Goal: Information Seeking & Learning: Find specific page/section

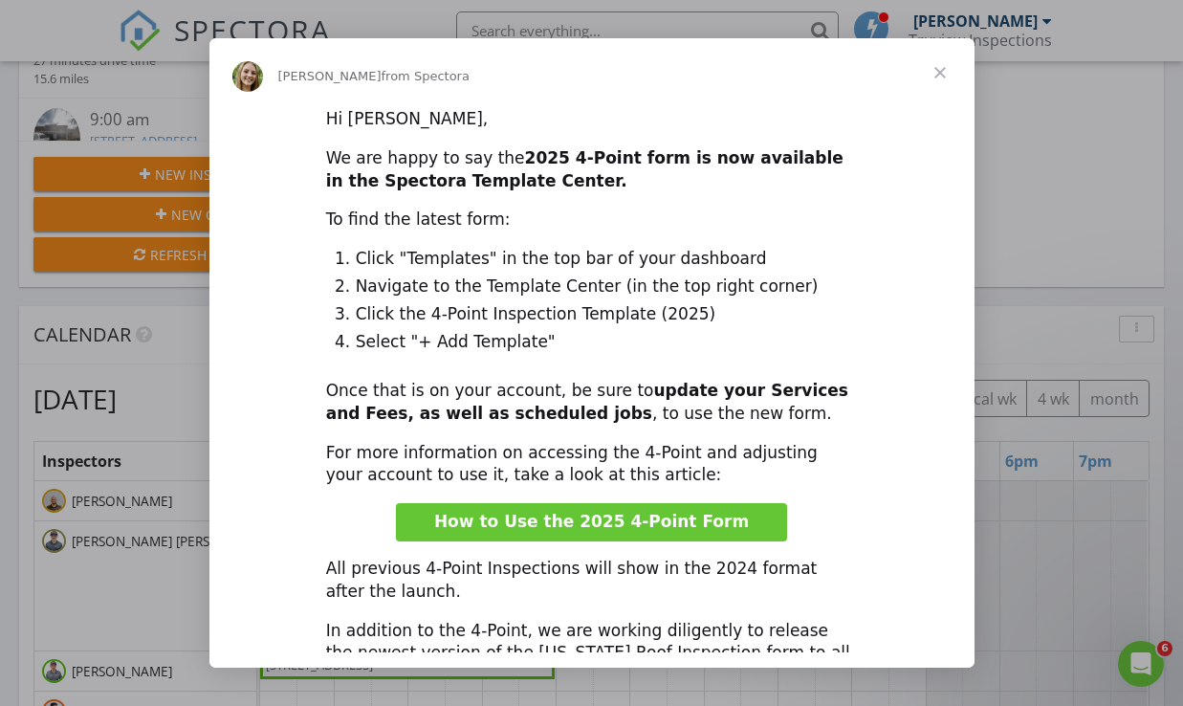
scroll to position [7, 0]
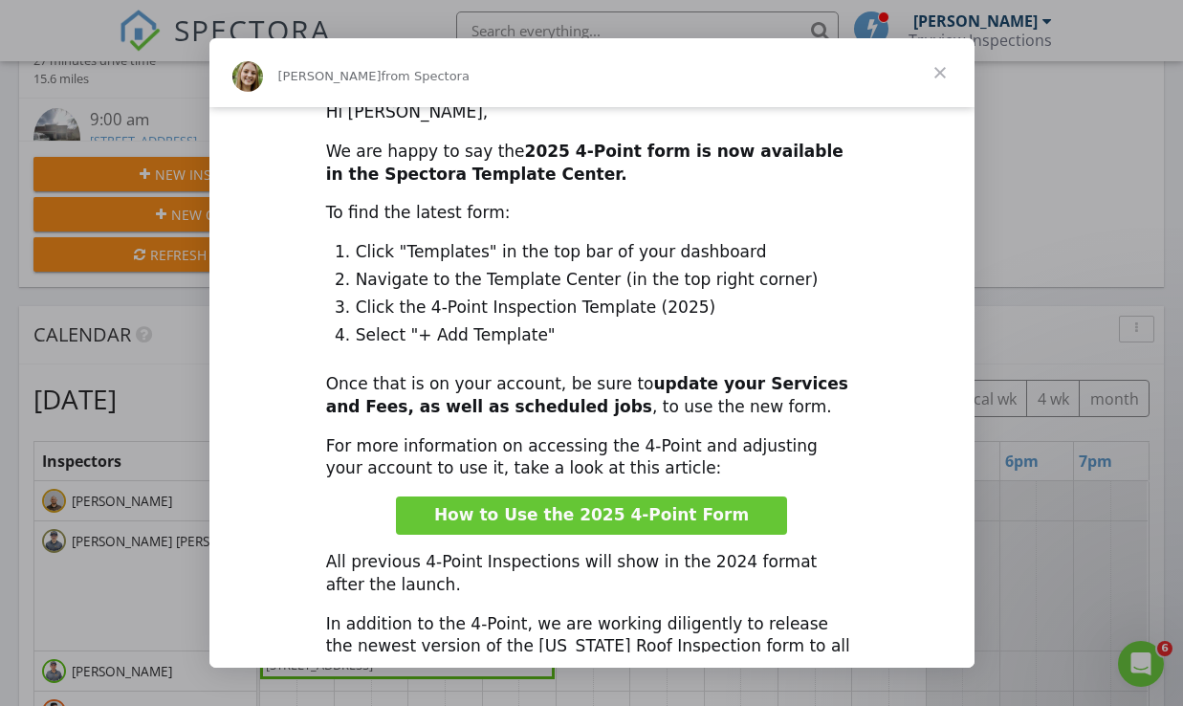
click at [943, 56] on span "Close" at bounding box center [940, 72] width 69 height 69
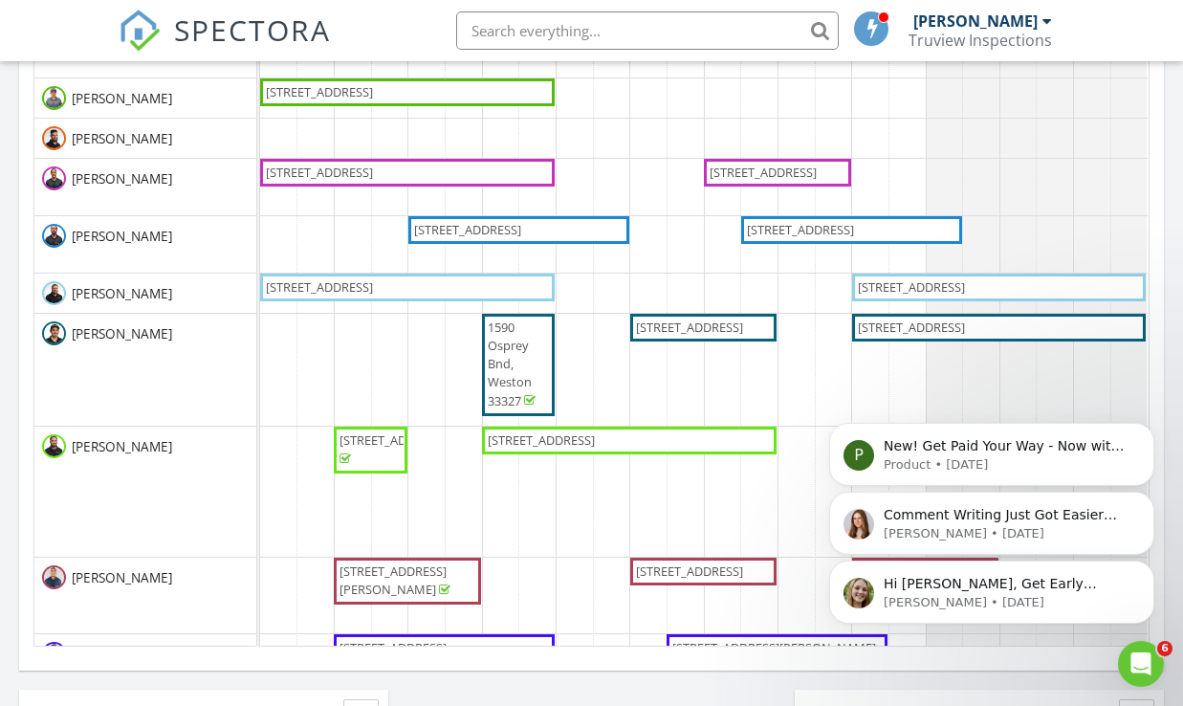
scroll to position [1346, 0]
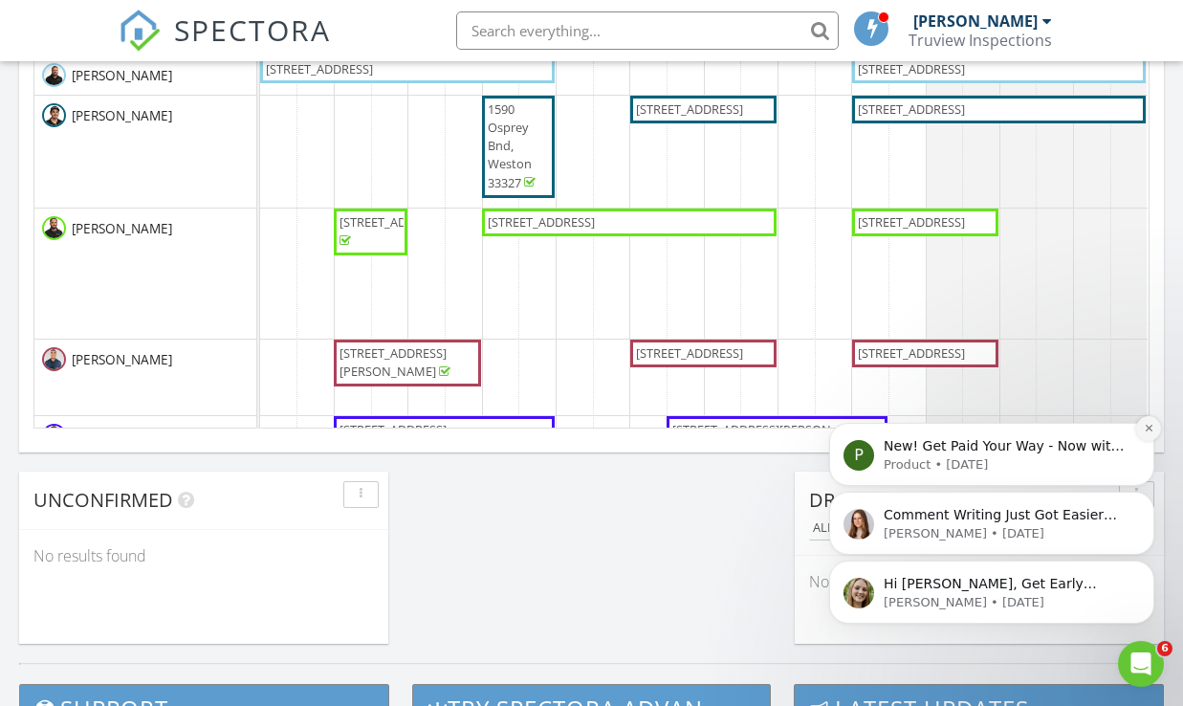
click at [1147, 431] on icon "Dismiss notification" at bounding box center [1148, 428] width 7 height 7
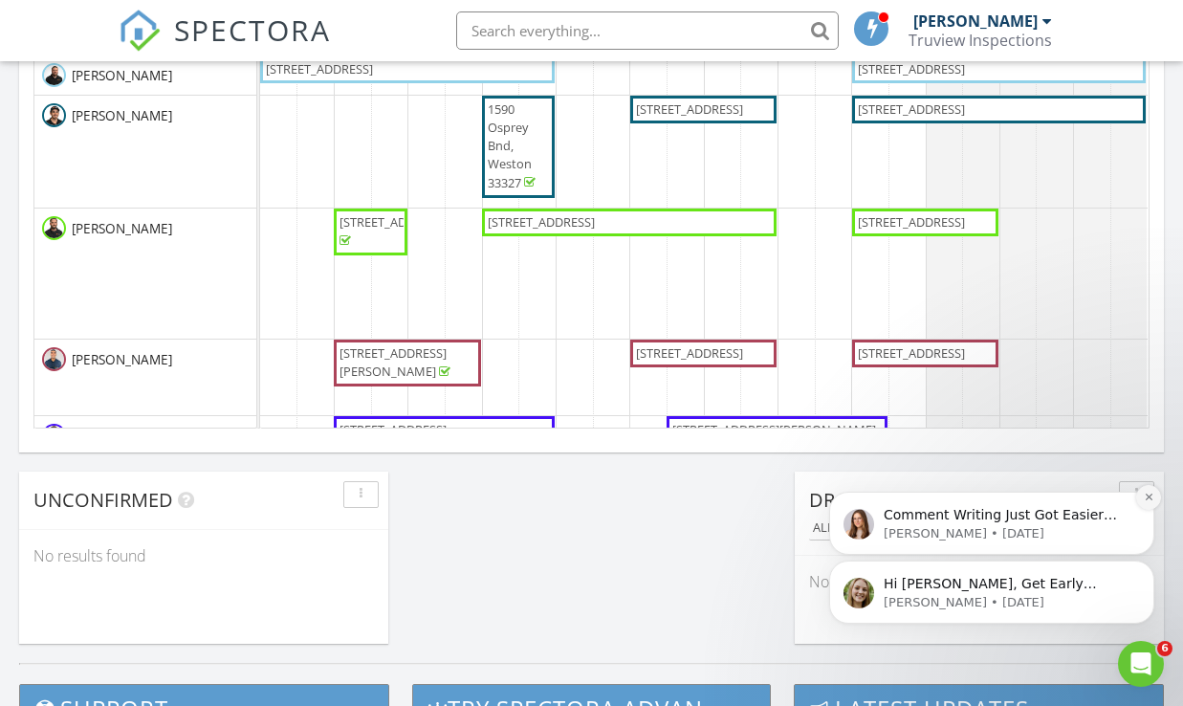
click at [1146, 504] on button "Dismiss notification" at bounding box center [1148, 497] width 25 height 25
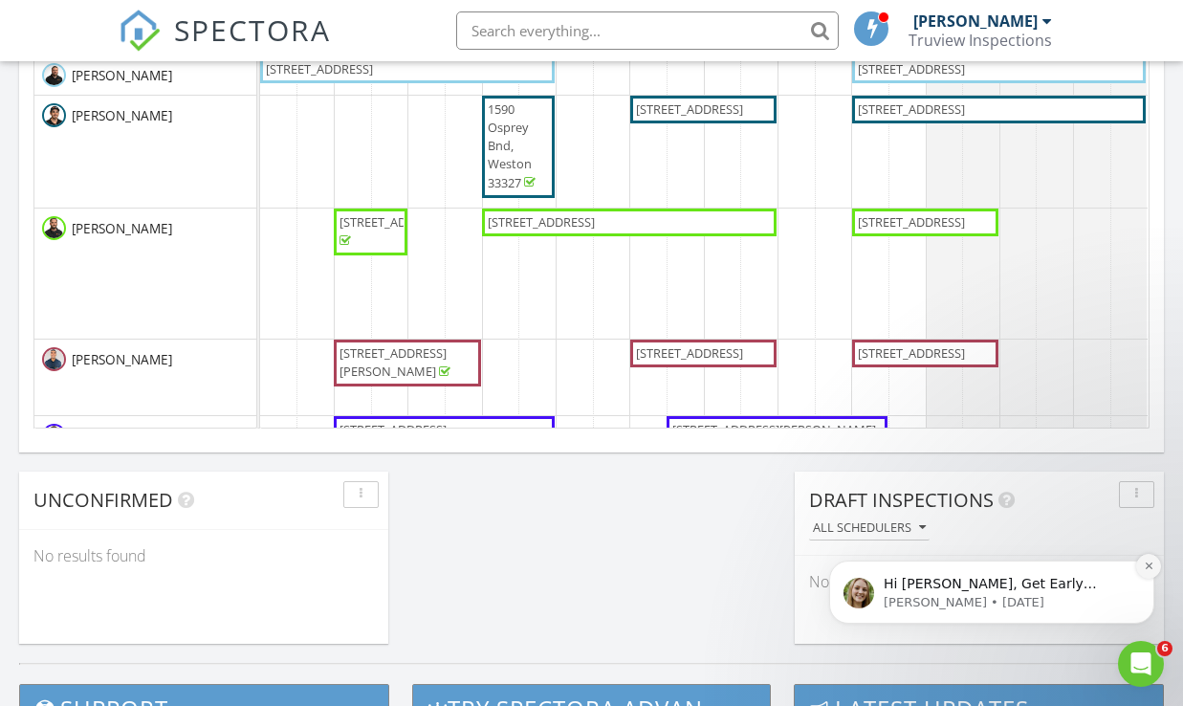
click at [1145, 571] on icon "Dismiss notification" at bounding box center [1149, 565] width 11 height 11
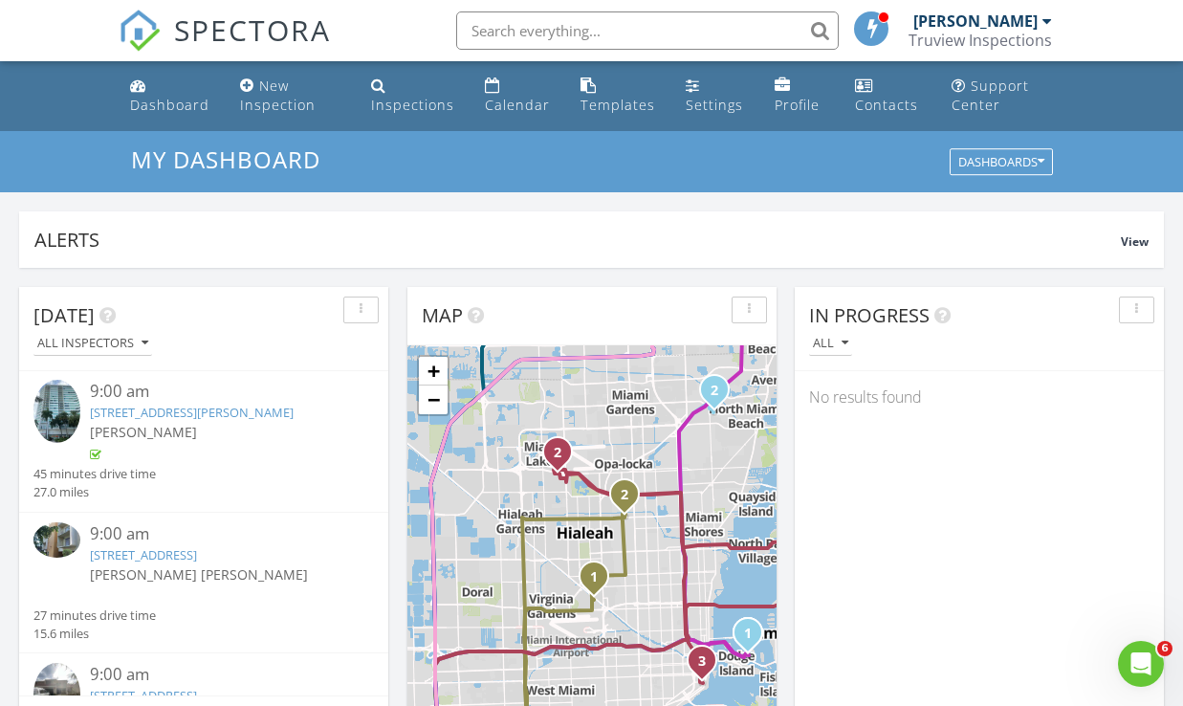
scroll to position [0, 0]
click at [507, 35] on input "text" at bounding box center [647, 30] width 383 height 38
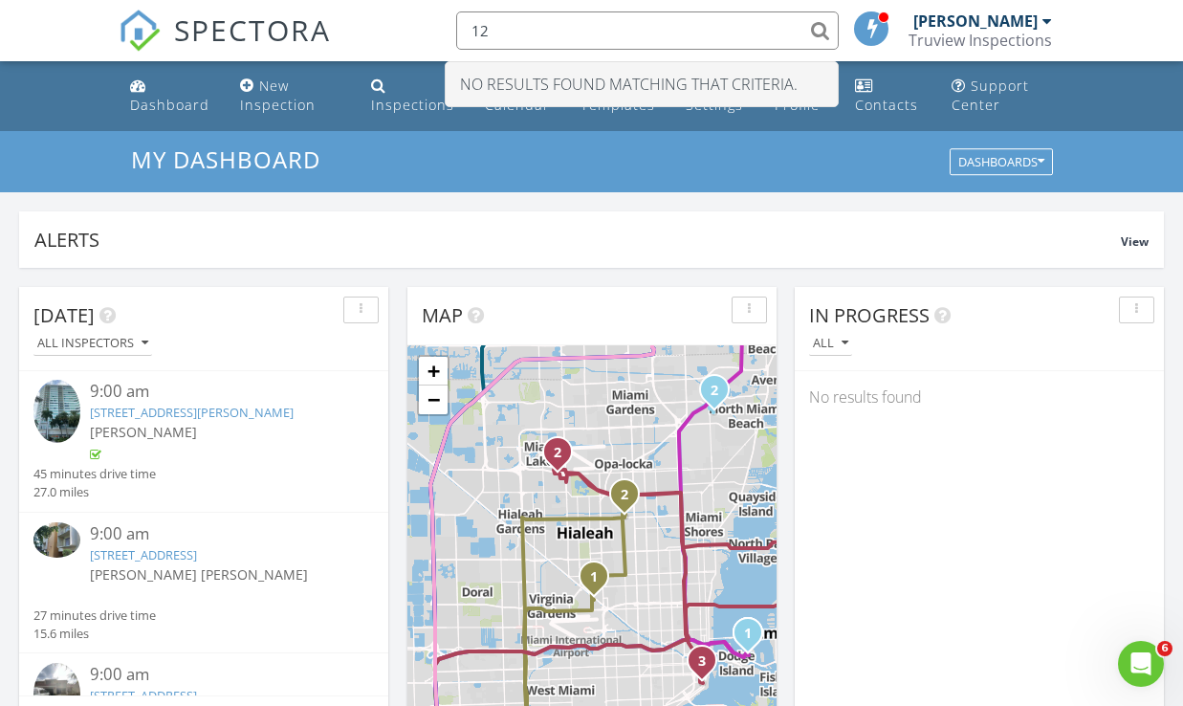
type input "1"
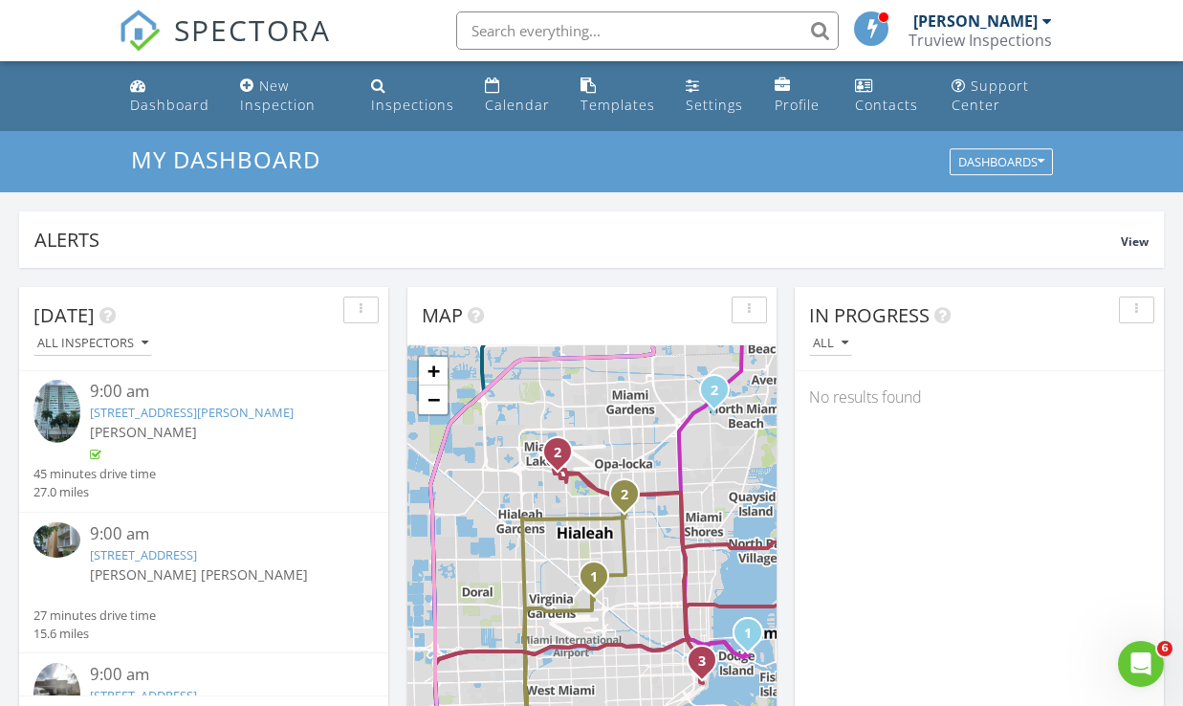
type input "h"
click at [410, 105] on div "Inspections" at bounding box center [412, 105] width 83 height 18
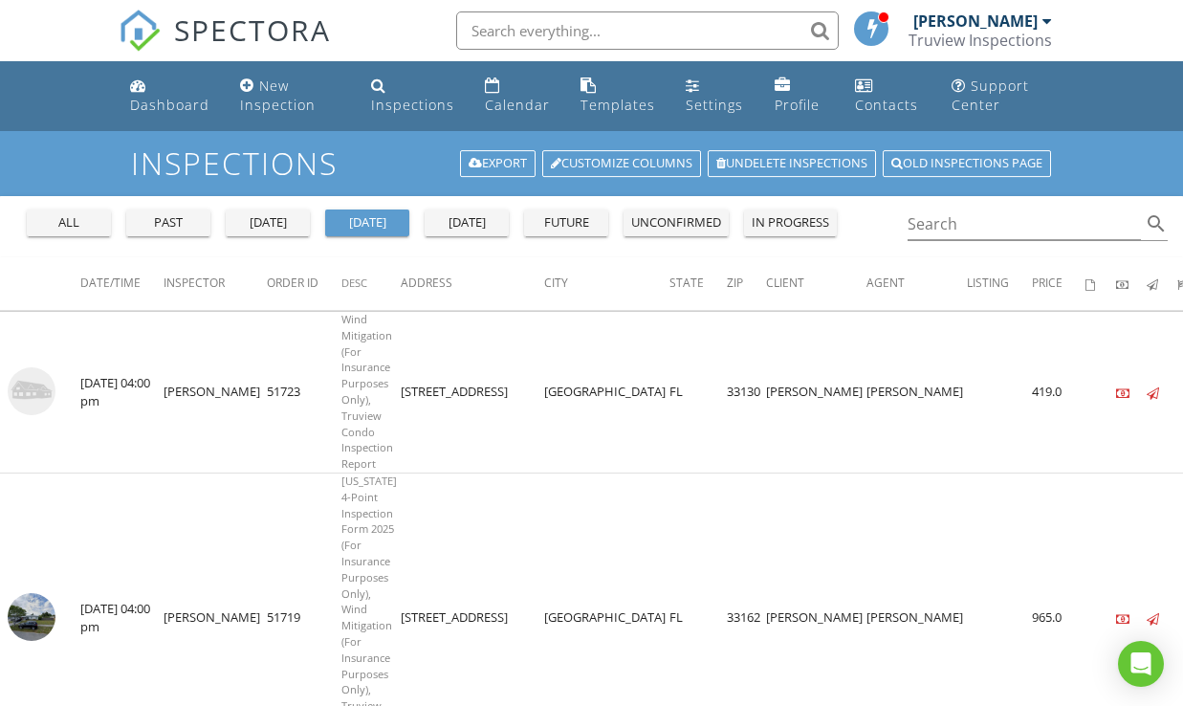
click at [79, 219] on div "all" at bounding box center [68, 222] width 69 height 19
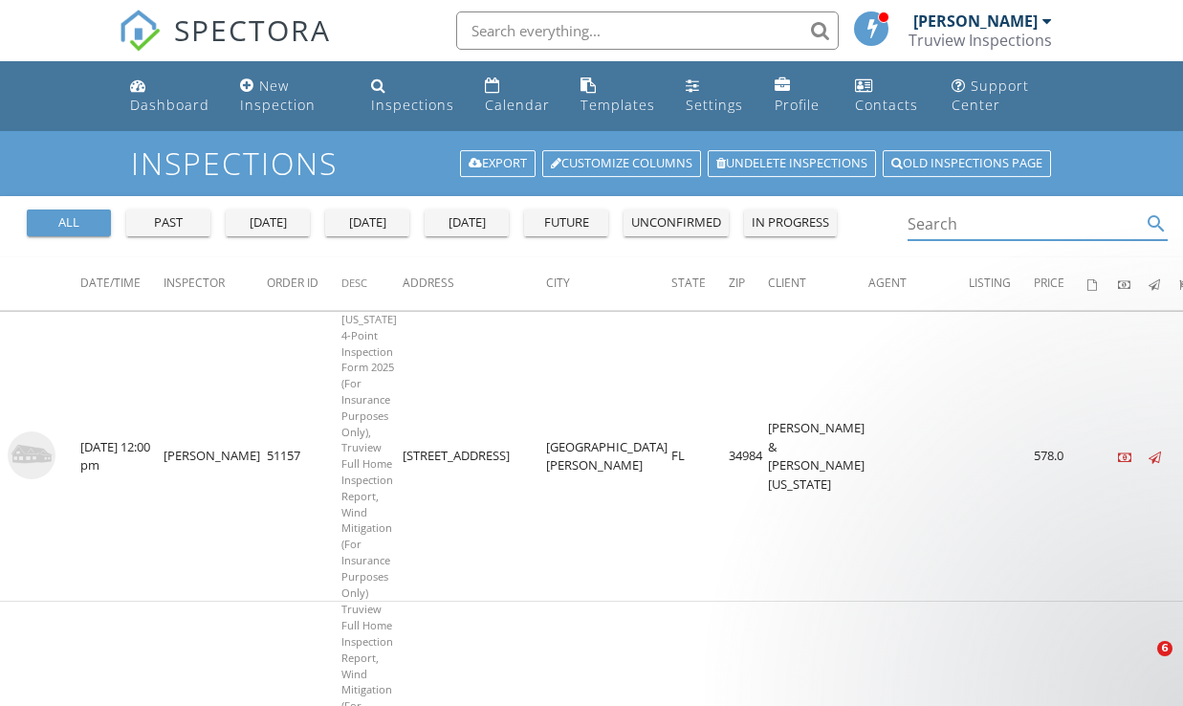
click at [948, 229] on input "Search" at bounding box center [1025, 225] width 234 height 32
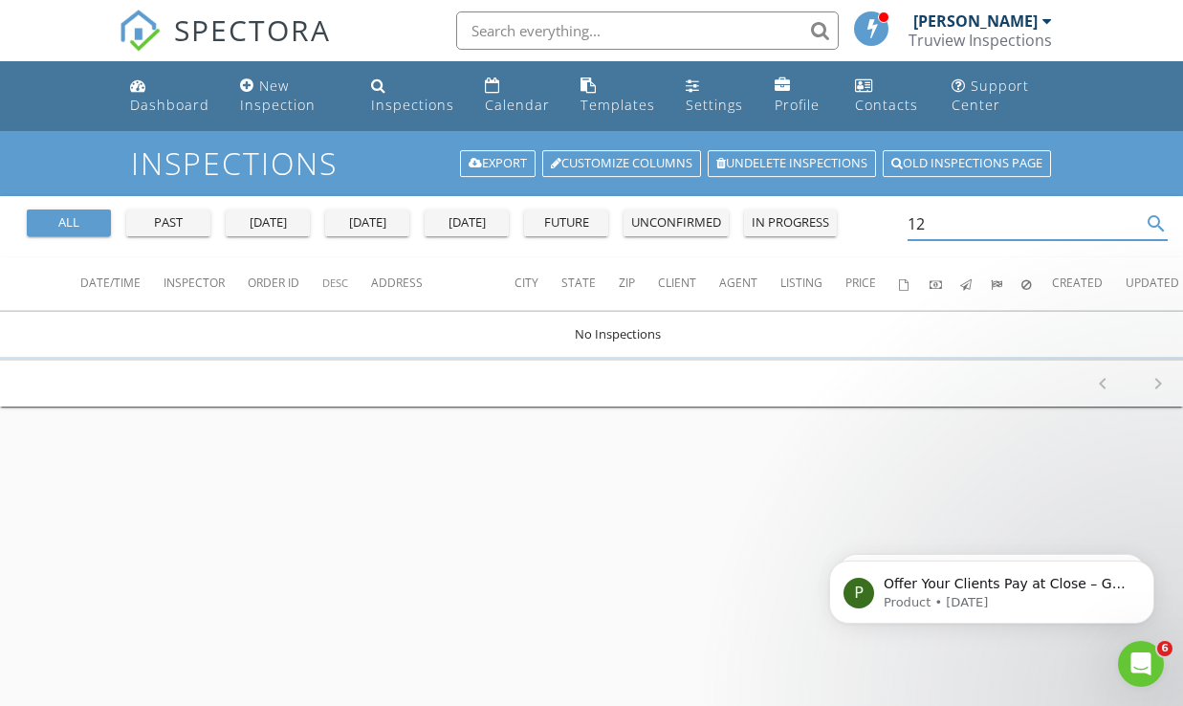
type input "1"
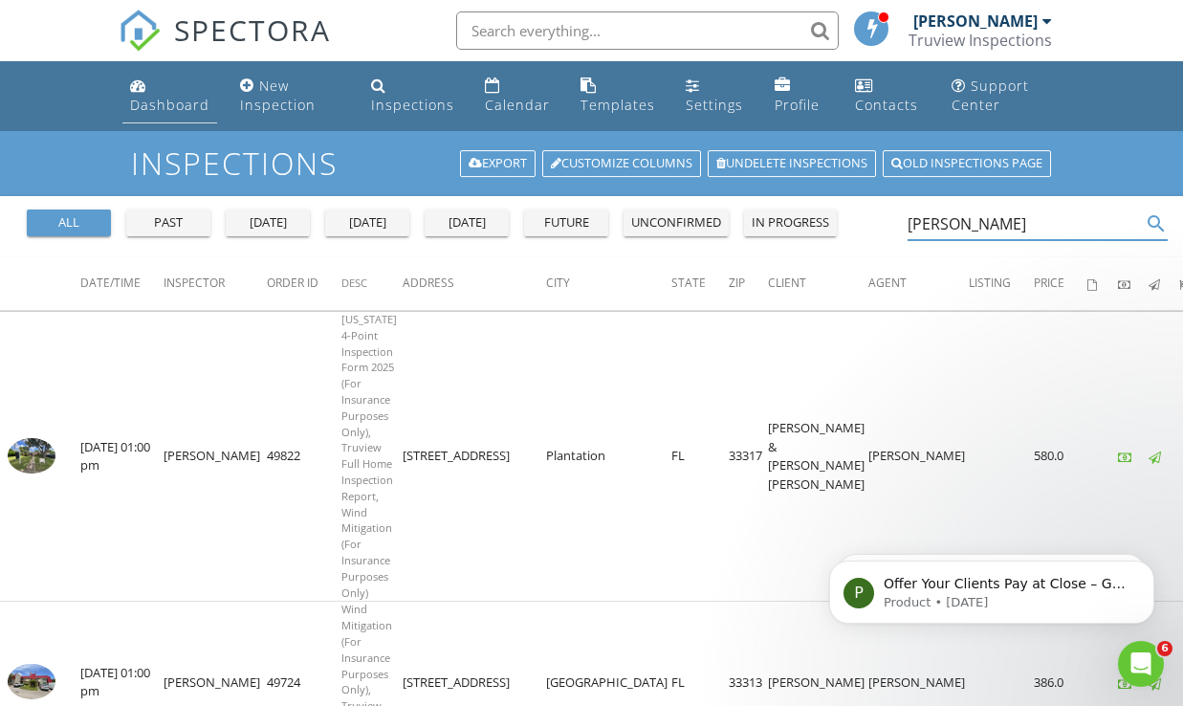
type input "wilder león"
click at [136, 95] on link "Dashboard" at bounding box center [169, 96] width 95 height 55
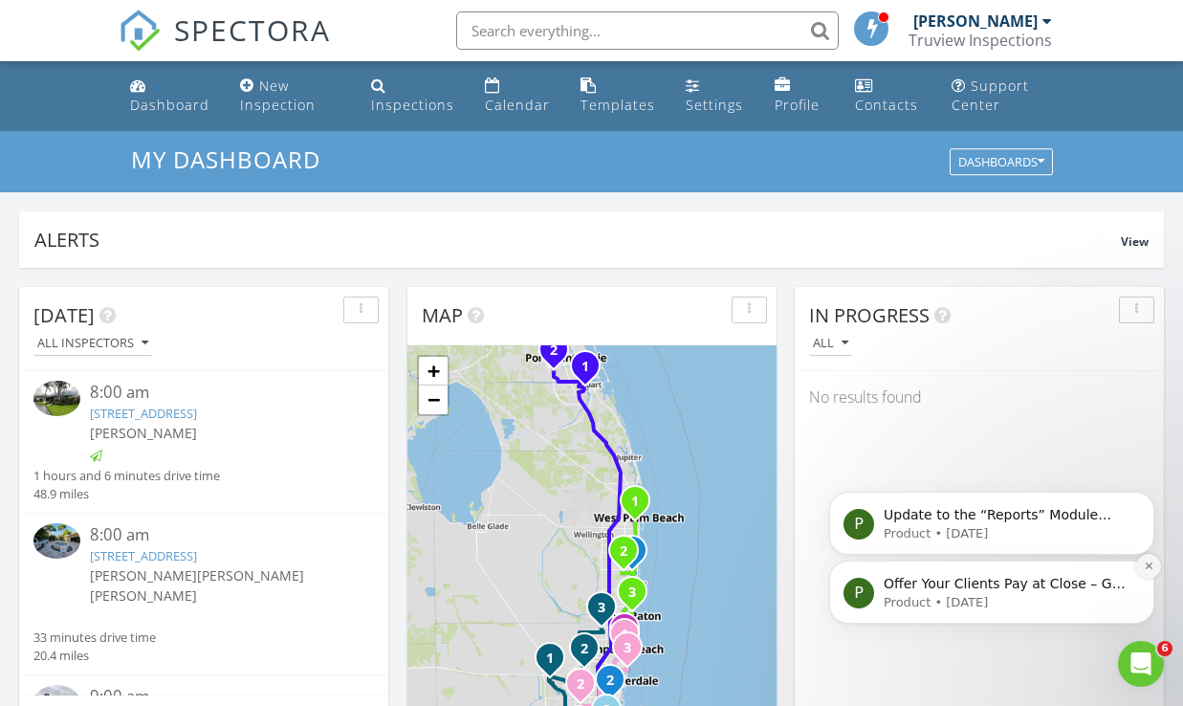
click at [1147, 563] on icon "Dismiss notification" at bounding box center [1149, 565] width 11 height 11
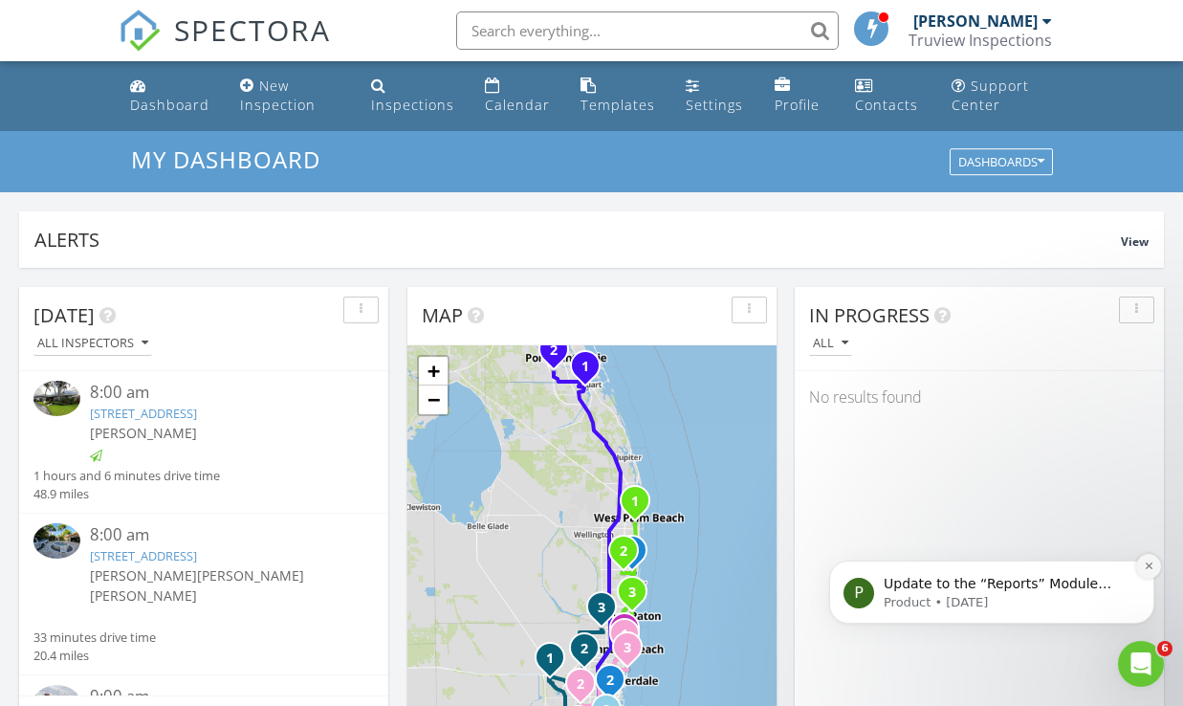
click at [1149, 562] on icon "Dismiss notification" at bounding box center [1149, 565] width 11 height 11
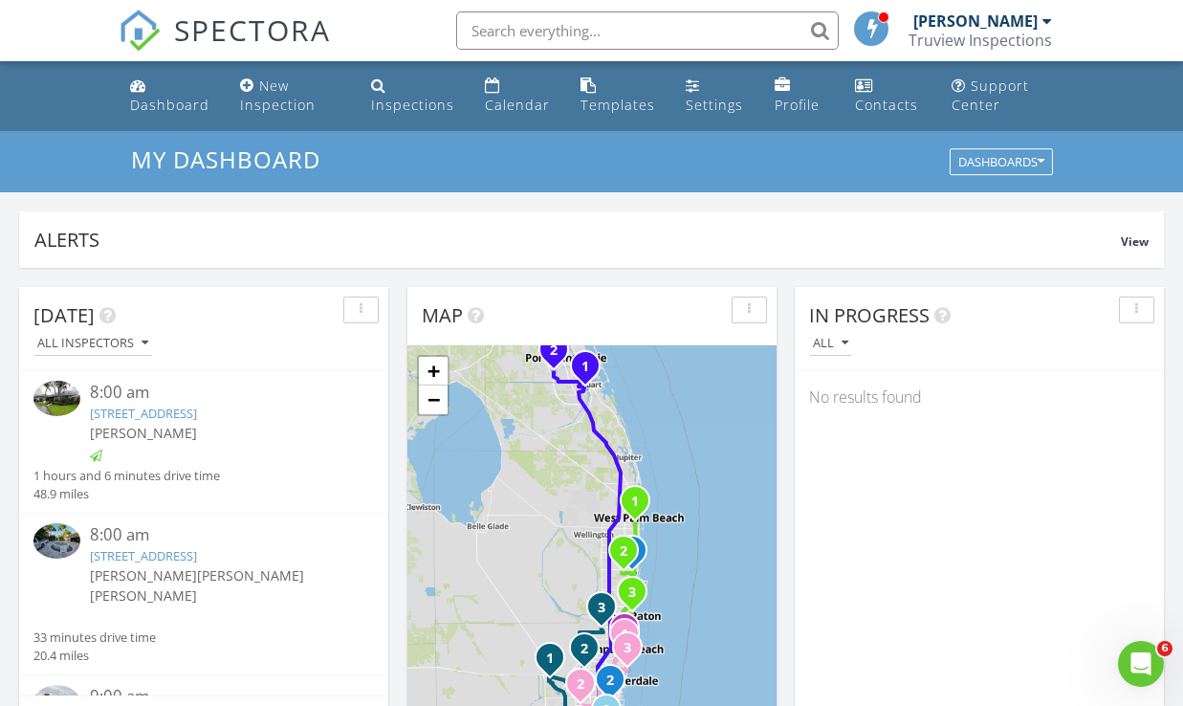
click at [516, 14] on input "text" at bounding box center [647, 30] width 383 height 38
click at [497, 87] on link "Calendar" at bounding box center [517, 96] width 80 height 55
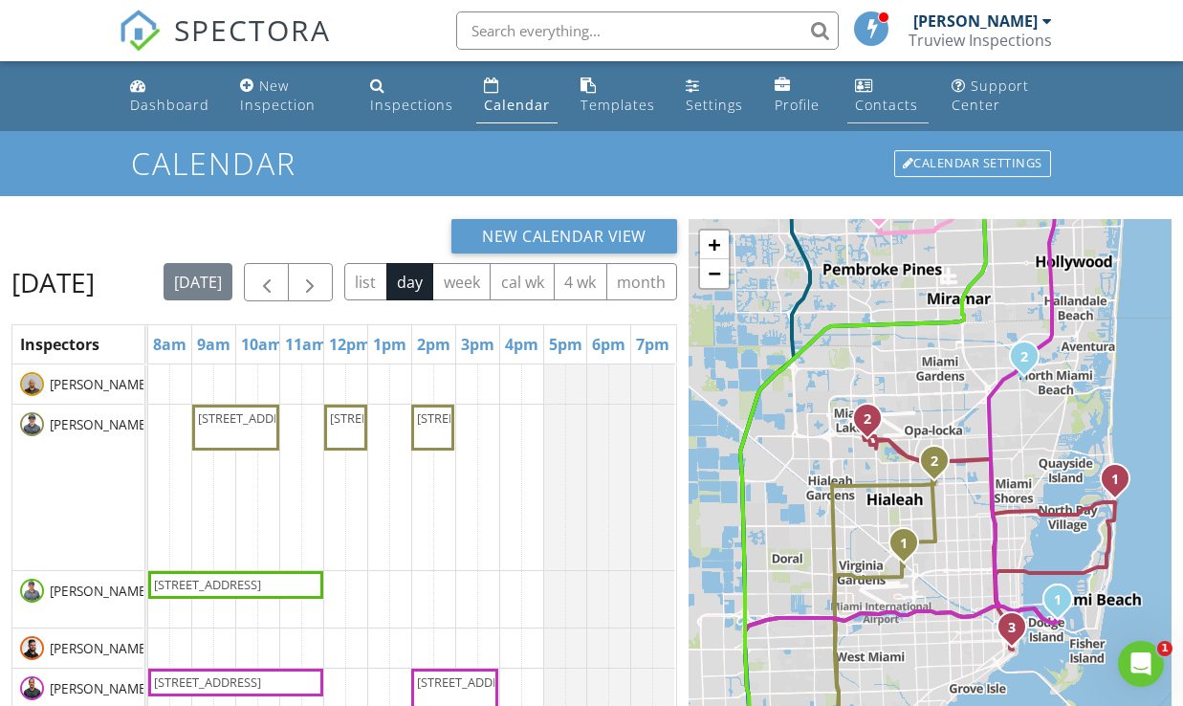
click at [855, 87] on div "Contacts" at bounding box center [864, 84] width 18 height 15
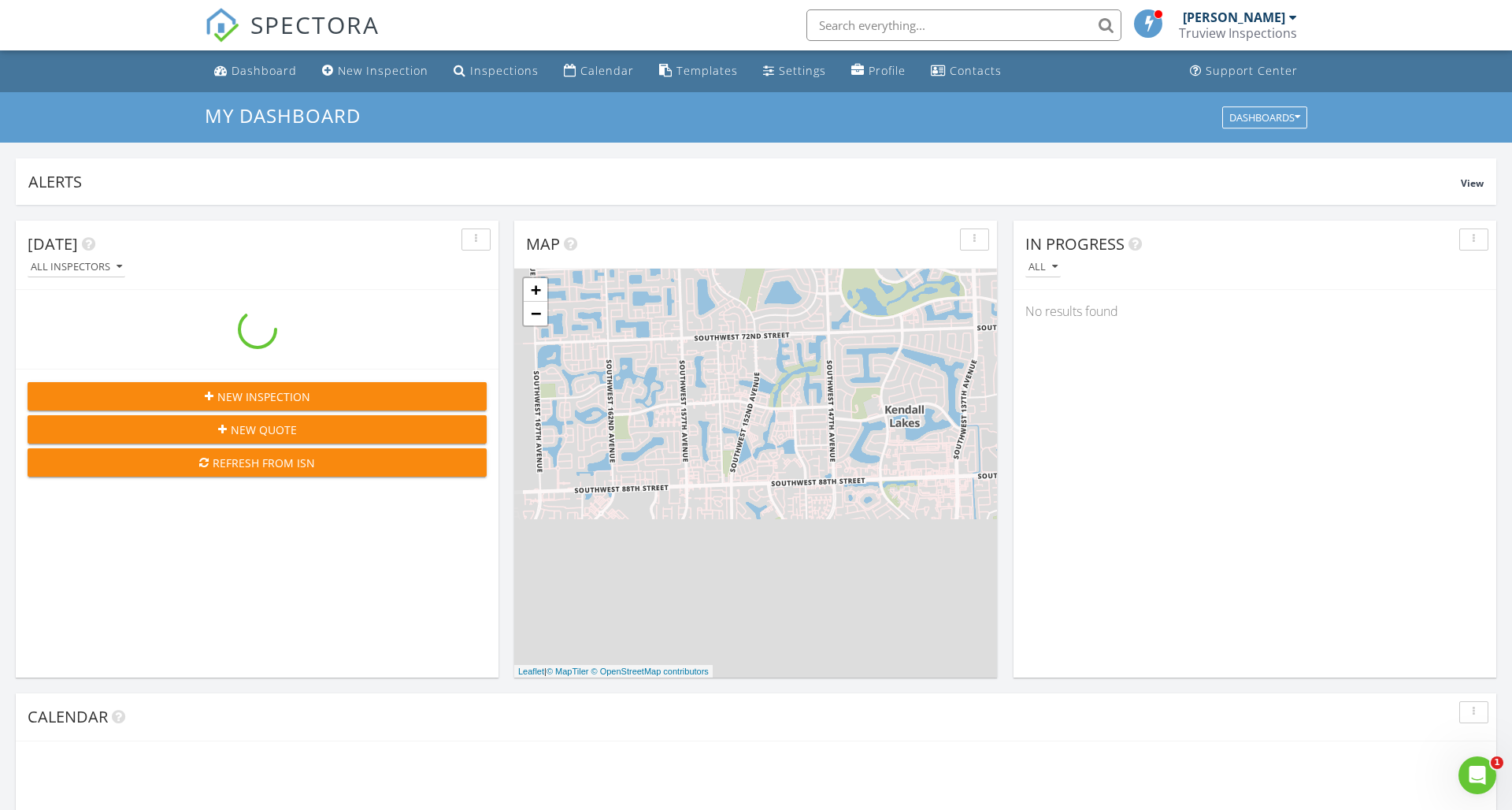
scroll to position [1435, 1513]
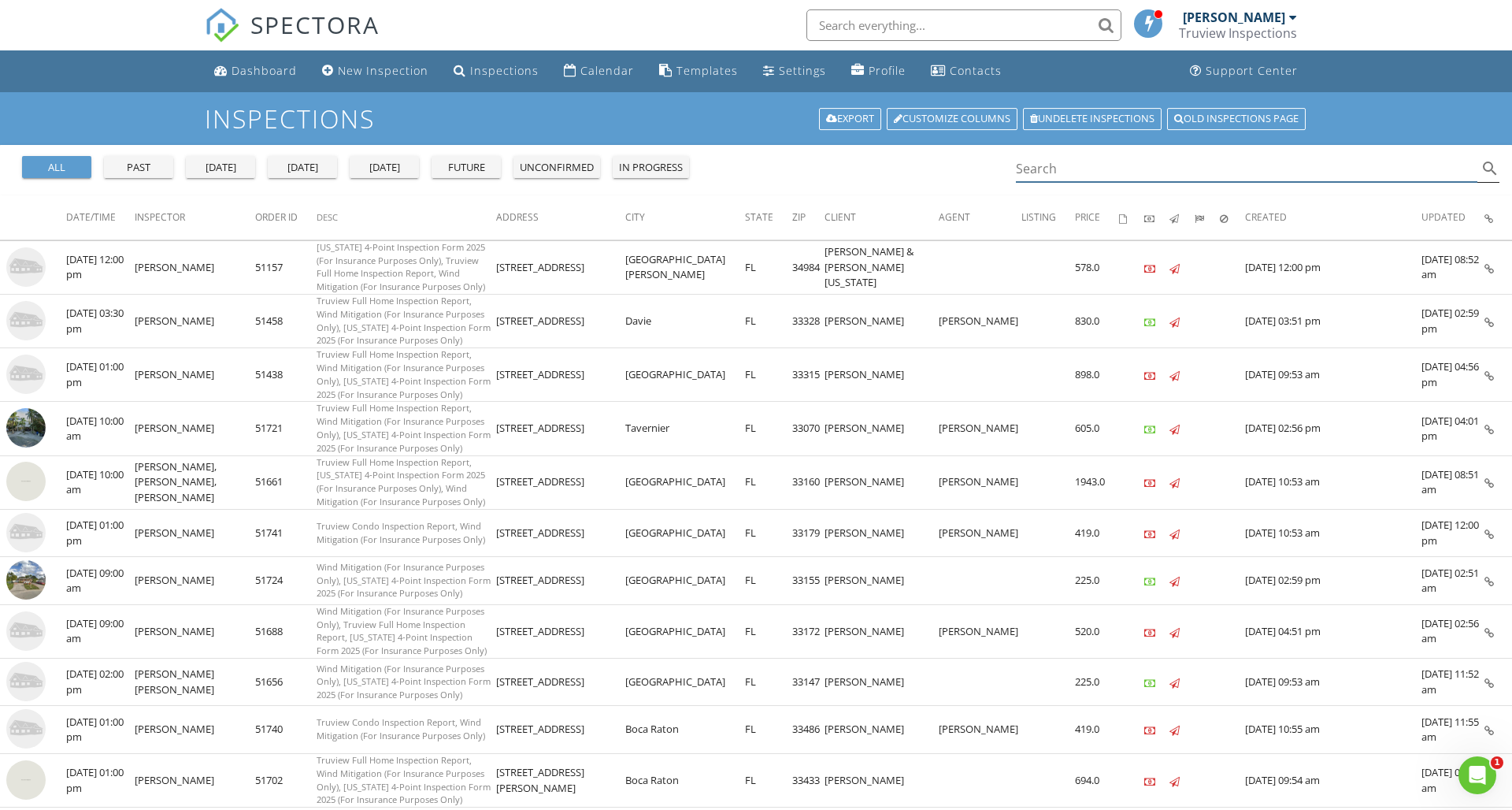
click at [1058, 170] on input "Search" at bounding box center [1247, 169] width 461 height 26
click at [1248, 118] on link "Old inspections page" at bounding box center [1236, 119] width 138 height 22
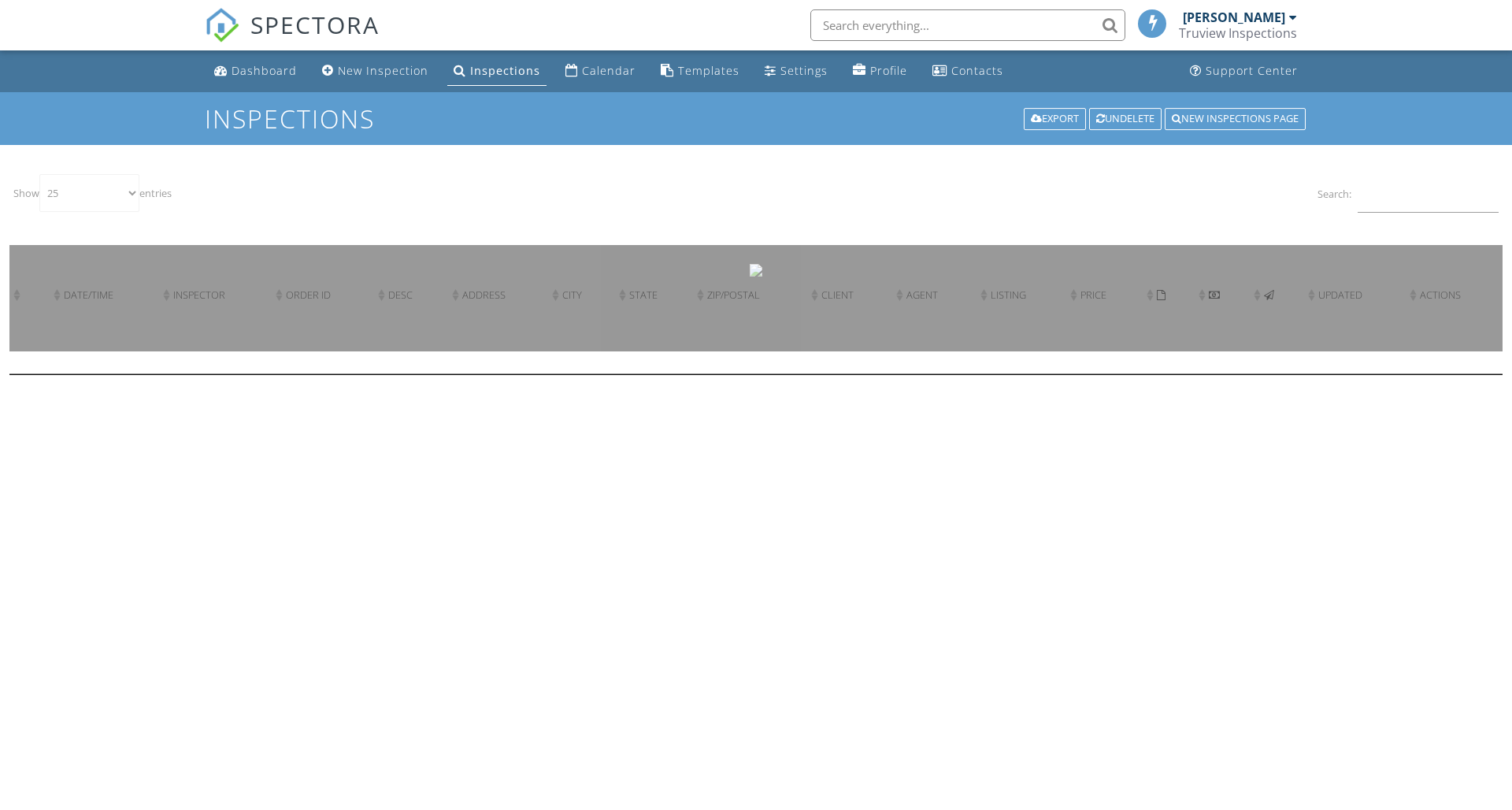
select select "25"
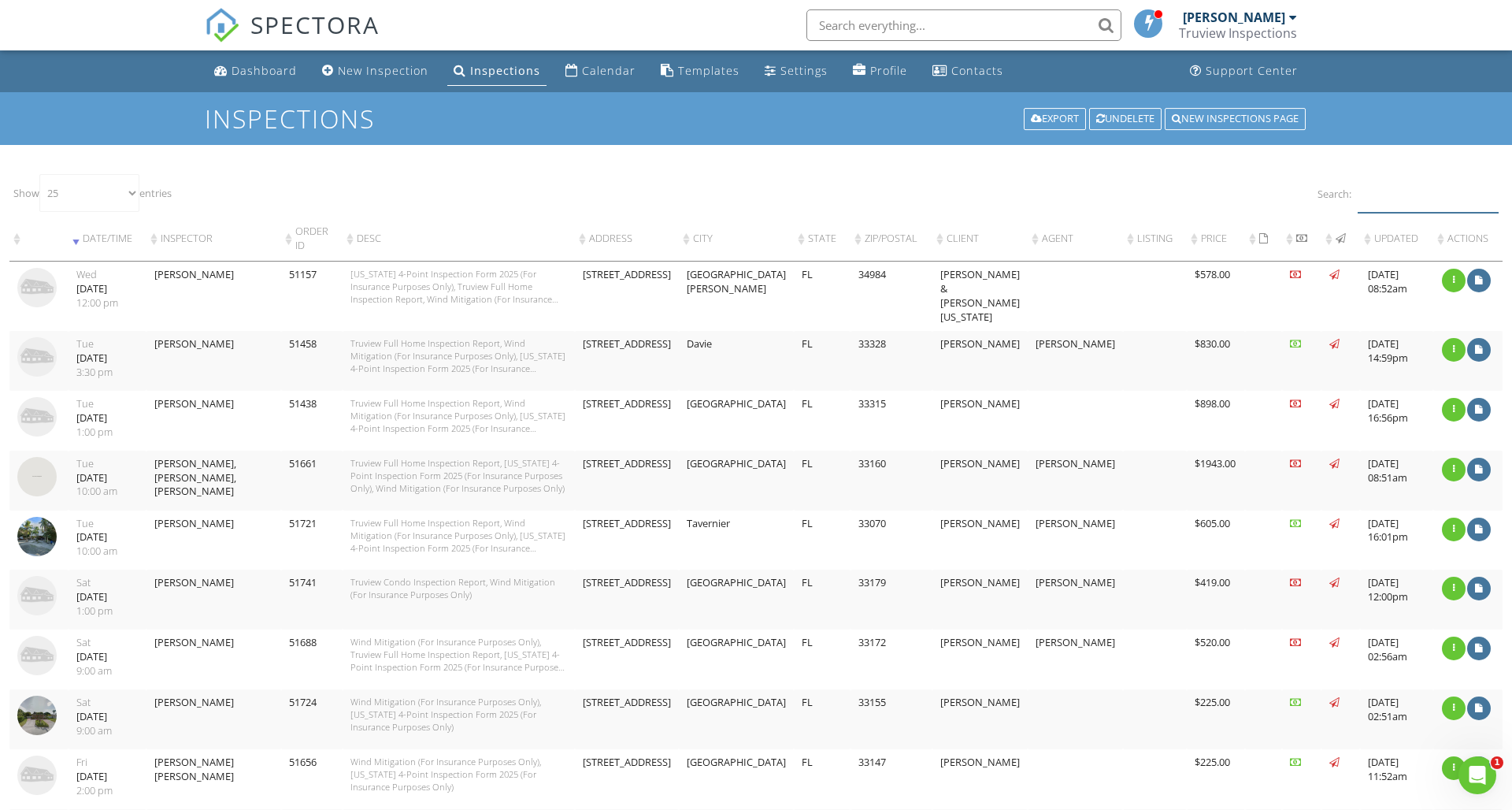
click at [1413, 193] on input "Search:" at bounding box center [1428, 193] width 141 height 39
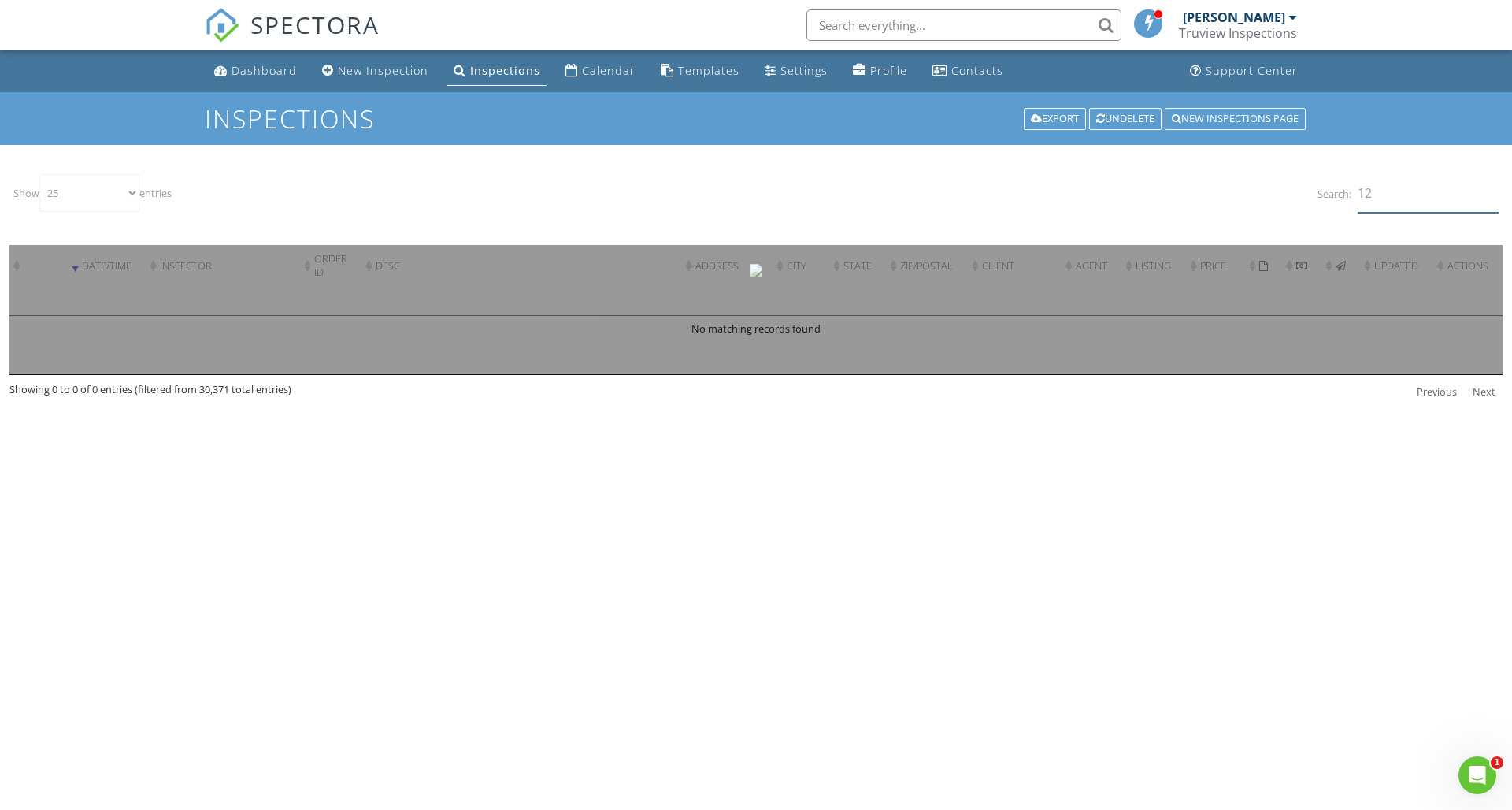
type input "1"
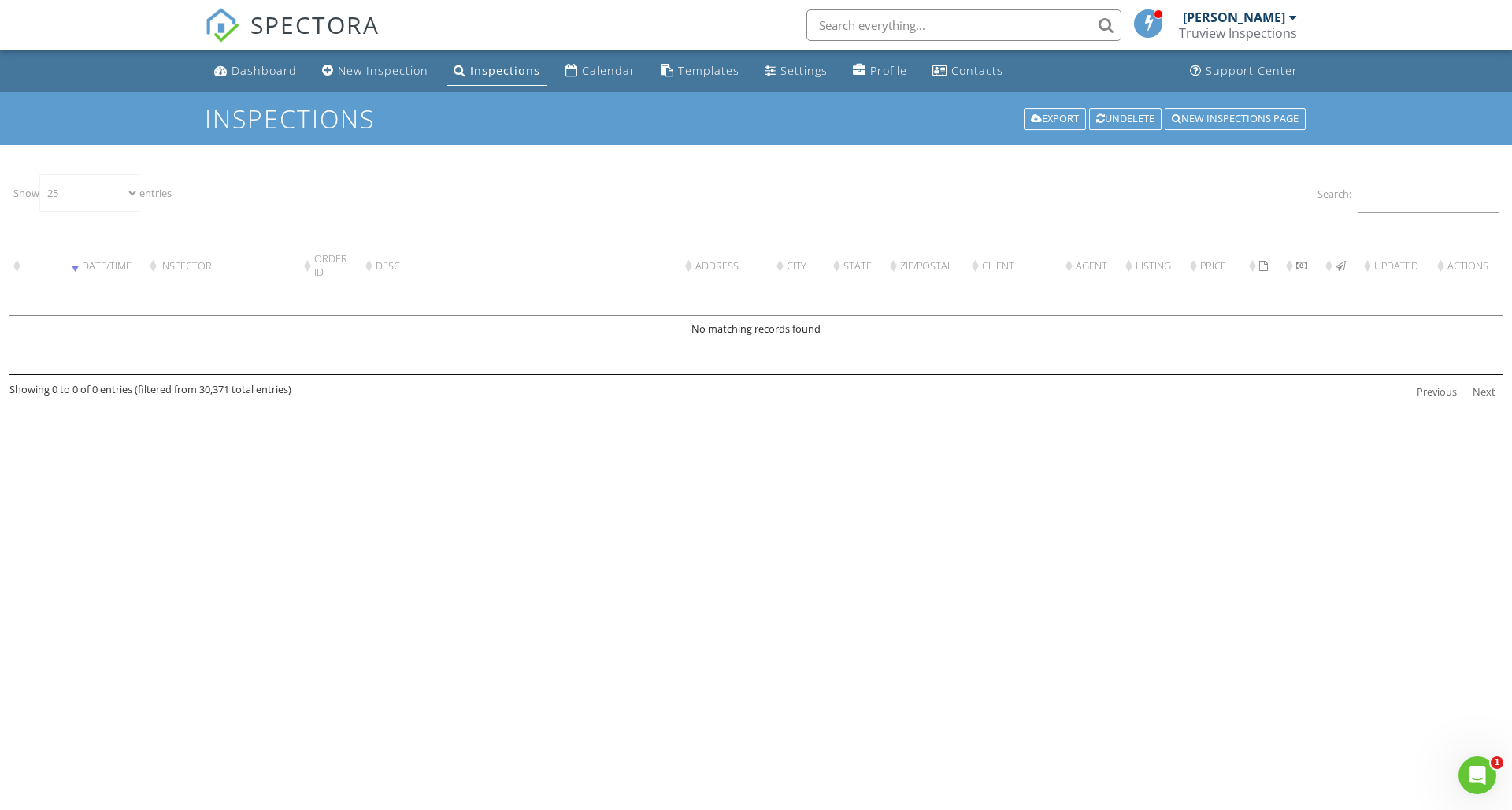
click at [1220, 103] on div "Inspections Export Undelete New Inspections Page" at bounding box center [756, 119] width 1512 height 53
click at [1220, 123] on div "New Inspections Page" at bounding box center [1235, 119] width 141 height 22
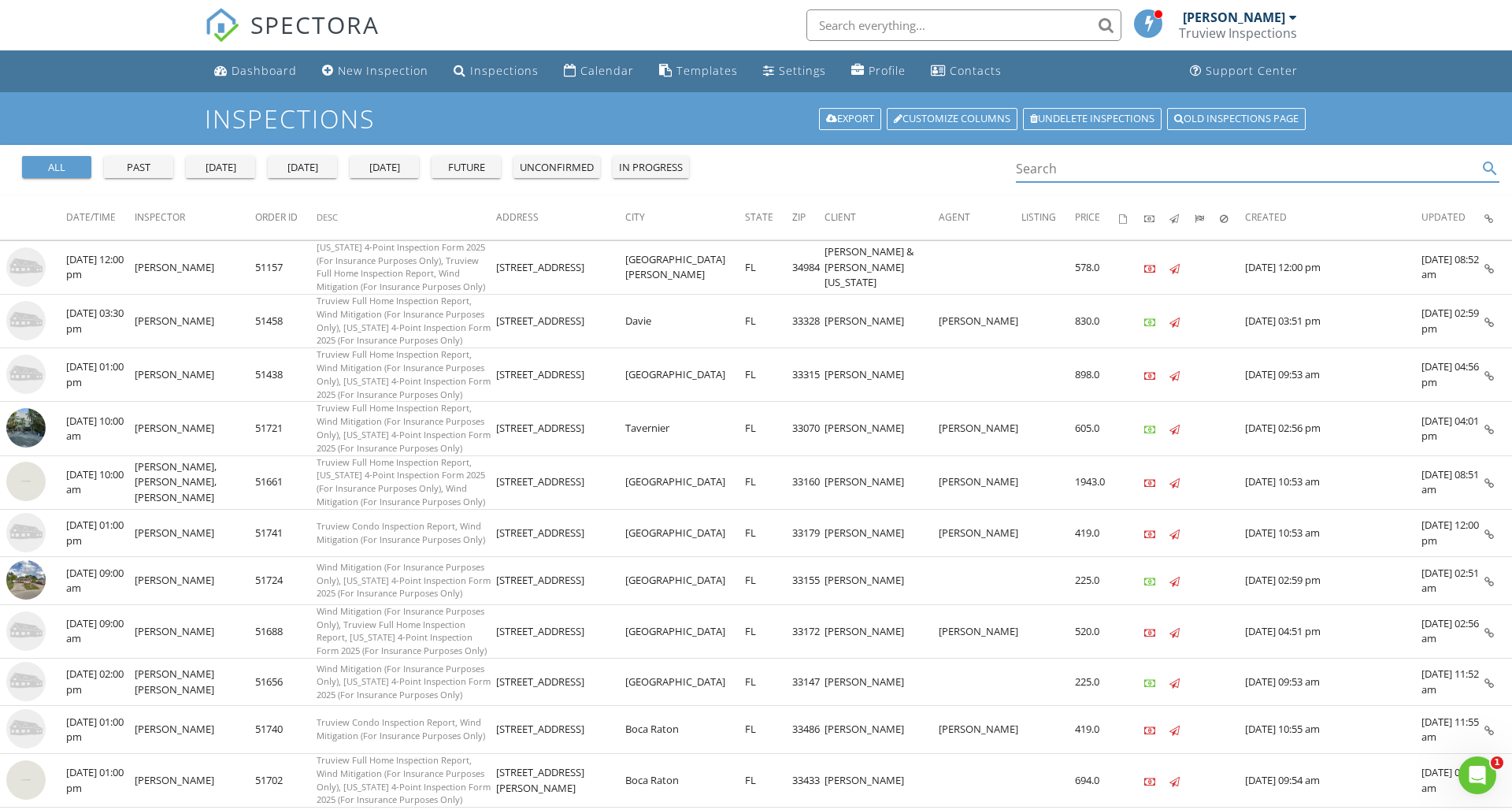
click at [1074, 166] on input "Search" at bounding box center [1247, 169] width 461 height 26
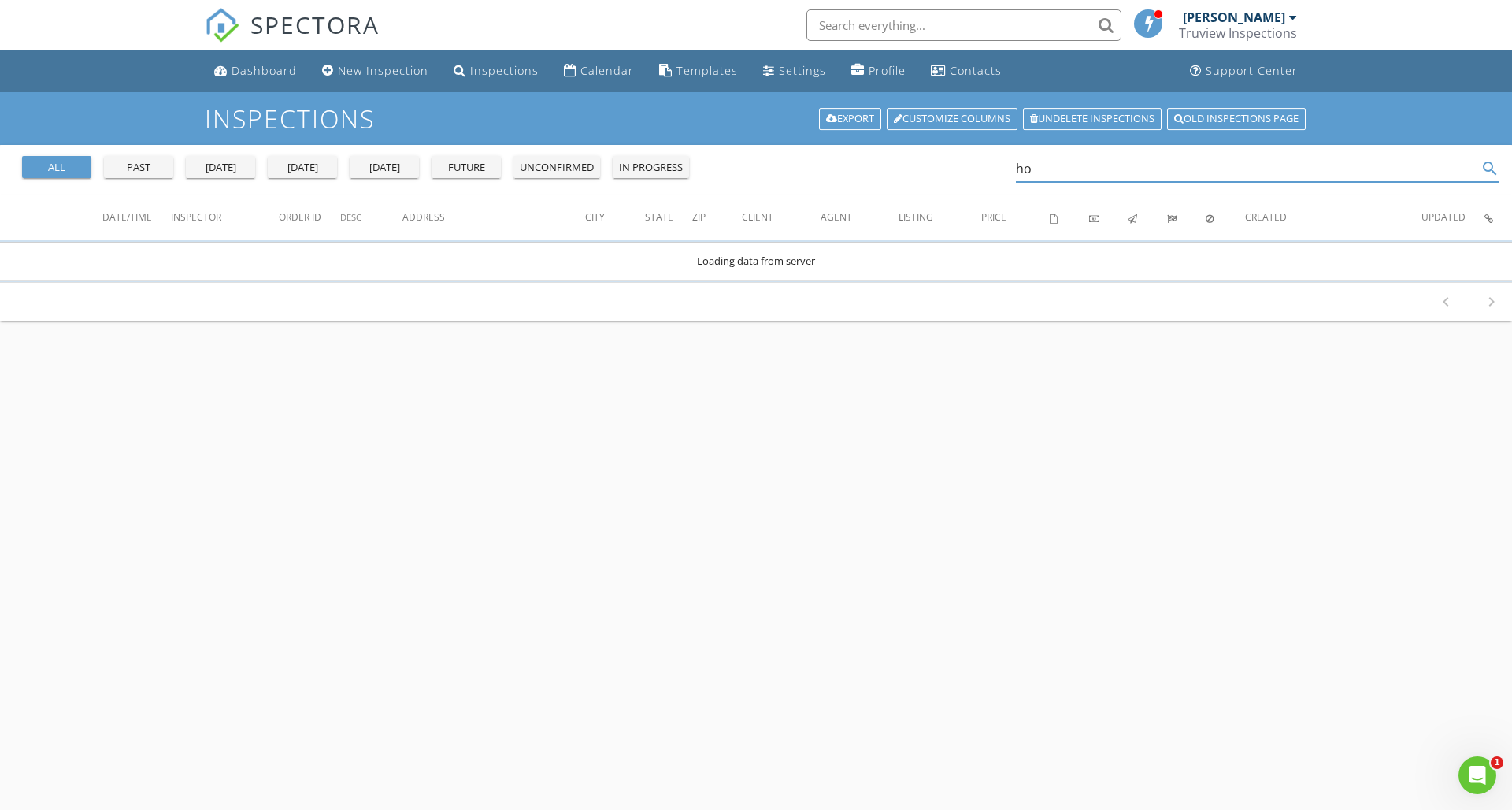
type input "h"
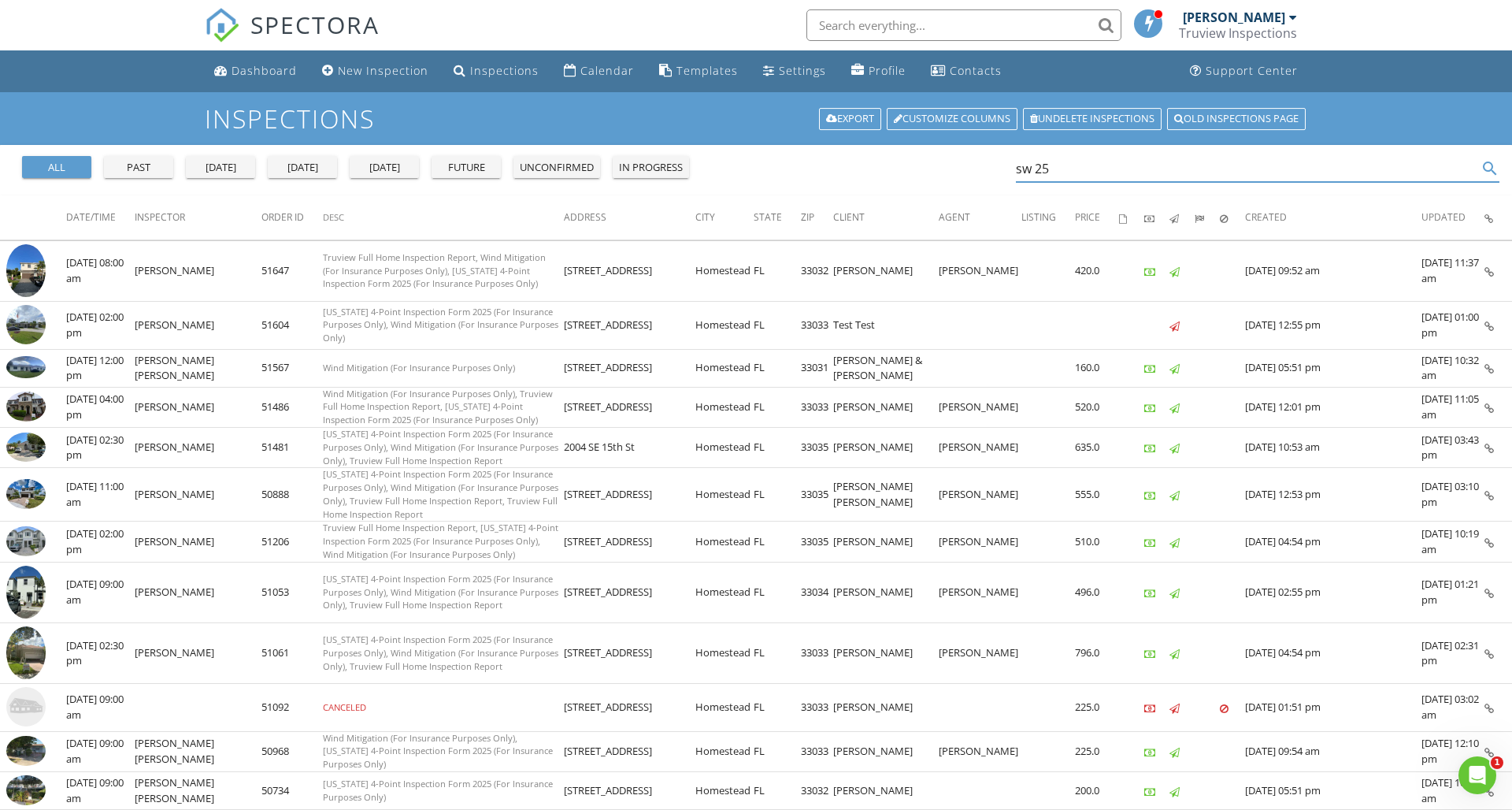
type input "sw 252"
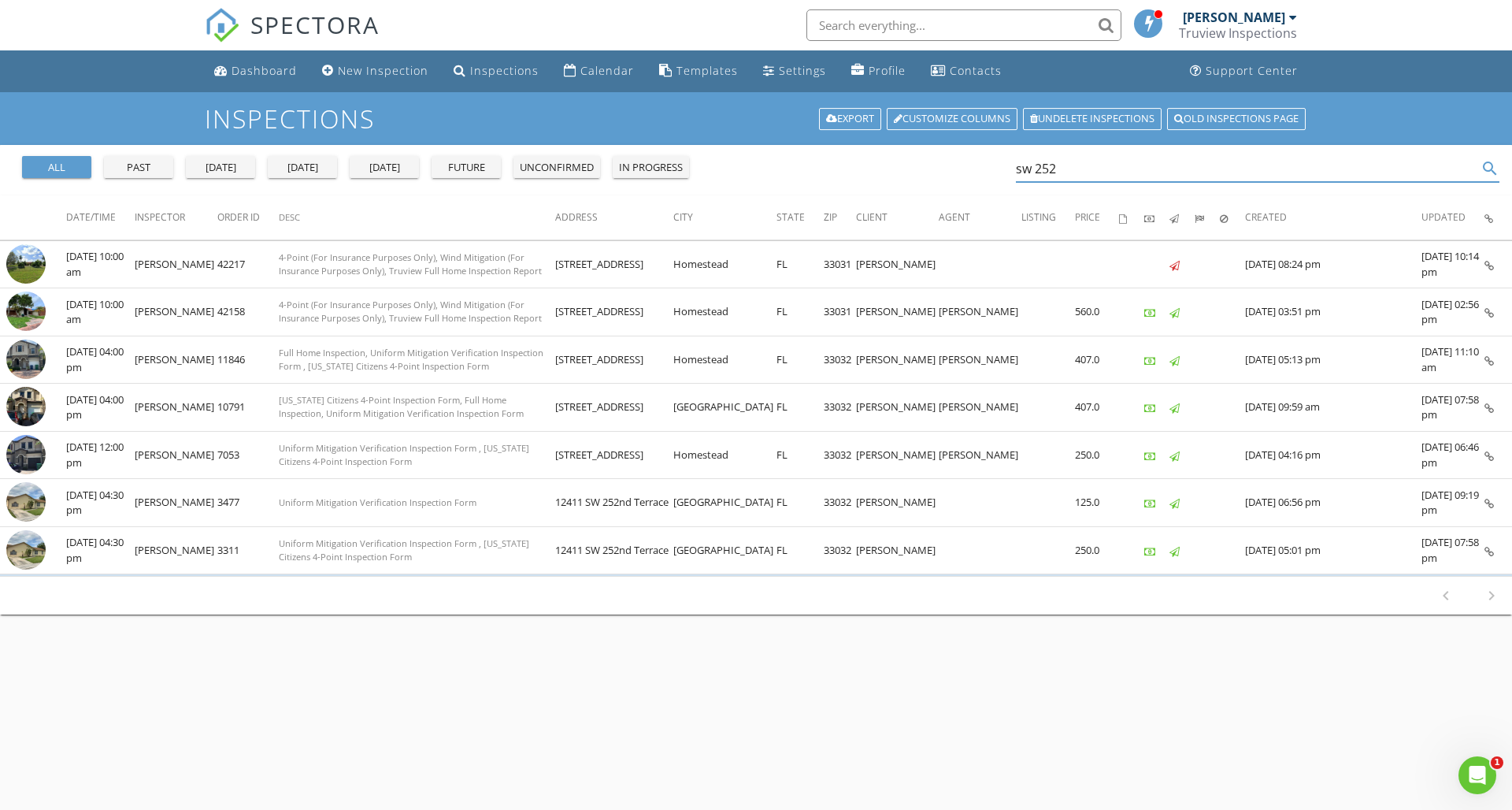
drag, startPoint x: 1070, startPoint y: 174, endPoint x: 968, endPoint y: 174, distance: 102.0
click at [968, 174] on div "all past [DATE] [DATE] [DATE] future unconfirmed in progress sw 252 search" at bounding box center [756, 170] width 1512 height 50
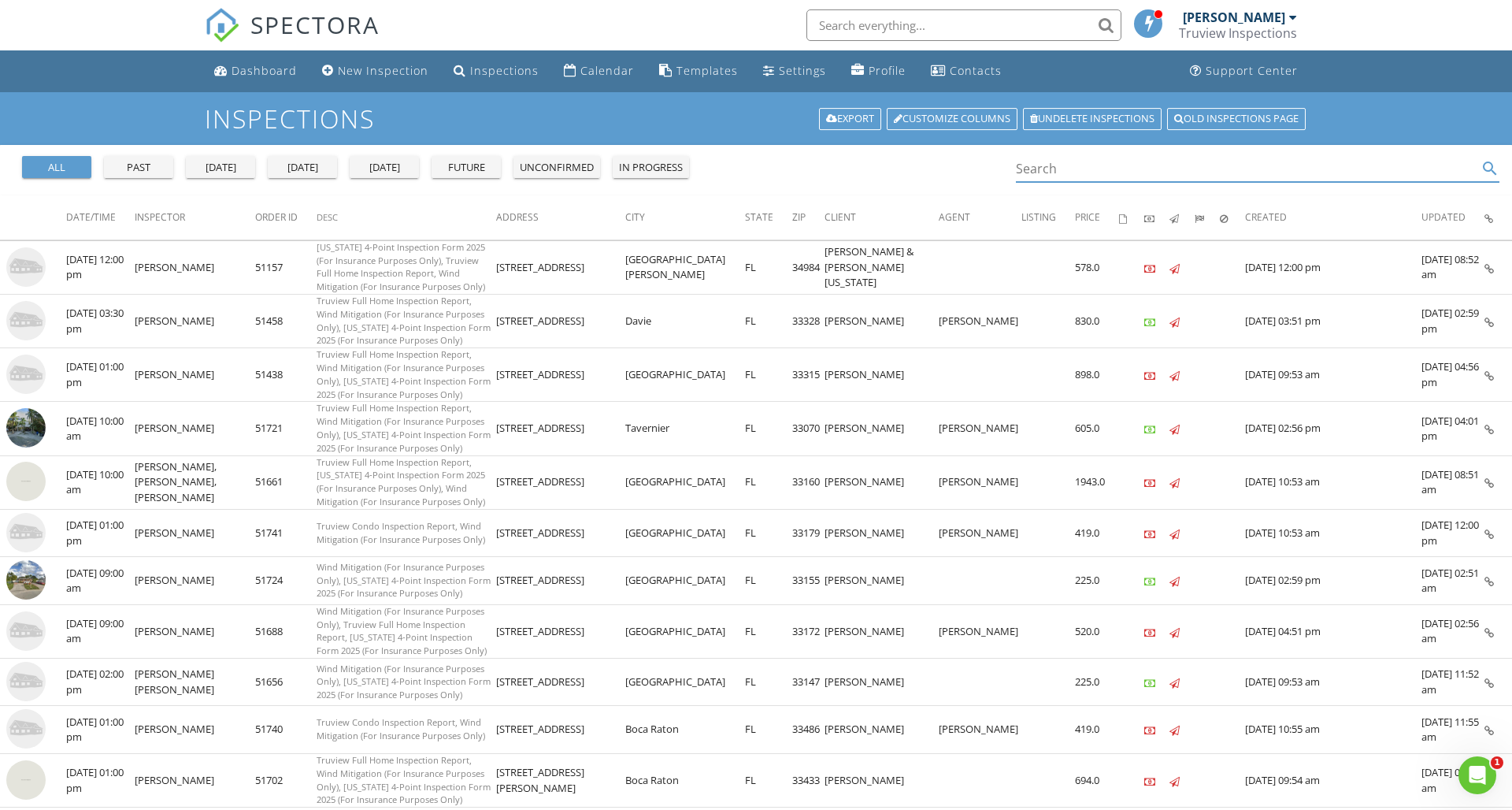
click at [1080, 171] on input "Search" at bounding box center [1247, 169] width 461 height 26
click at [154, 163] on div "past" at bounding box center [138, 167] width 57 height 16
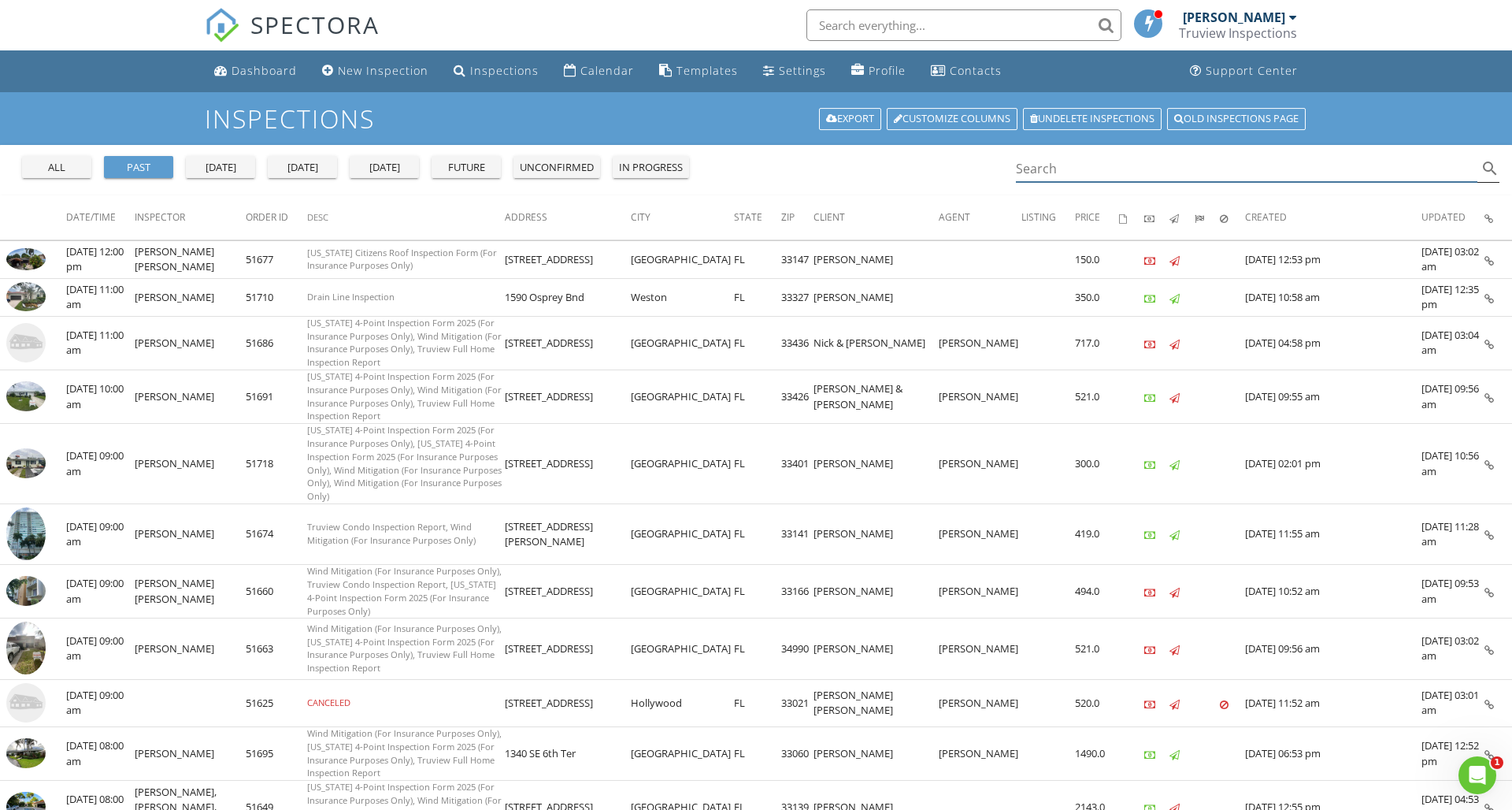
click at [1057, 162] on input "Search" at bounding box center [1247, 169] width 461 height 26
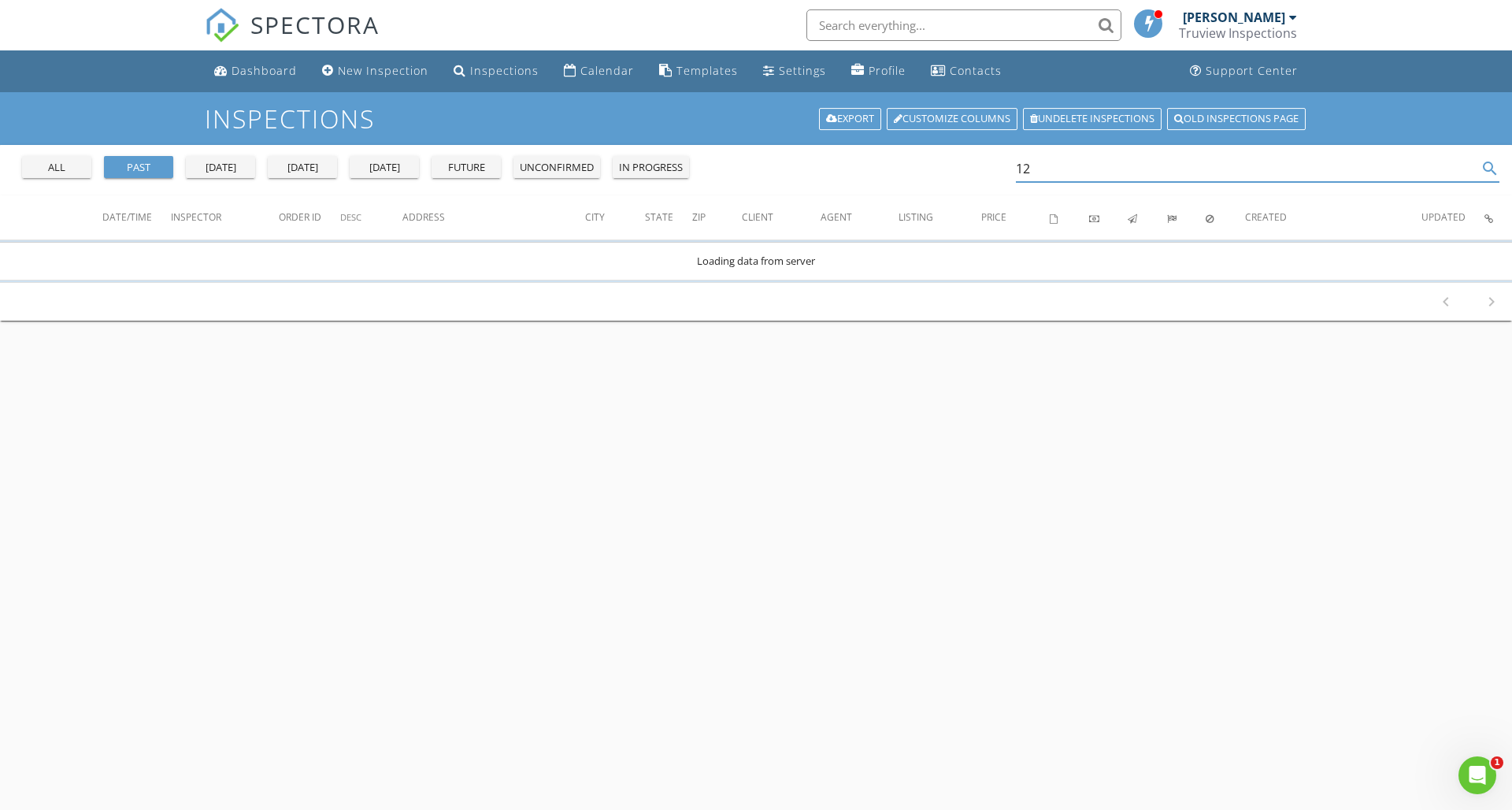
type input "1"
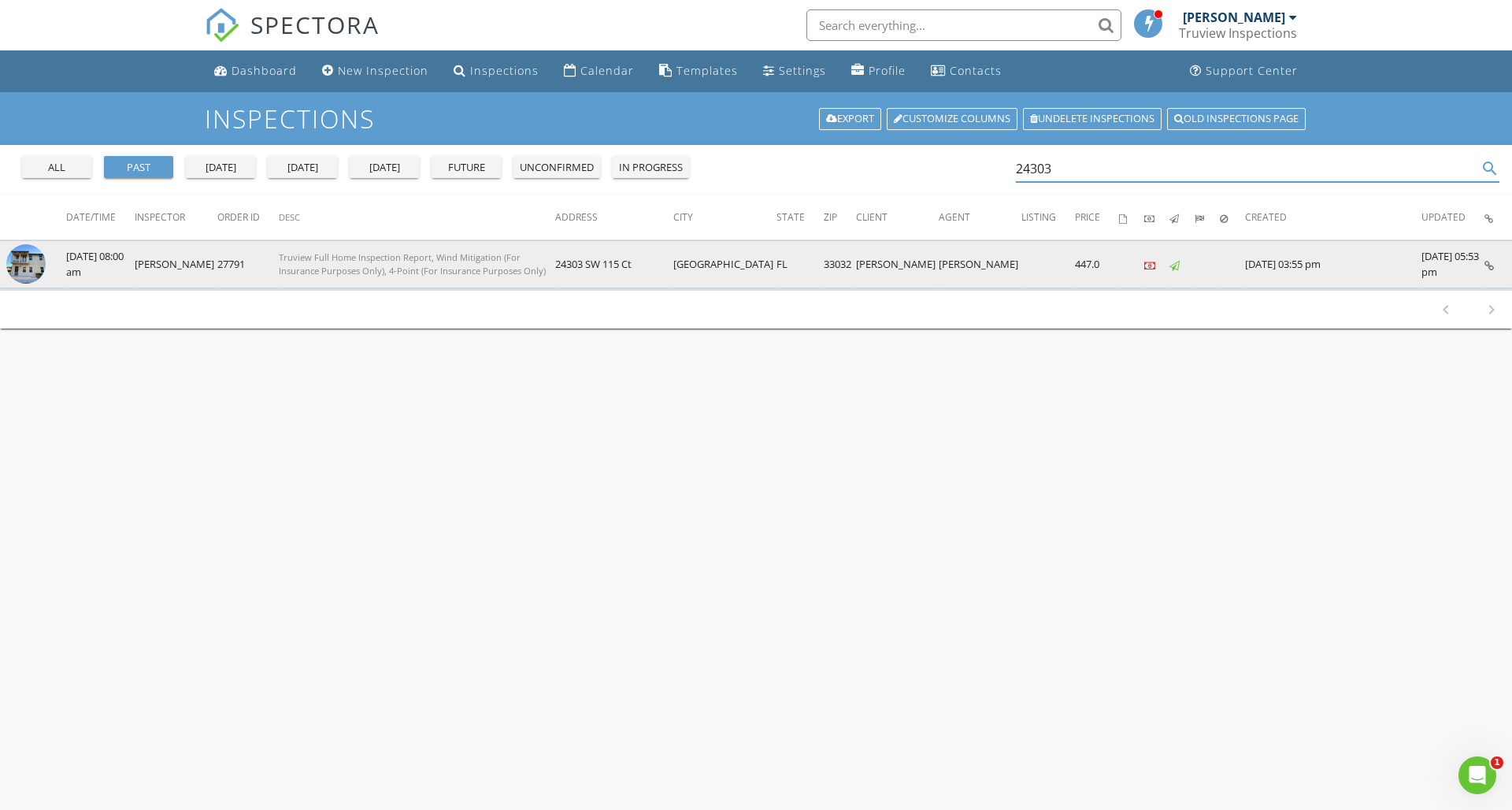
type input "24303"
click at [30, 264] on img at bounding box center [26, 265] width 40 height 40
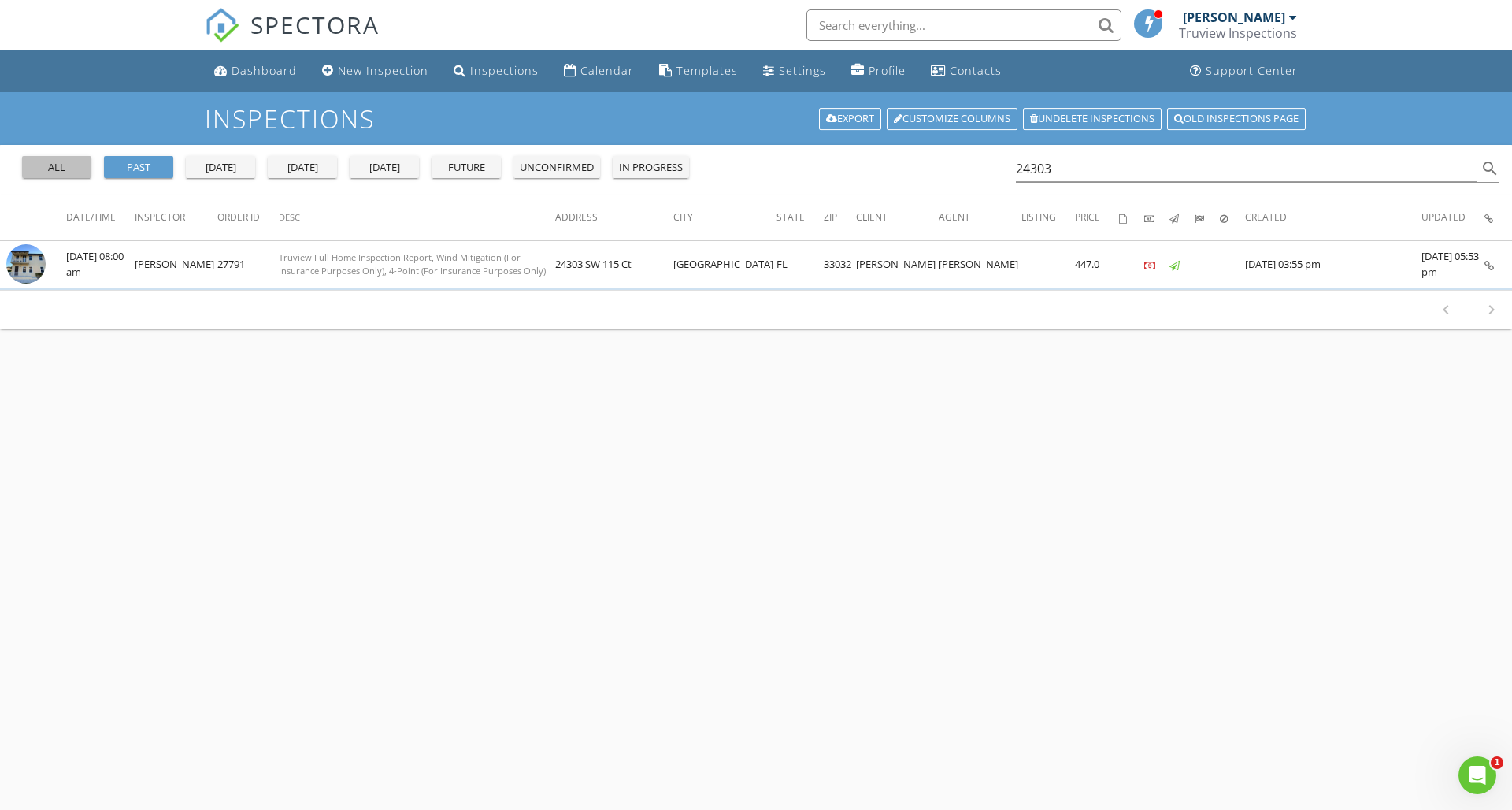
click at [64, 173] on div "all" at bounding box center [56, 167] width 57 height 16
click at [71, 171] on div "all" at bounding box center [56, 167] width 57 height 16
click at [294, 73] on div "Dashboard" at bounding box center [264, 71] width 65 height 15
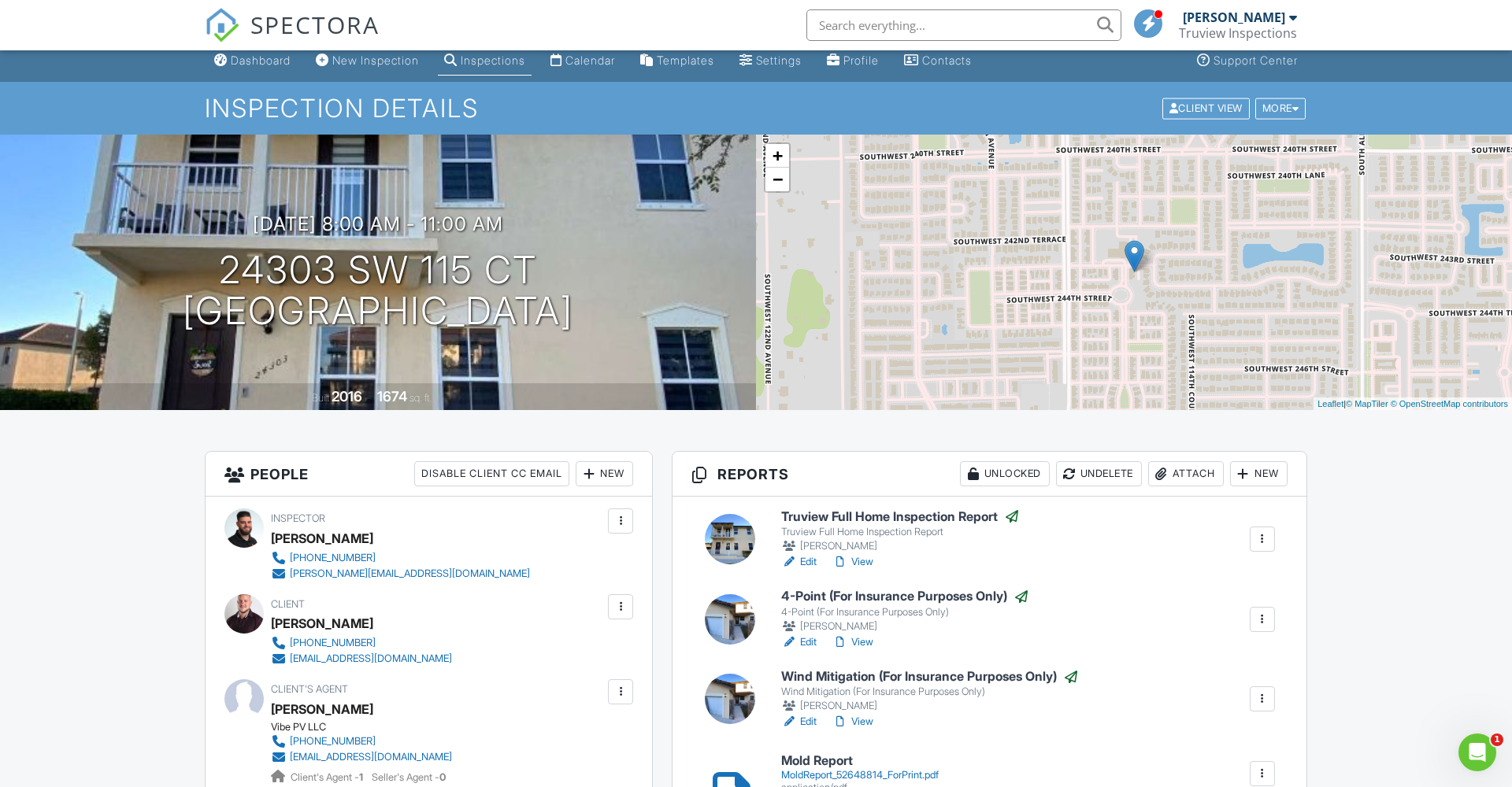
scroll to position [15, 0]
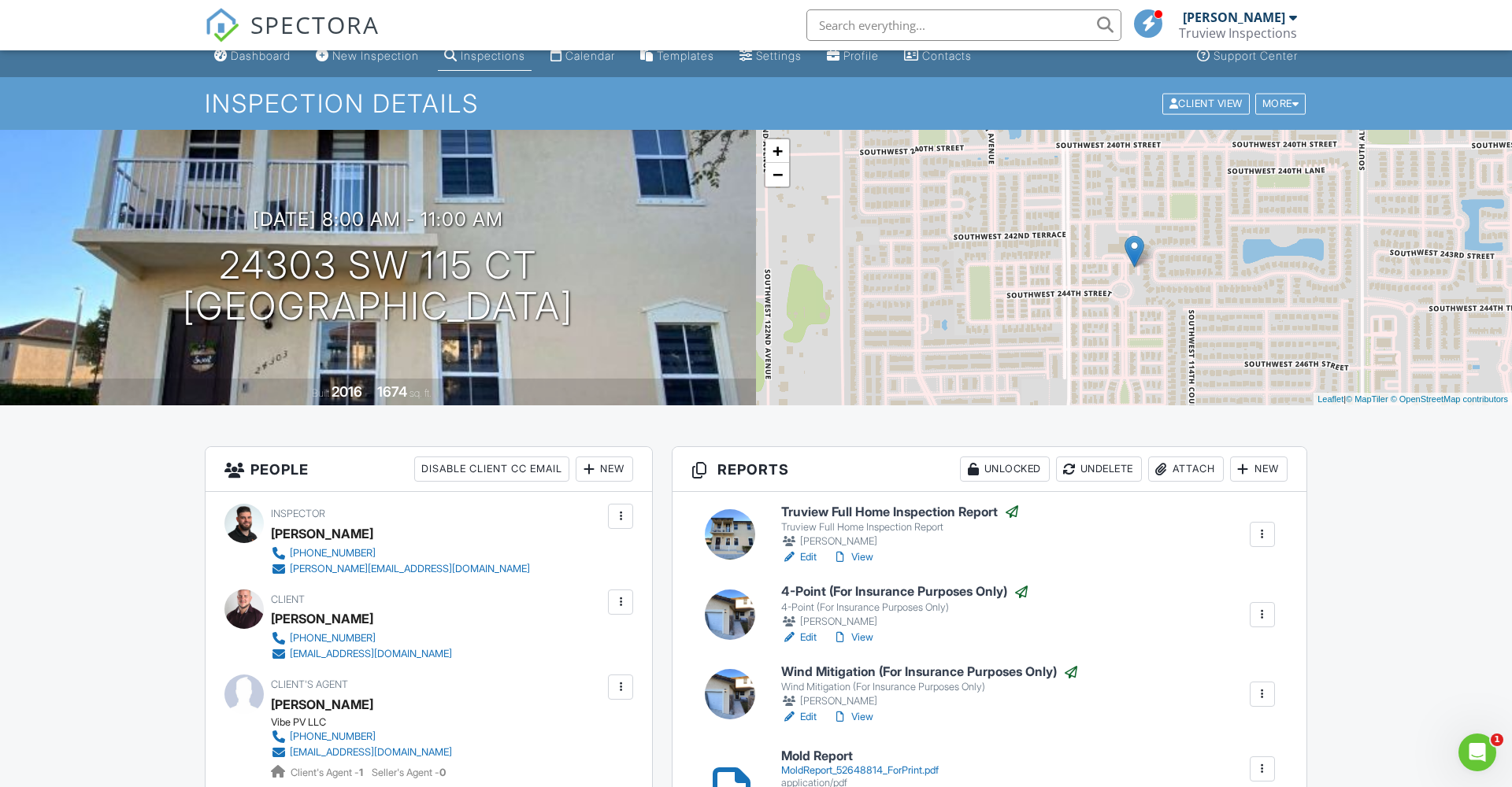
click at [859, 556] on link "View" at bounding box center [853, 557] width 41 height 16
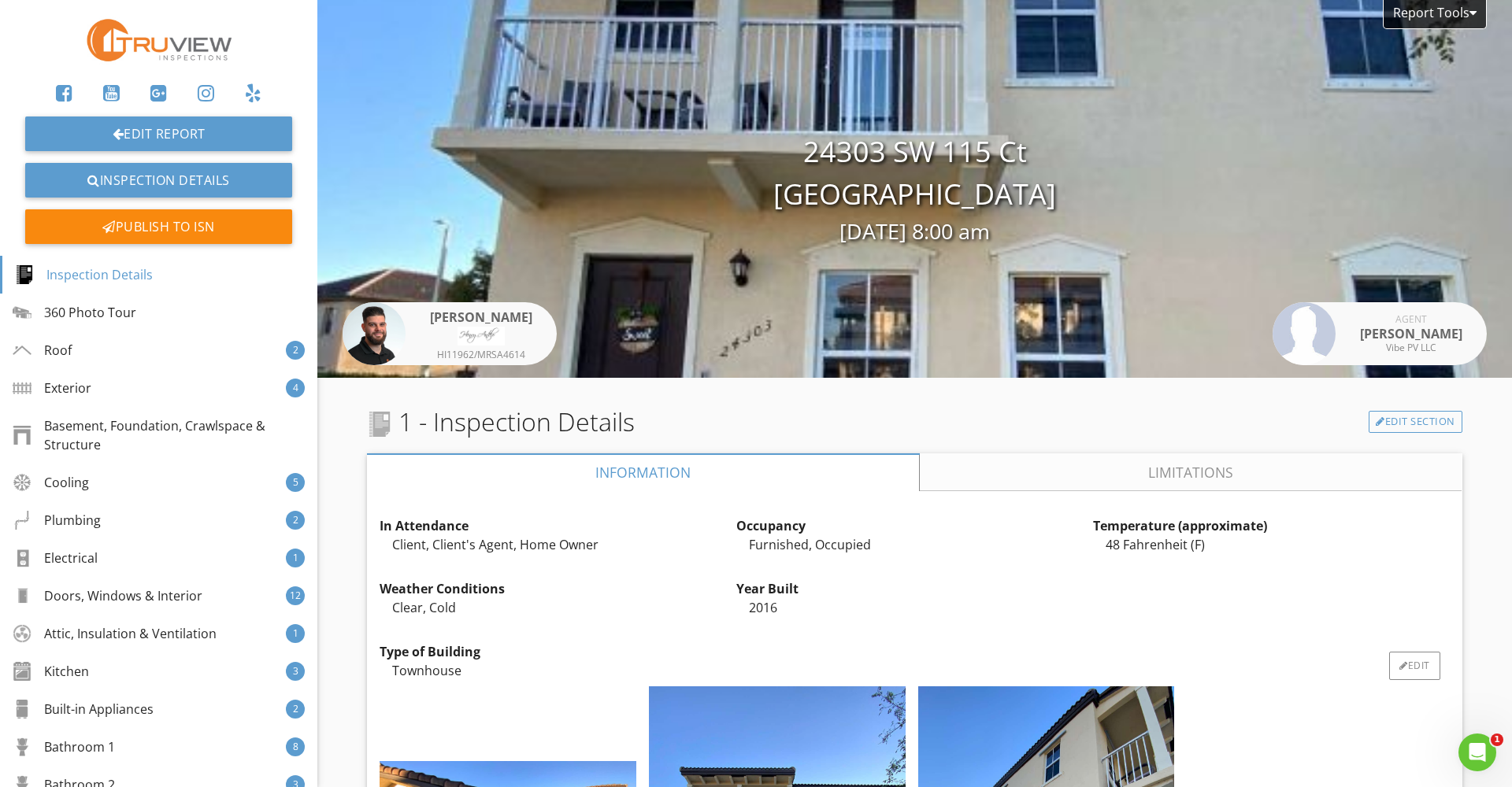
scroll to position [477, 0]
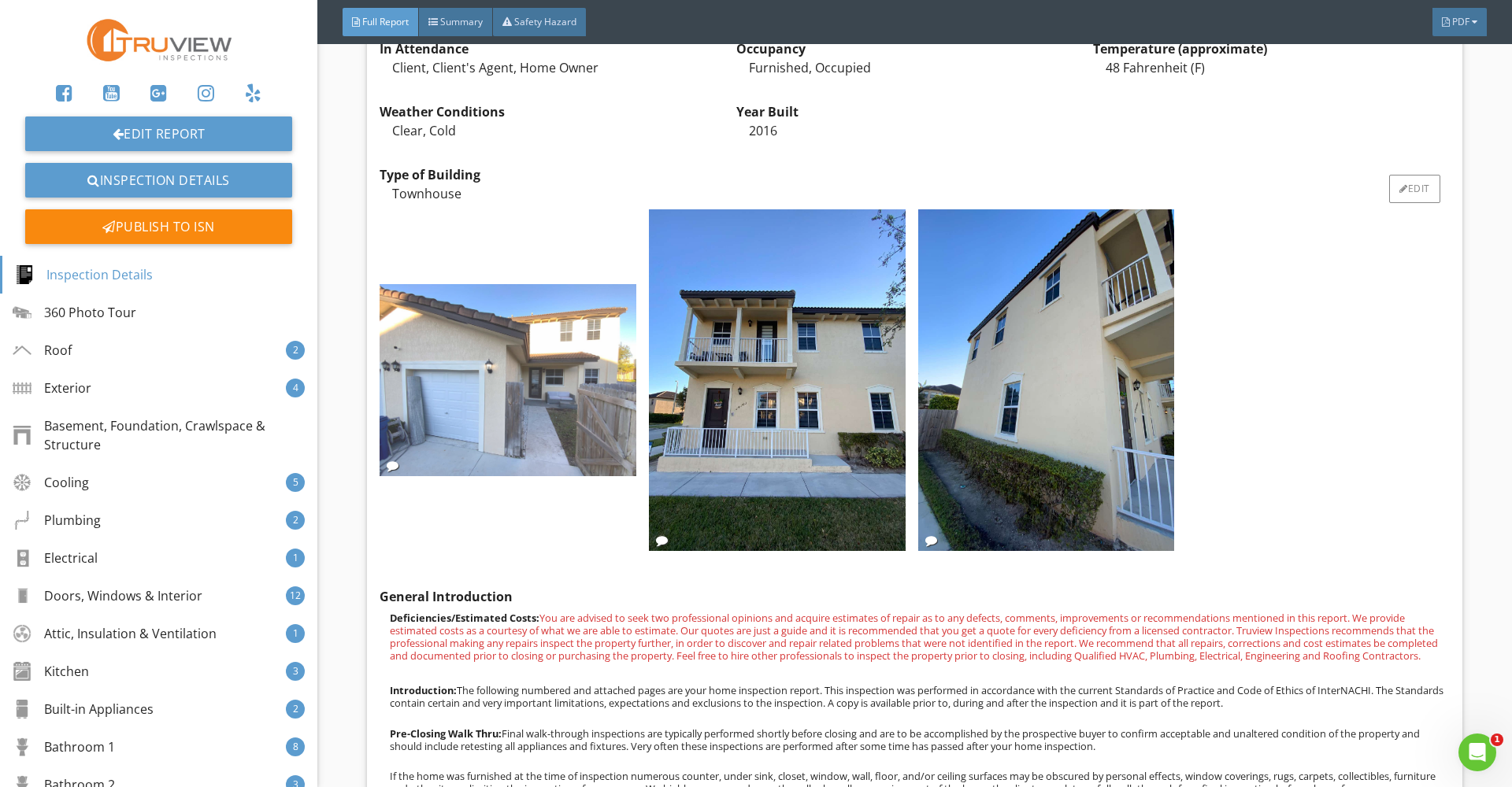
click at [539, 396] on img at bounding box center [508, 380] width 257 height 192
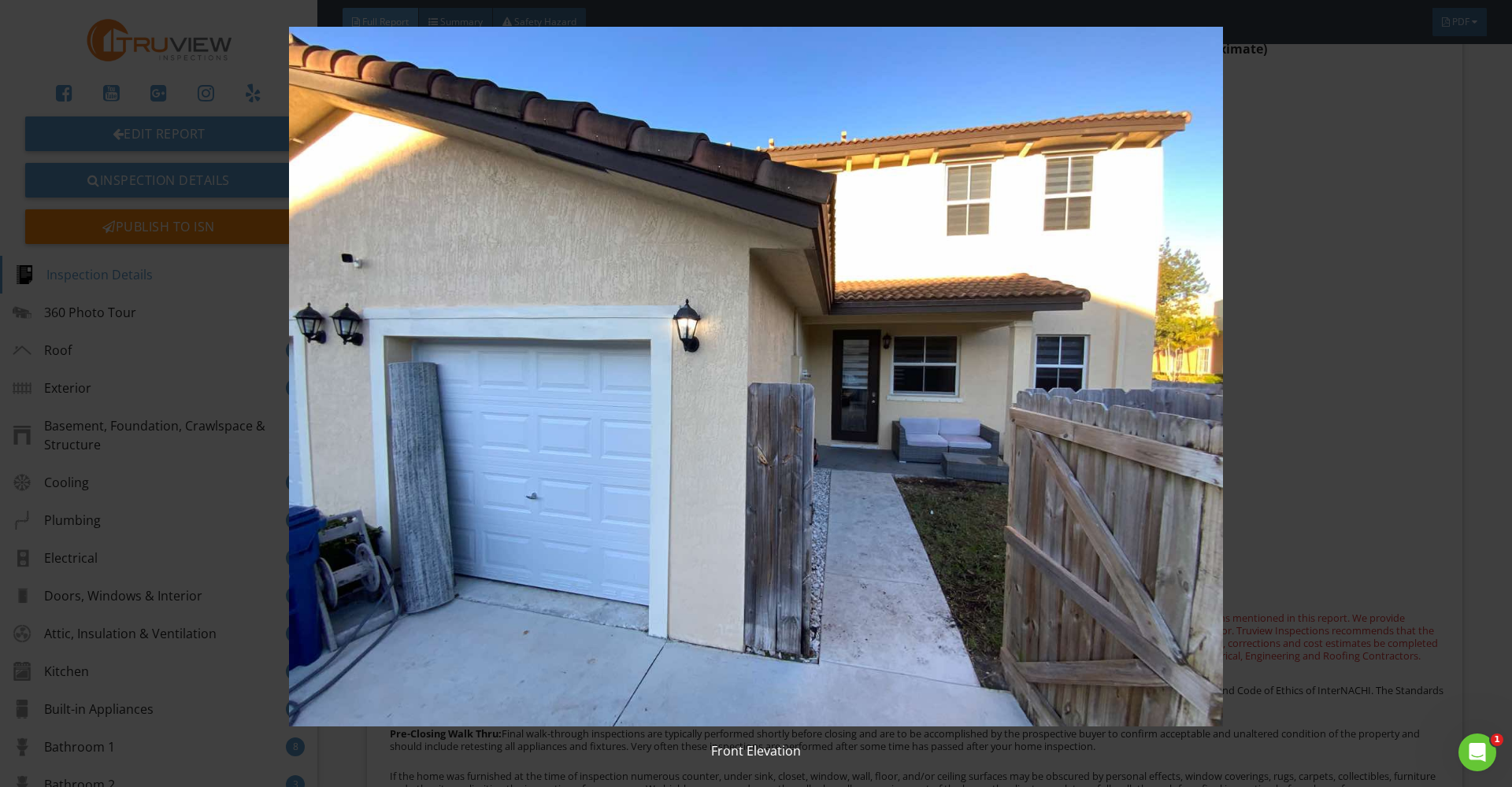
click at [863, 521] on img at bounding box center [756, 377] width 1388 height 700
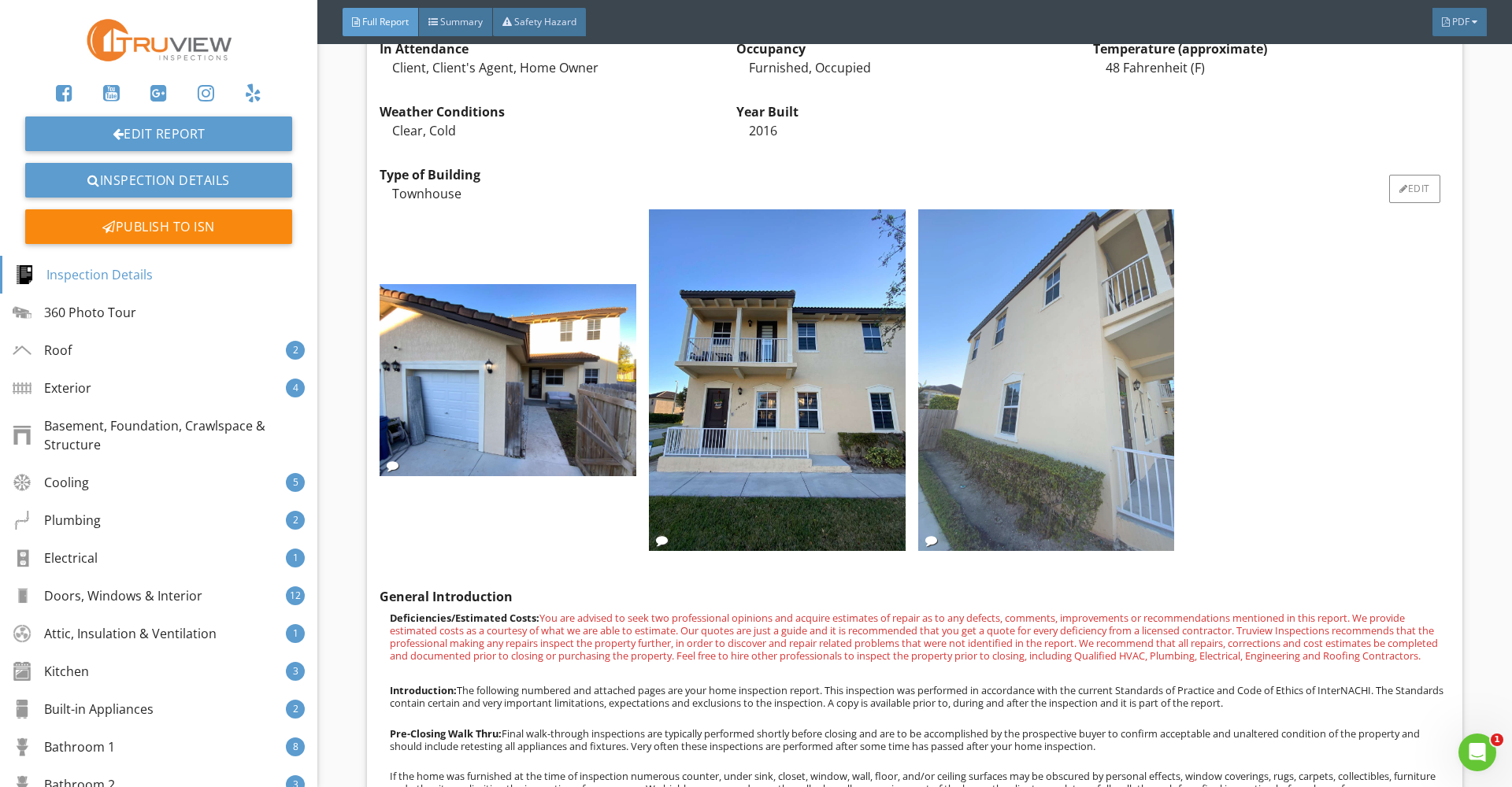
click at [1050, 394] on img at bounding box center [1047, 380] width 257 height 342
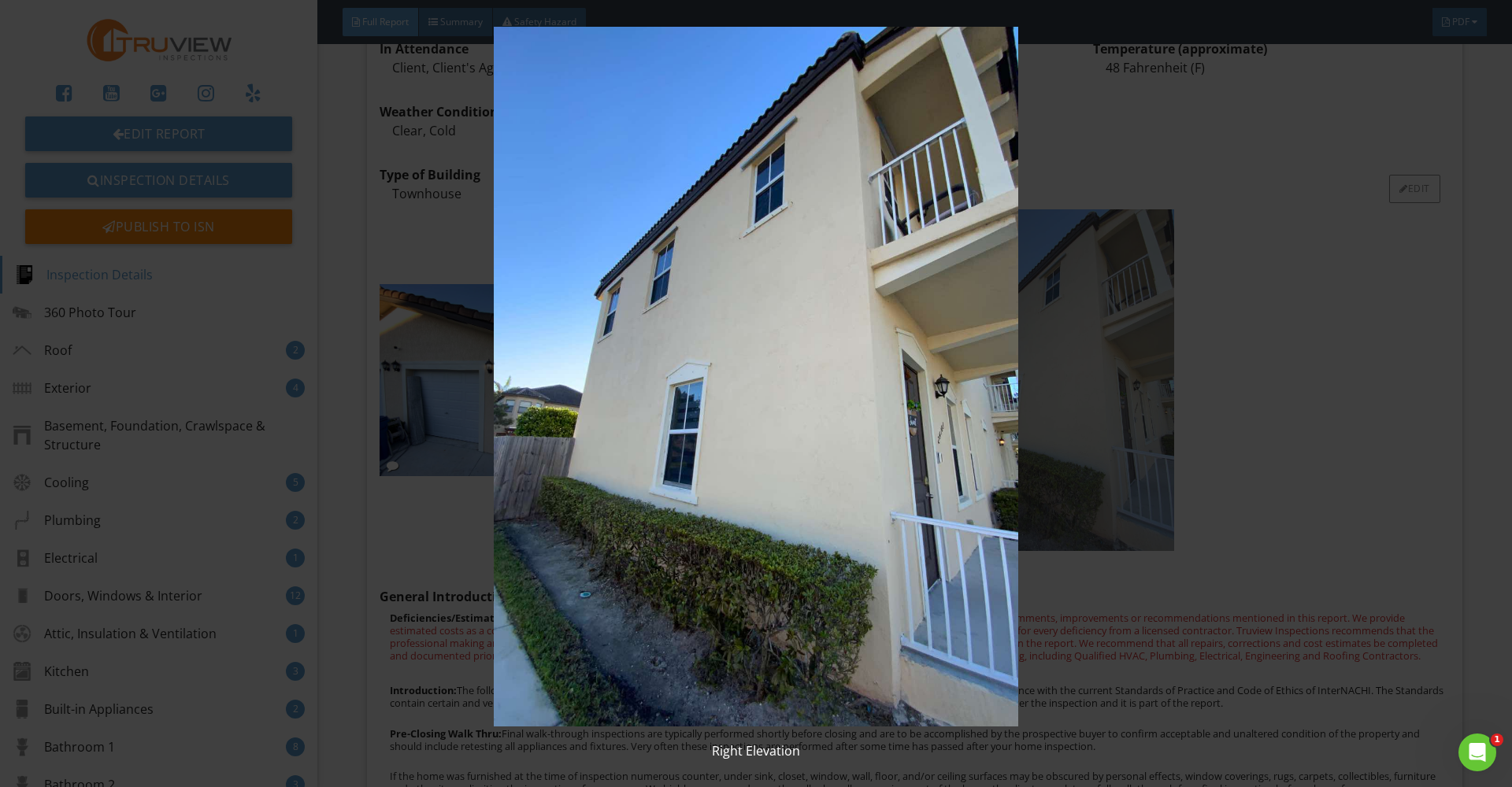
click at [1050, 394] on img at bounding box center [756, 377] width 1388 height 700
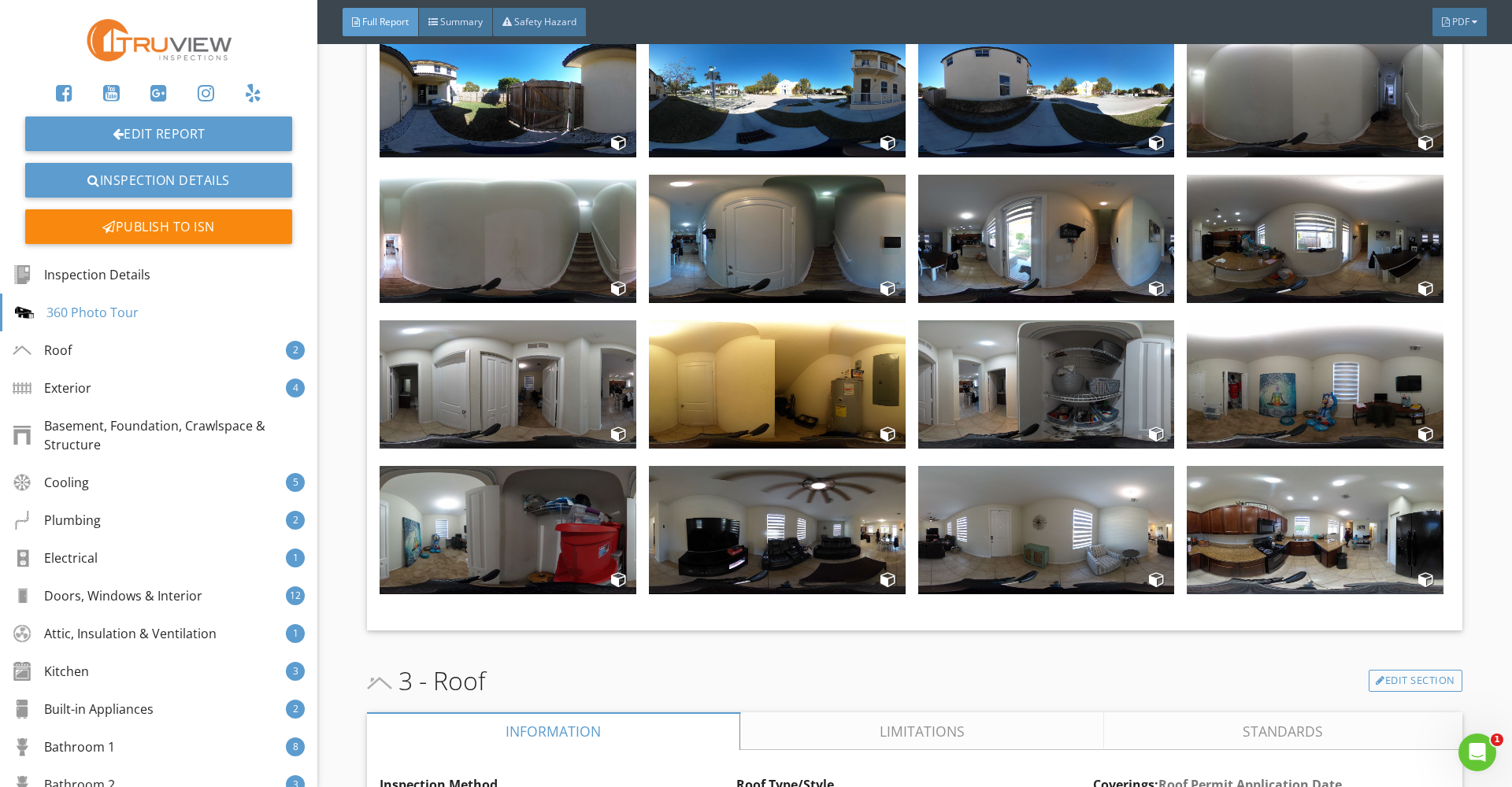
scroll to position [1894, 0]
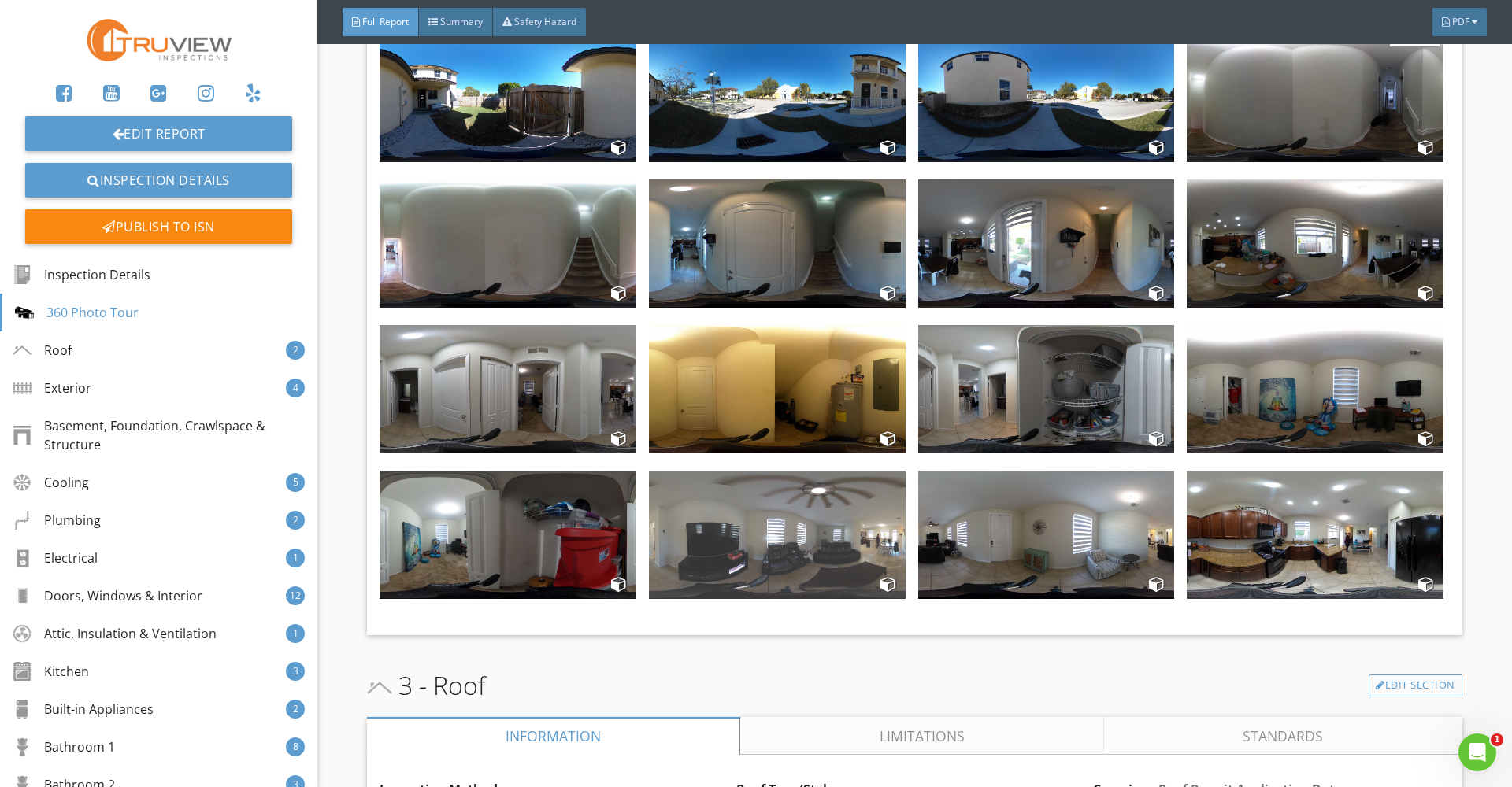
click at [762, 515] on img at bounding box center [777, 535] width 257 height 128
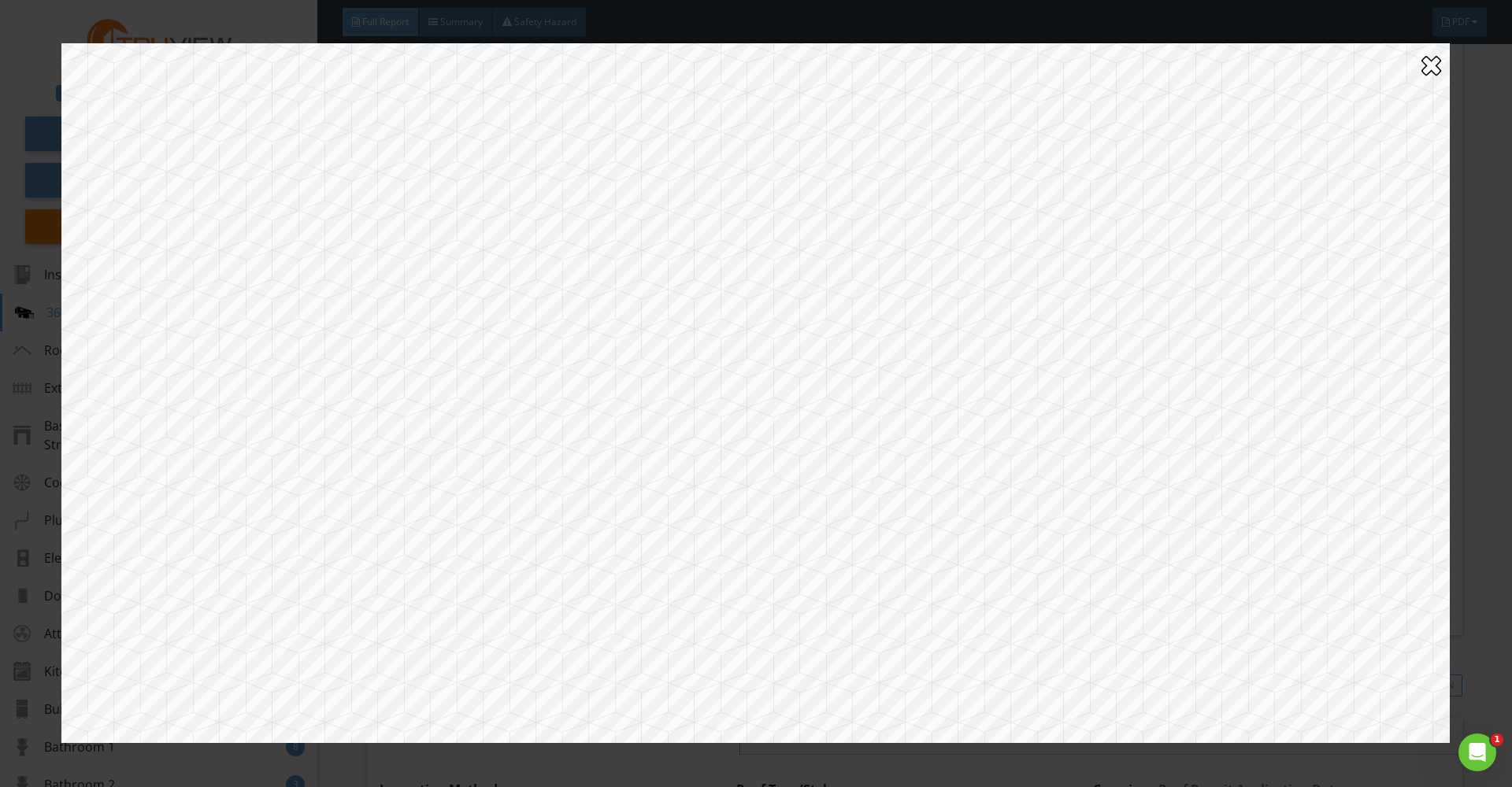
drag, startPoint x: 1004, startPoint y: 297, endPoint x: 394, endPoint y: 333, distance: 611.1
click at [394, 333] on div at bounding box center [756, 394] width 1388 height 700
drag, startPoint x: 698, startPoint y: 455, endPoint x: 509, endPoint y: 352, distance: 215.2
click at [510, 352] on div at bounding box center [756, 394] width 1388 height 700
drag, startPoint x: 1057, startPoint y: 349, endPoint x: 1042, endPoint y: 336, distance: 19.8
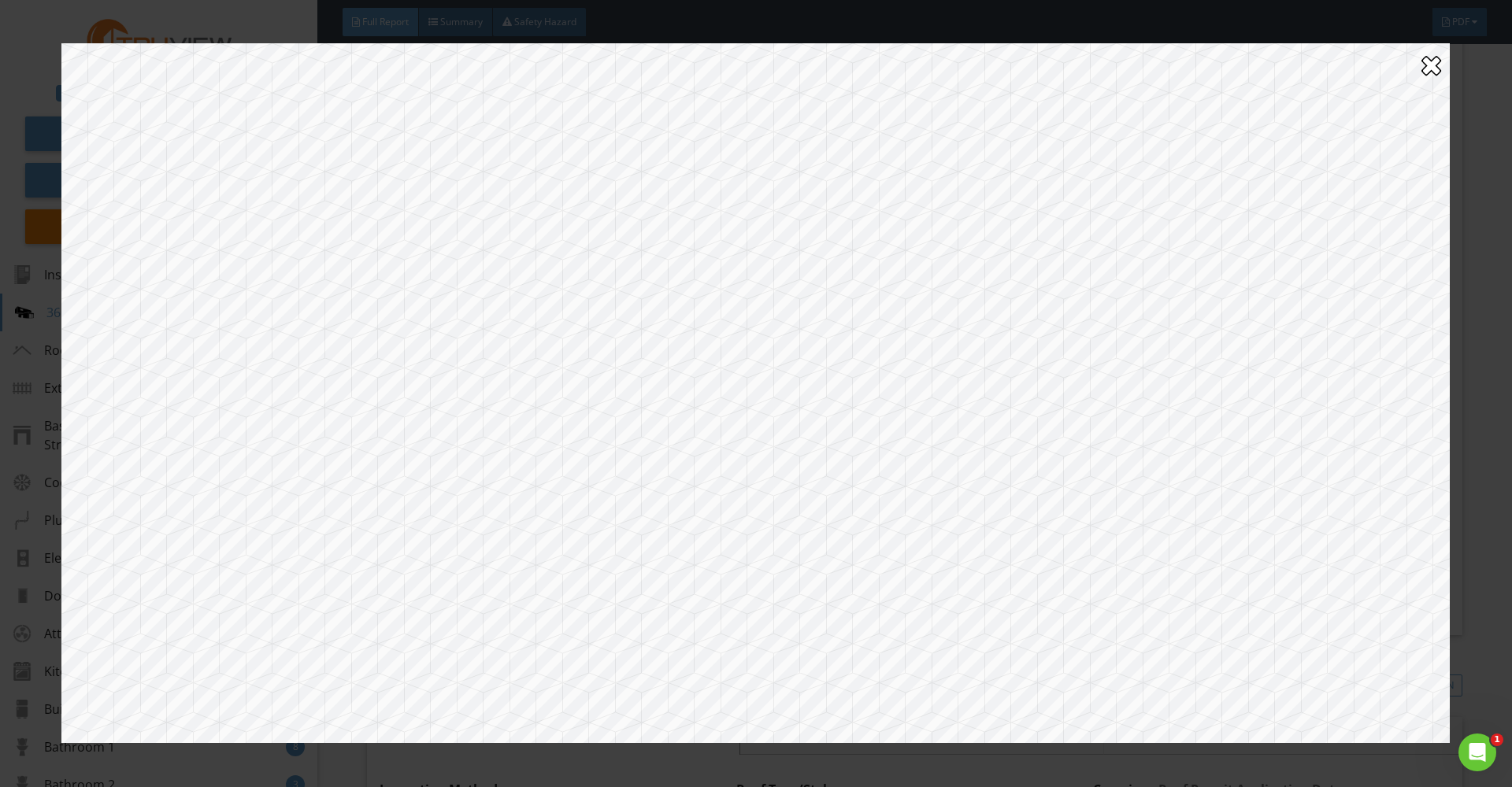
click at [1042, 336] on div at bounding box center [756, 394] width 1388 height 700
drag, startPoint x: 682, startPoint y: 366, endPoint x: 428, endPoint y: 324, distance: 257.4
click at [418, 324] on div at bounding box center [756, 394] width 1388 height 700
drag, startPoint x: 868, startPoint y: 335, endPoint x: 403, endPoint y: 356, distance: 465.5
click at [403, 356] on div at bounding box center [756, 394] width 1388 height 700
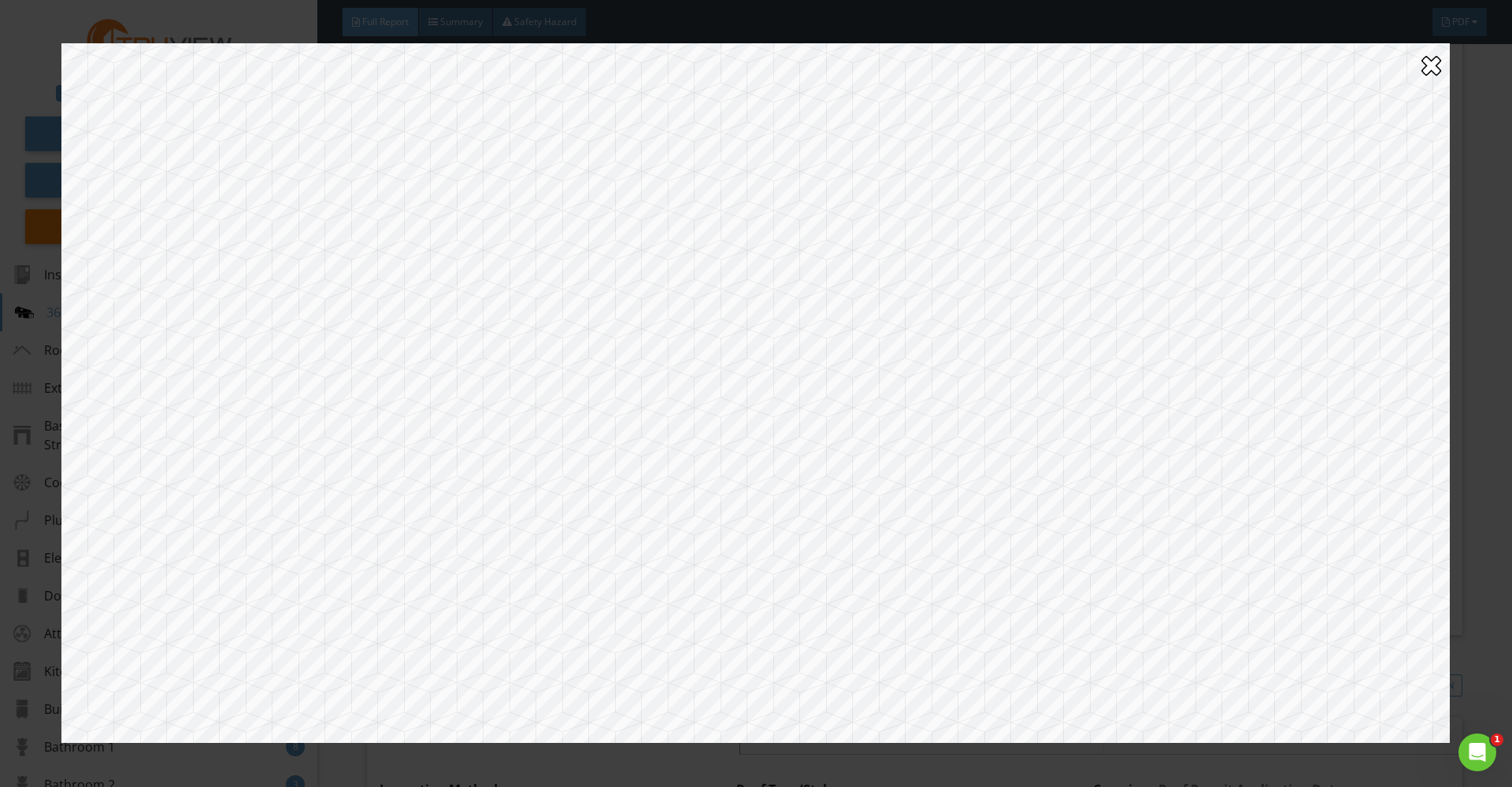
drag, startPoint x: 968, startPoint y: 304, endPoint x: 1240, endPoint y: 242, distance: 279.0
click at [1240, 242] on div at bounding box center [756, 394] width 1388 height 700
drag, startPoint x: 669, startPoint y: 269, endPoint x: 1160, endPoint y: 244, distance: 491.6
click at [1160, 243] on div at bounding box center [756, 394] width 1388 height 700
drag, startPoint x: 627, startPoint y: 254, endPoint x: 1034, endPoint y: 210, distance: 409.4
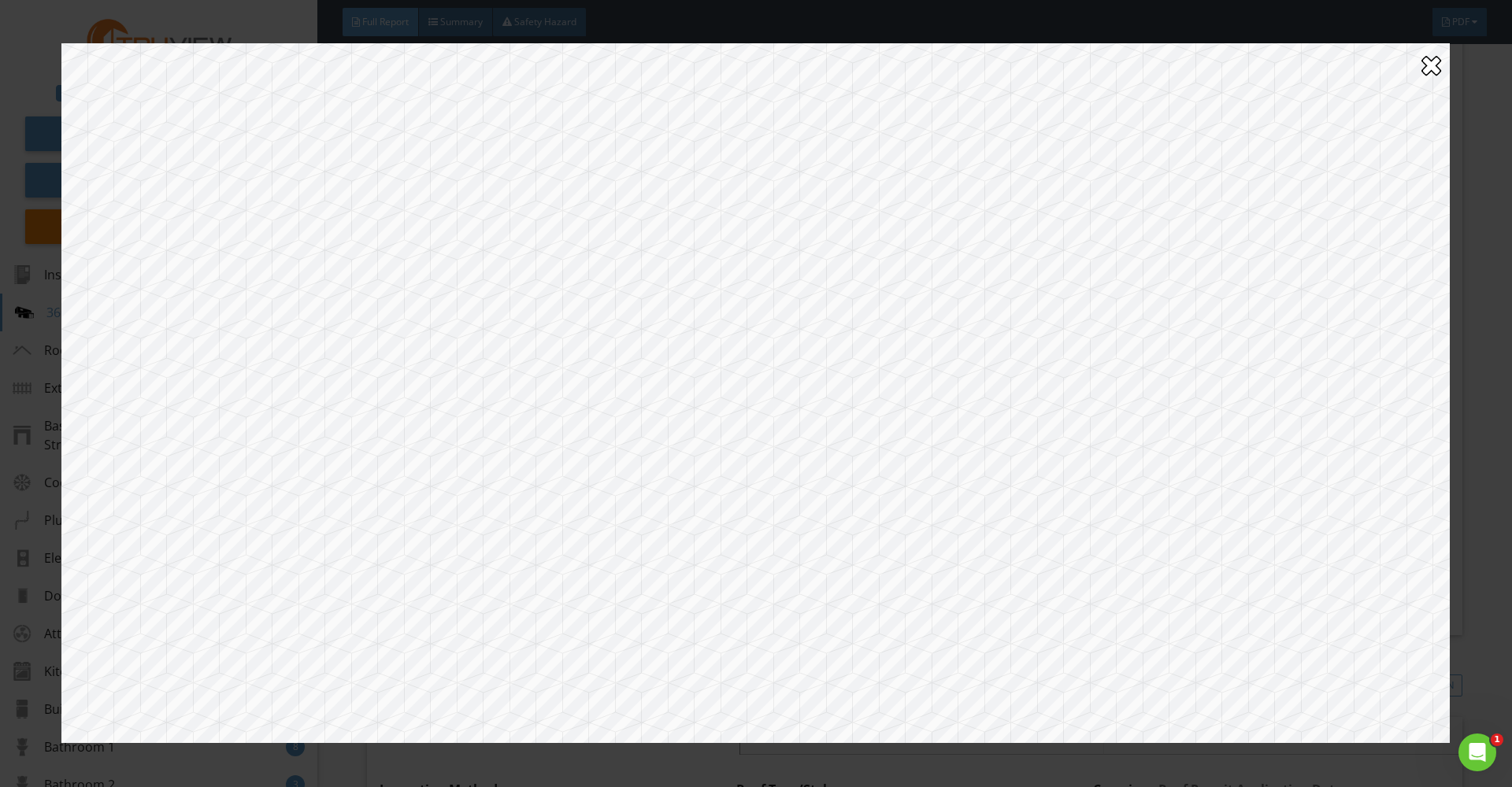
click at [1034, 210] on div at bounding box center [756, 394] width 1388 height 700
drag, startPoint x: 313, startPoint y: 279, endPoint x: 1029, endPoint y: 217, distance: 718.7
click at [1033, 216] on div at bounding box center [756, 394] width 1388 height 700
drag, startPoint x: 524, startPoint y: 320, endPoint x: 1241, endPoint y: 538, distance: 749.4
click at [1251, 547] on div at bounding box center [756, 394] width 1388 height 700
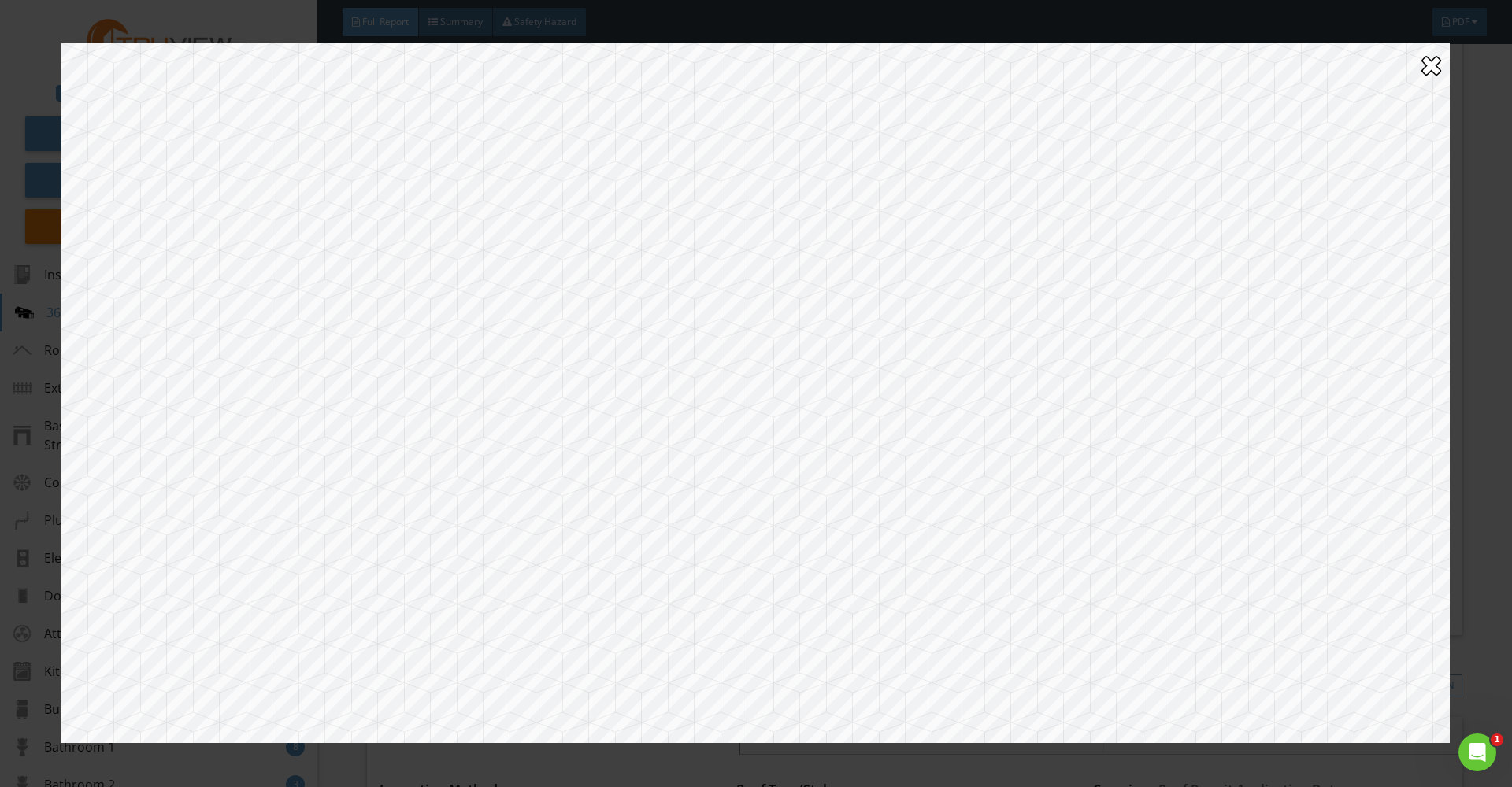
drag, startPoint x: 462, startPoint y: 337, endPoint x: 1204, endPoint y: 331, distance: 742.0
click at [1210, 329] on div at bounding box center [756, 394] width 1388 height 700
drag, startPoint x: 777, startPoint y: 410, endPoint x: 948, endPoint y: 398, distance: 171.4
click at [948, 398] on div at bounding box center [756, 394] width 1388 height 700
click at [1434, 68] on div at bounding box center [1431, 65] width 20 height 26
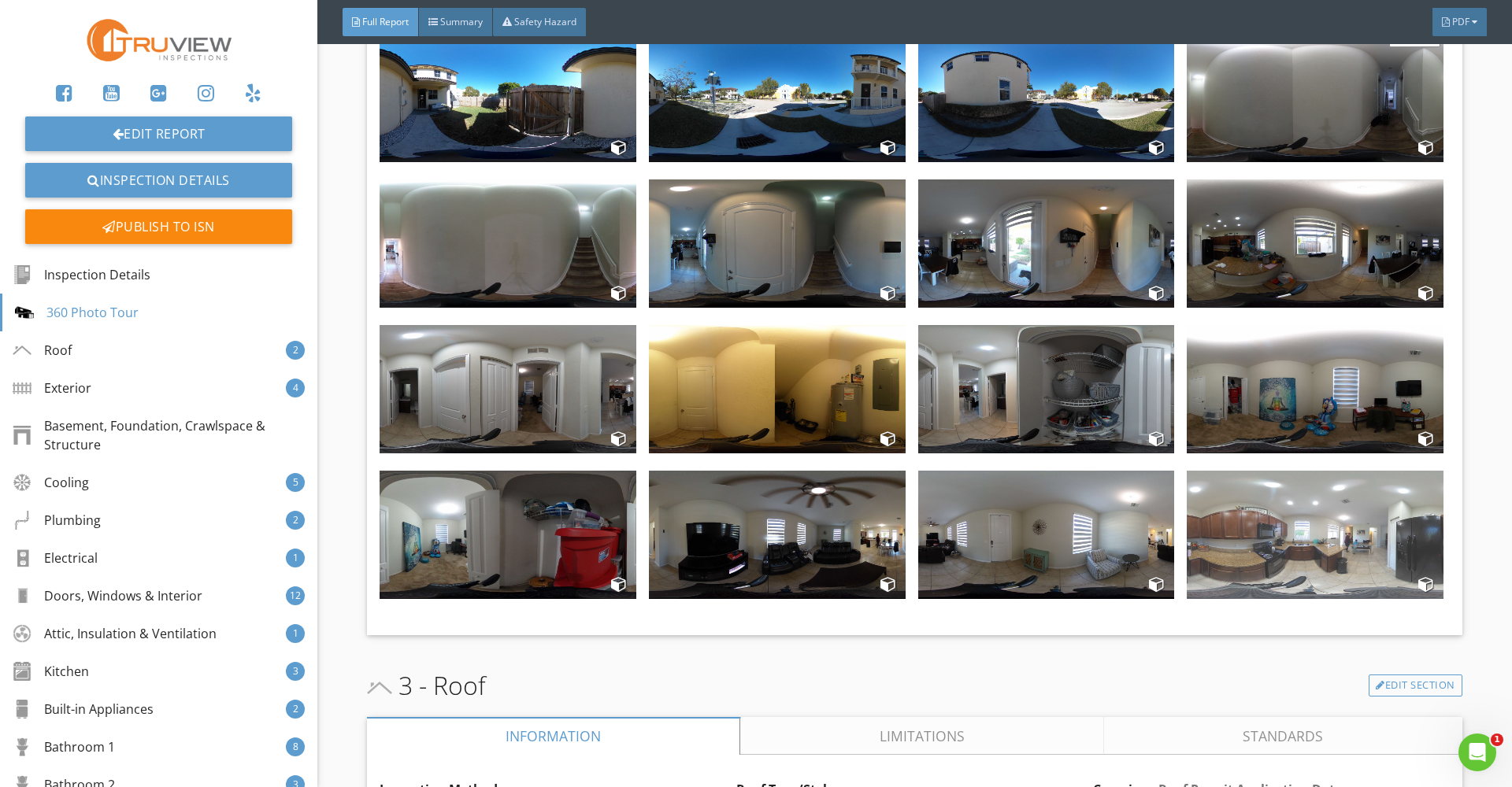
click at [1293, 550] on img at bounding box center [1315, 535] width 257 height 128
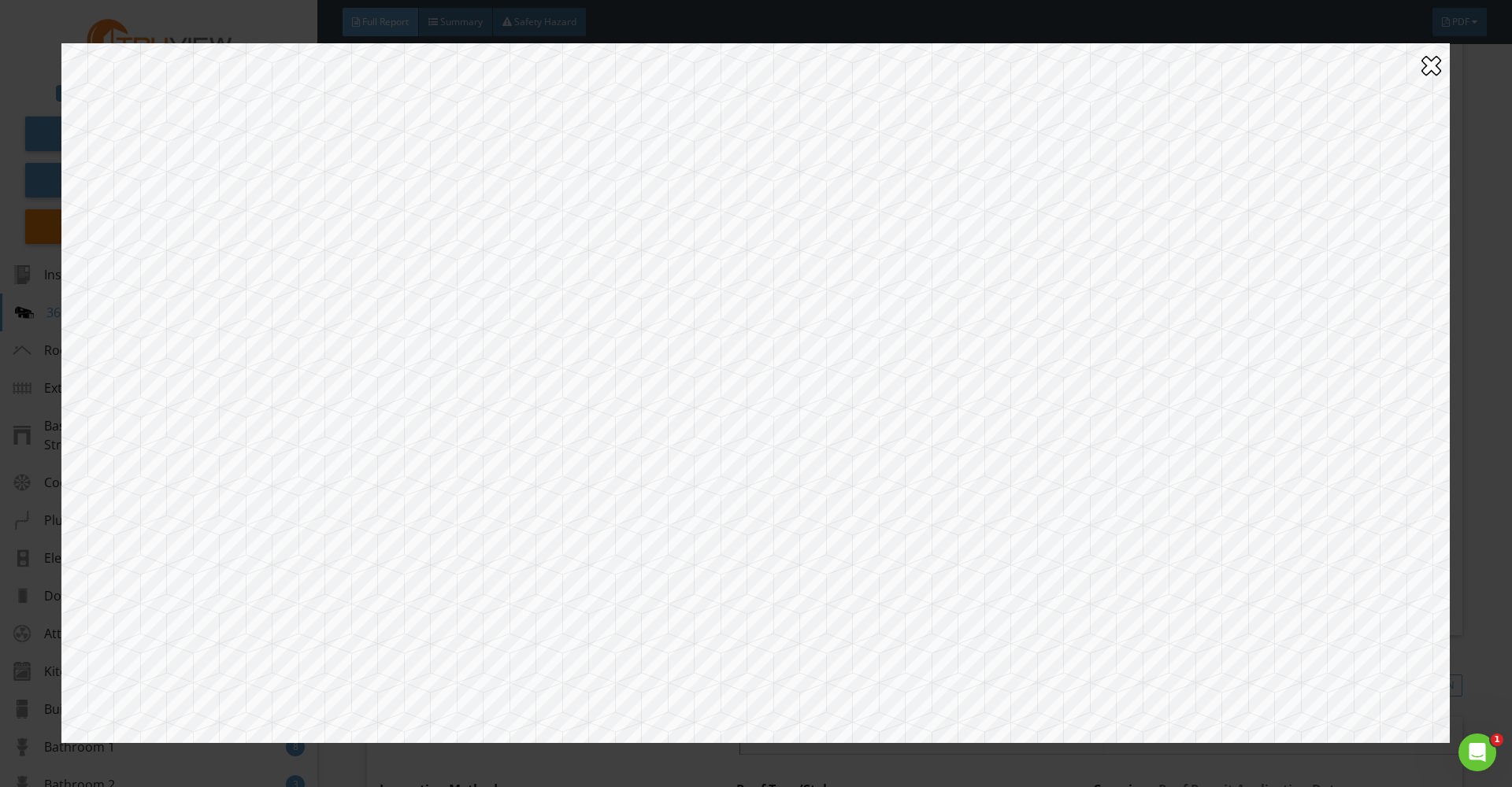
drag, startPoint x: 993, startPoint y: 342, endPoint x: 572, endPoint y: 336, distance: 421.0
click at [573, 336] on div at bounding box center [756, 394] width 1388 height 700
drag, startPoint x: 653, startPoint y: 429, endPoint x: 1218, endPoint y: 151, distance: 629.7
click at [1219, 151] on div at bounding box center [756, 394] width 1388 height 700
drag, startPoint x: 651, startPoint y: 346, endPoint x: 1322, endPoint y: 276, distance: 674.6
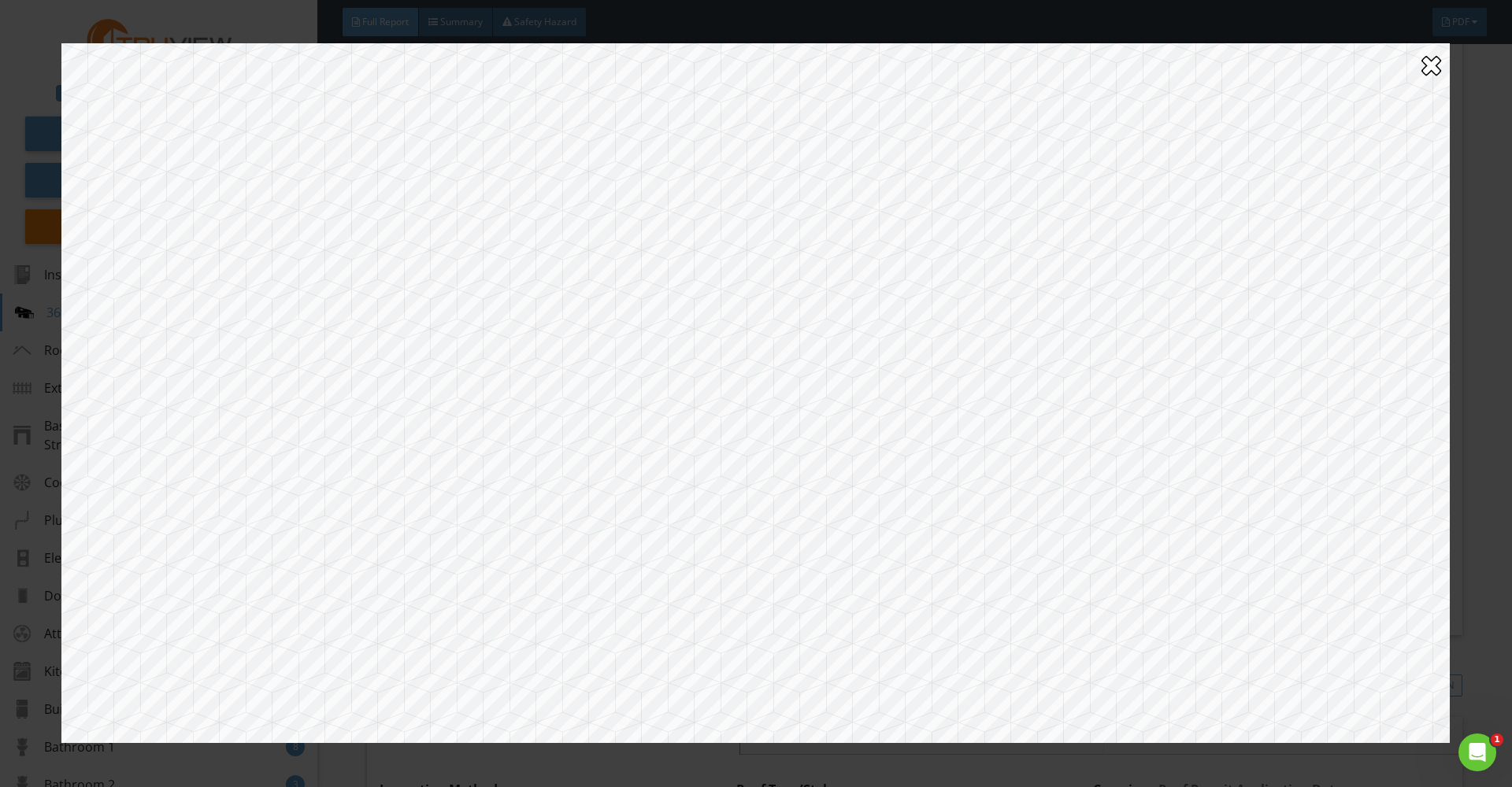
click at [1328, 274] on div at bounding box center [756, 394] width 1388 height 700
drag, startPoint x: 597, startPoint y: 292, endPoint x: 1289, endPoint y: 417, distance: 703.2
click at [1290, 417] on div at bounding box center [756, 394] width 1388 height 700
drag, startPoint x: 542, startPoint y: 361, endPoint x: 1163, endPoint y: 442, distance: 626.3
click at [1163, 440] on div at bounding box center [756, 394] width 1388 height 700
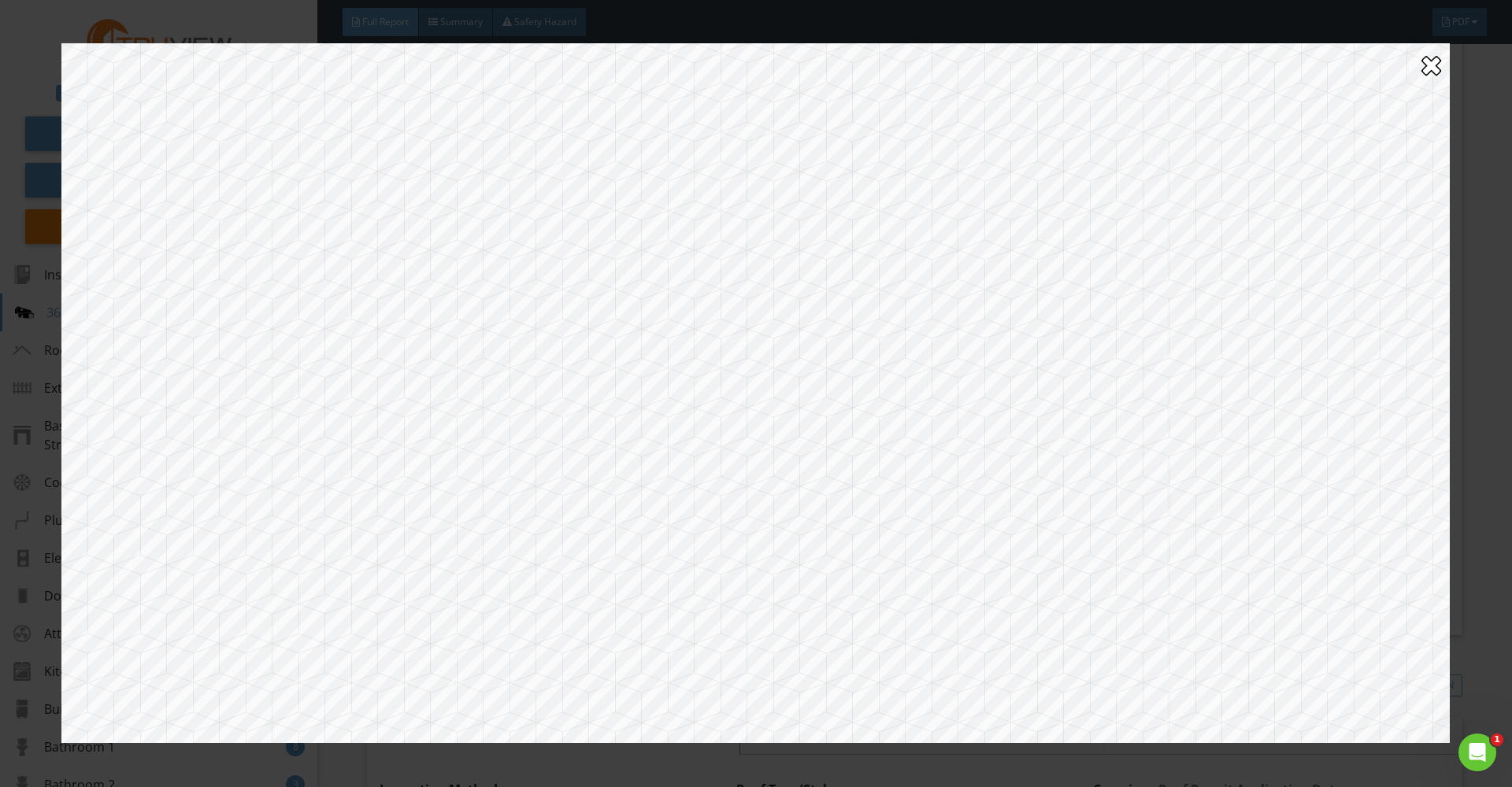
drag, startPoint x: 751, startPoint y: 261, endPoint x: 1393, endPoint y: 112, distance: 659.1
click at [1396, 112] on div at bounding box center [756, 394] width 1388 height 700
drag, startPoint x: 672, startPoint y: 170, endPoint x: 1032, endPoint y: 361, distance: 407.5
click at [1032, 361] on div at bounding box center [756, 394] width 1388 height 700
click at [1428, 64] on div at bounding box center [1431, 65] width 20 height 26
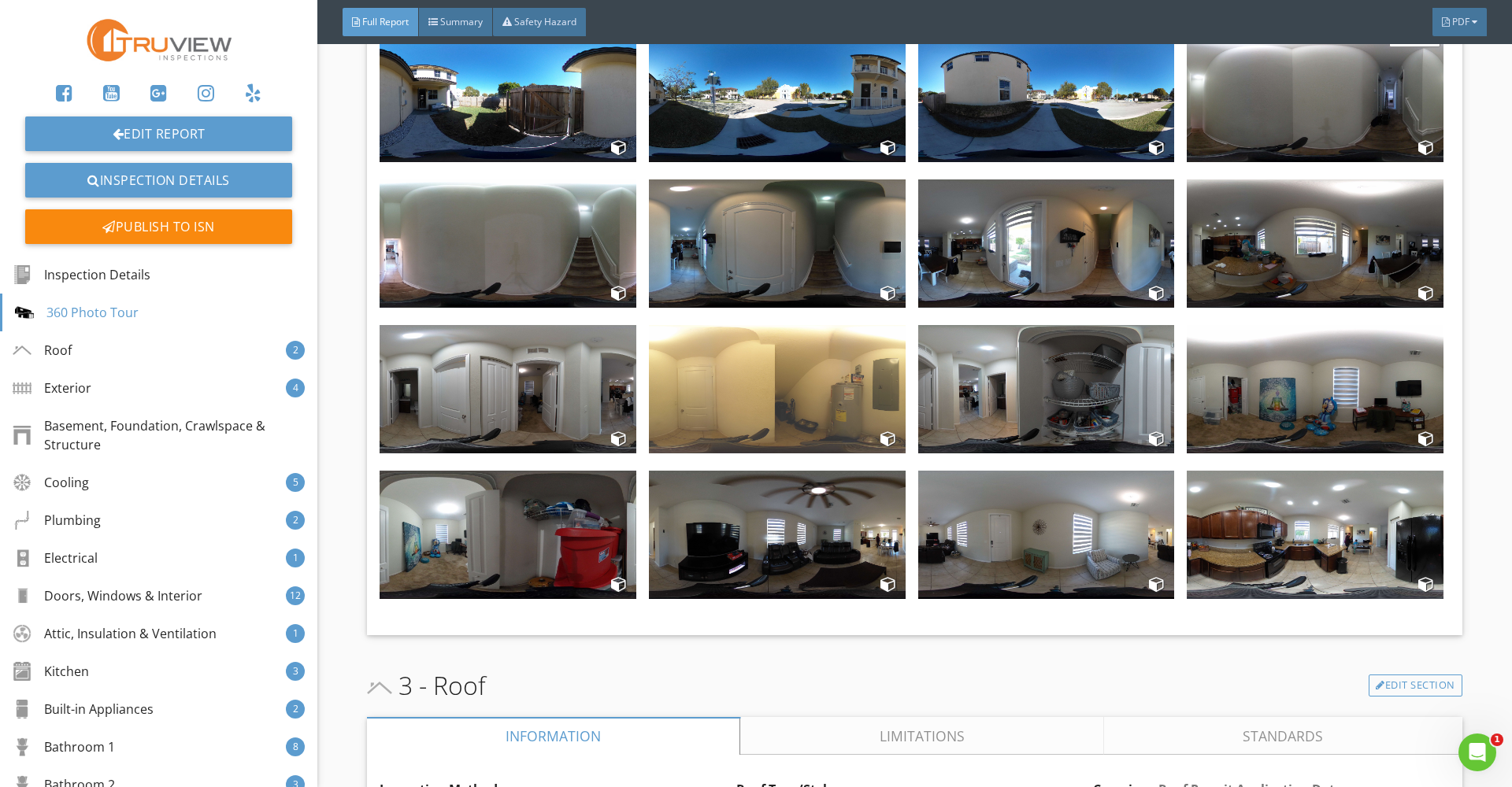
scroll to position [1680, 0]
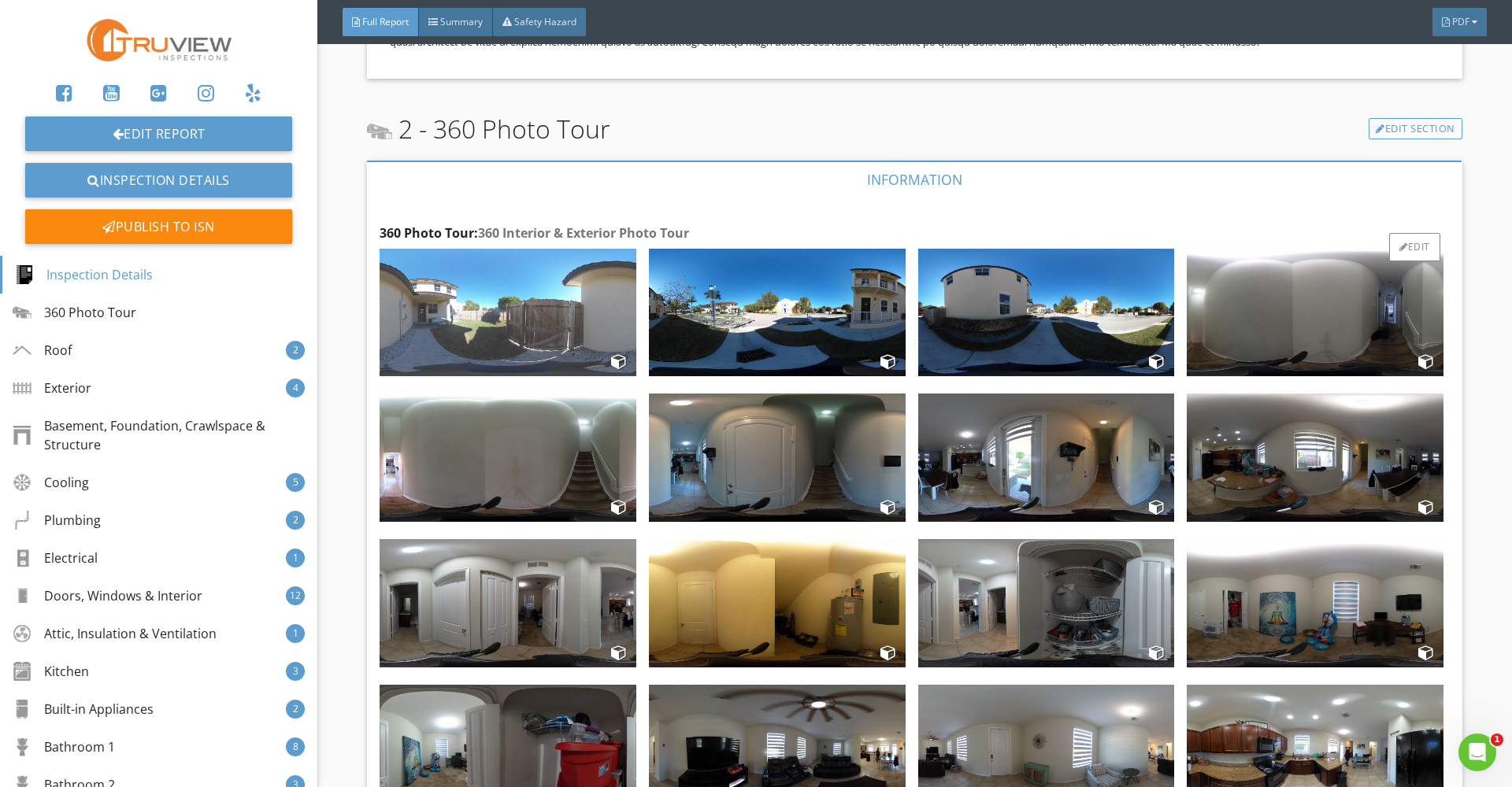
click at [519, 342] on img at bounding box center [508, 313] width 257 height 128
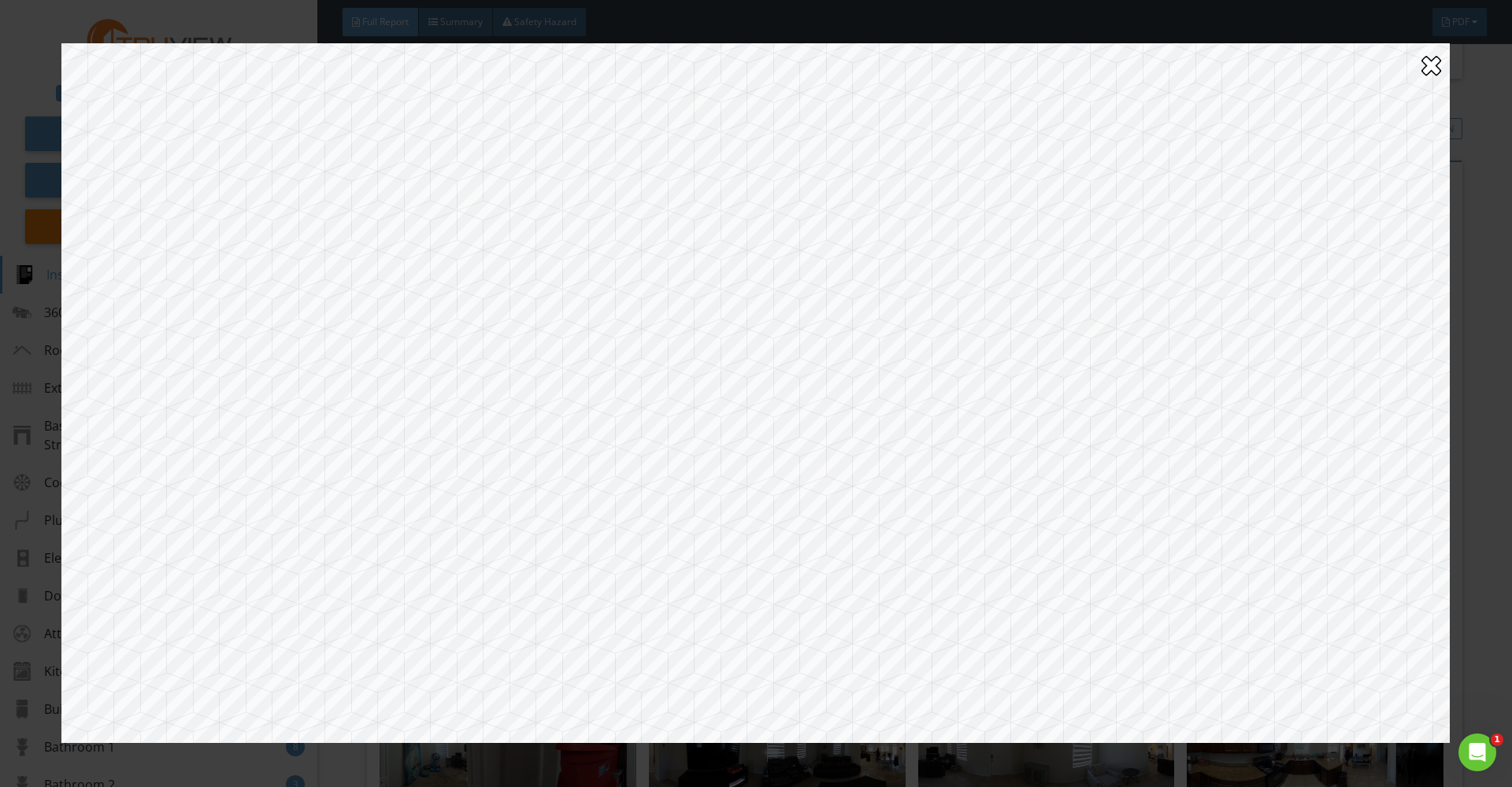
drag, startPoint x: 471, startPoint y: 357, endPoint x: 1054, endPoint y: 307, distance: 585.1
click at [1054, 300] on div at bounding box center [756, 394] width 1388 height 700
drag, startPoint x: 428, startPoint y: 403, endPoint x: 964, endPoint y: 391, distance: 536.1
click at [964, 389] on div at bounding box center [756, 394] width 1388 height 700
drag, startPoint x: 772, startPoint y: 290, endPoint x: 610, endPoint y: 231, distance: 172.4
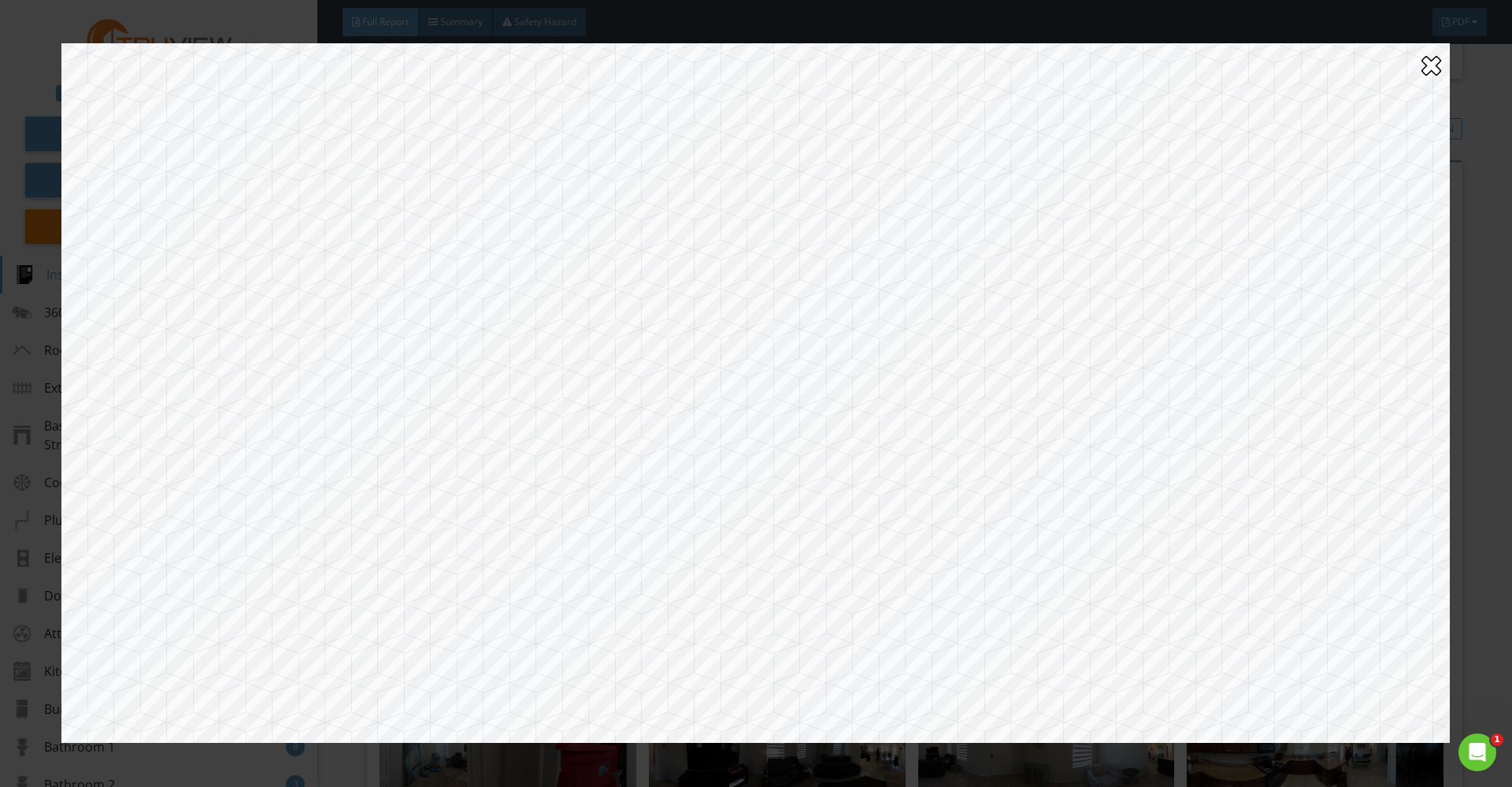
click at [613, 228] on div at bounding box center [756, 394] width 1388 height 700
drag, startPoint x: 996, startPoint y: 274, endPoint x: 432, endPoint y: 282, distance: 564.1
click at [432, 282] on div at bounding box center [756, 394] width 1388 height 700
drag, startPoint x: 910, startPoint y: 329, endPoint x: 694, endPoint y: 329, distance: 216.0
click at [694, 329] on div at bounding box center [756, 394] width 1388 height 700
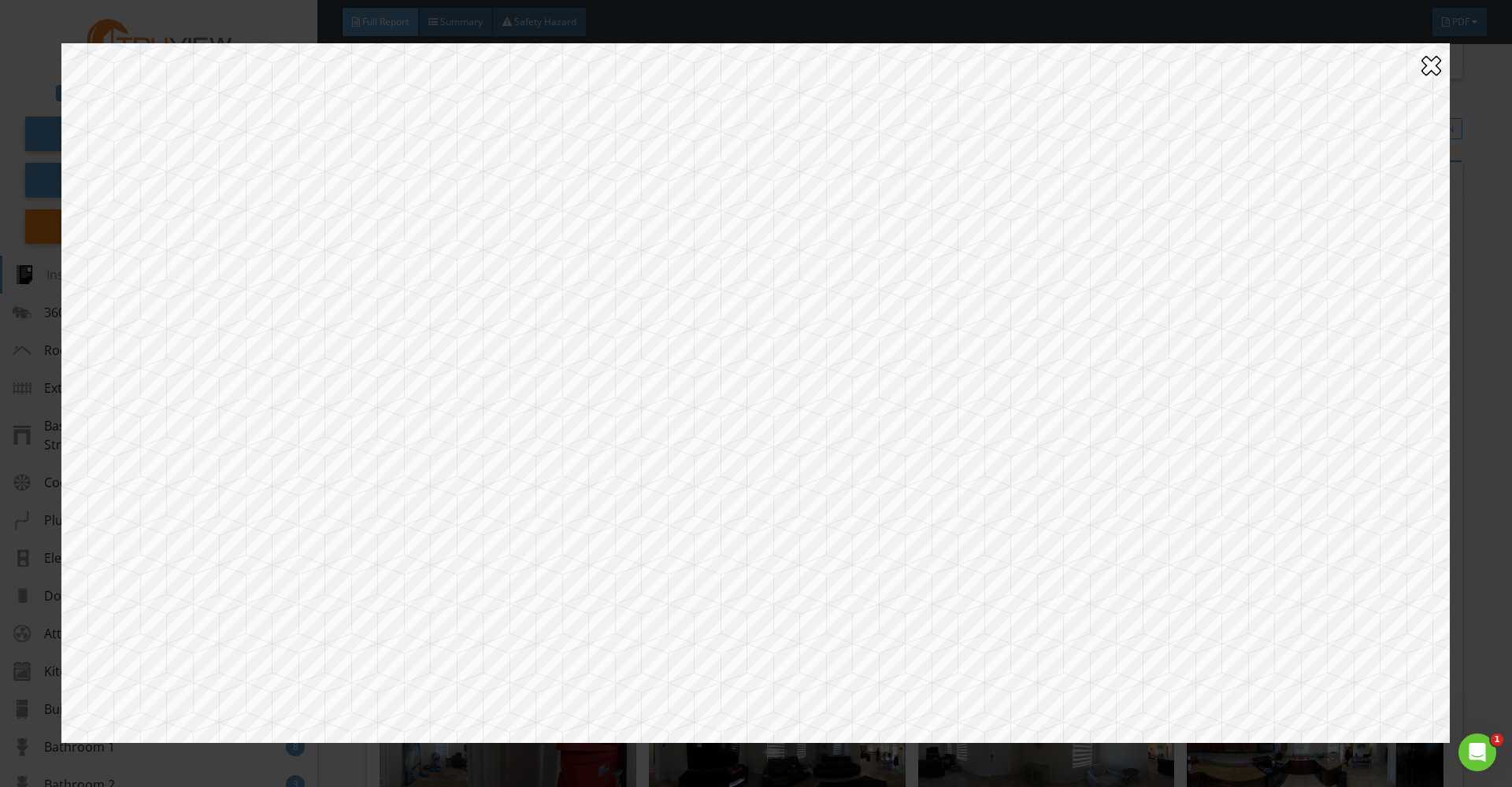
click at [1429, 69] on div at bounding box center [1431, 65] width 20 height 26
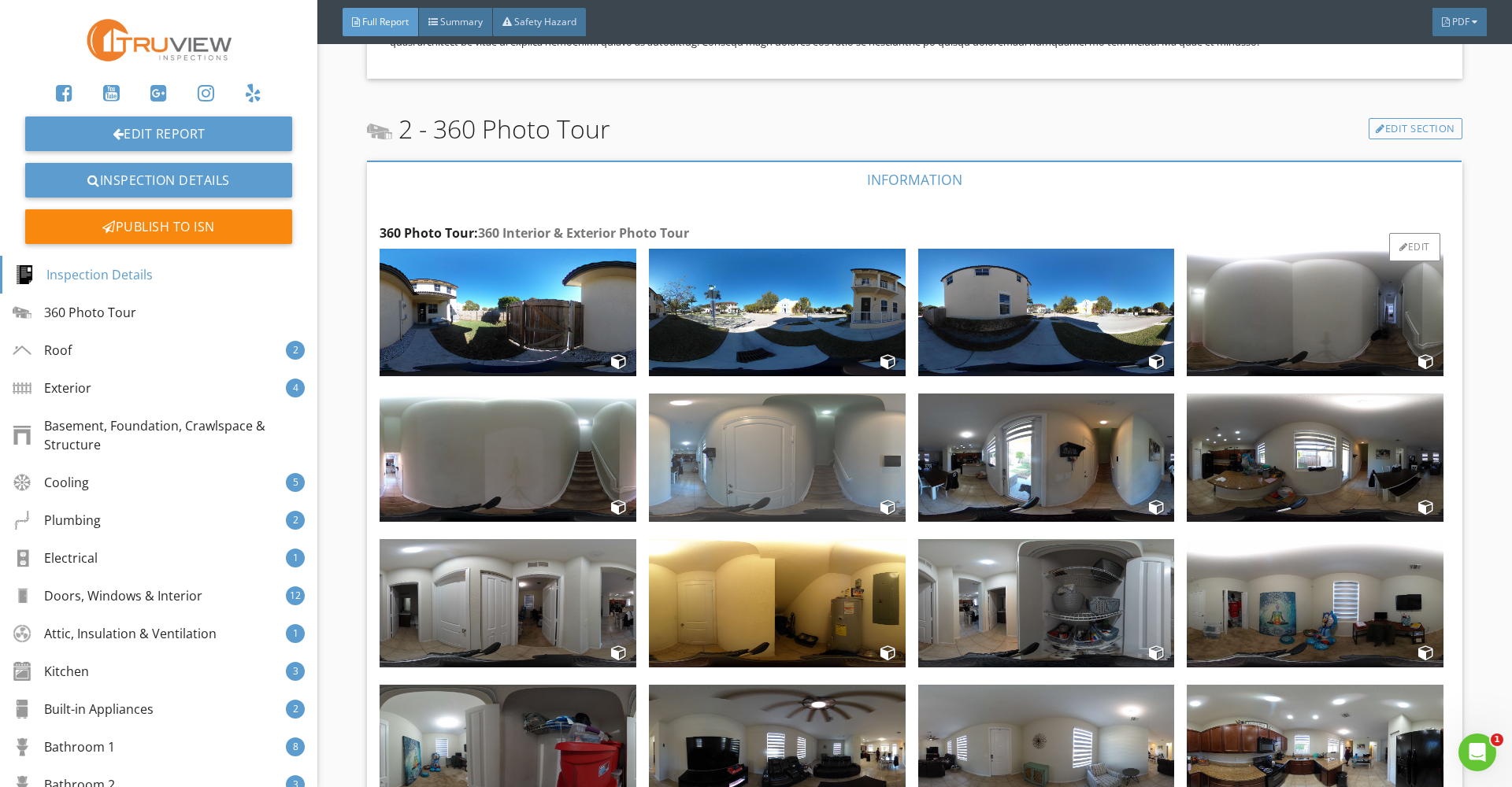
click at [773, 463] on img at bounding box center [777, 458] width 257 height 128
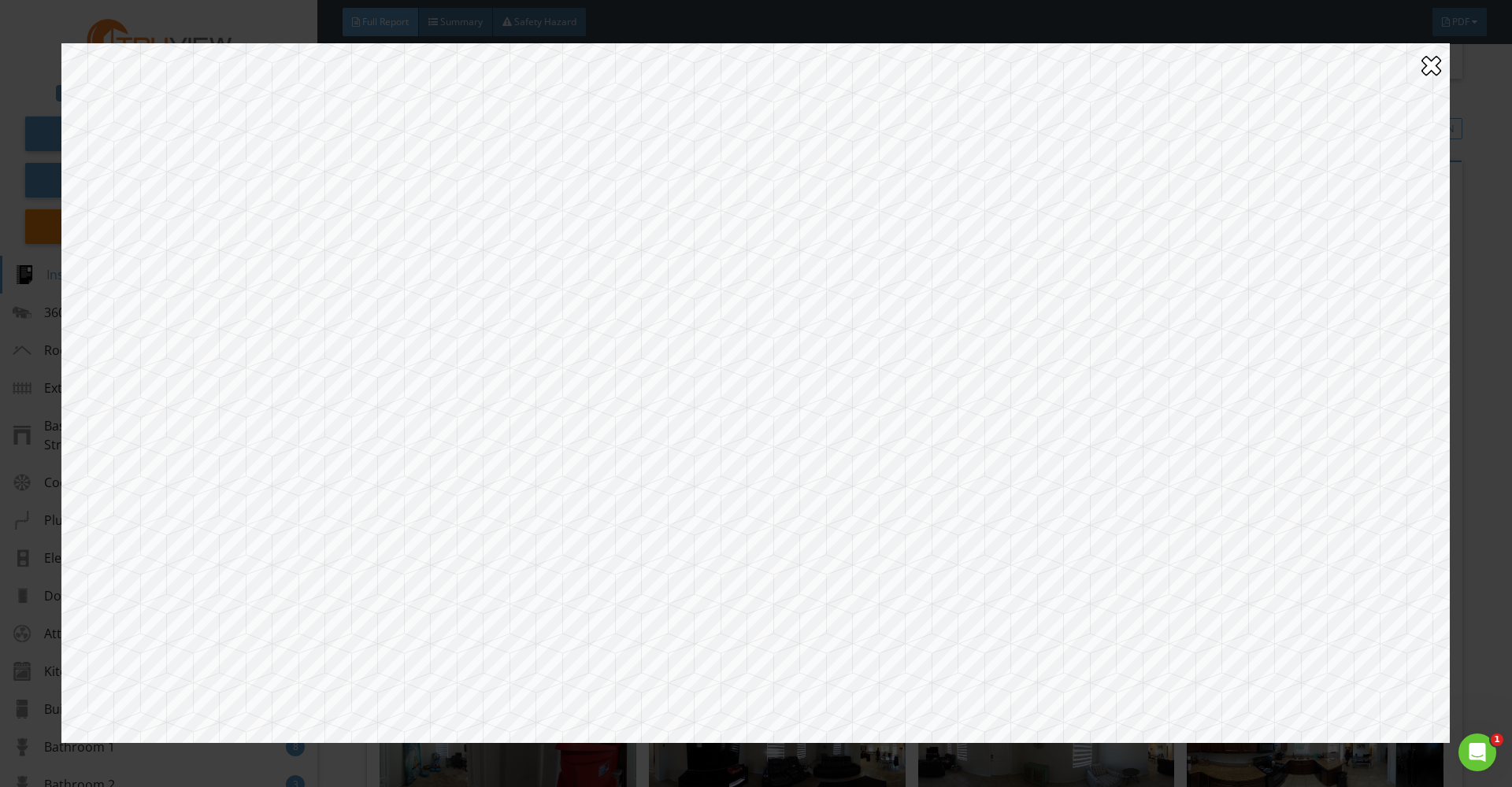
drag, startPoint x: 1041, startPoint y: 437, endPoint x: 520, endPoint y: 412, distance: 521.6
click at [520, 412] on div at bounding box center [756, 394] width 1388 height 700
drag, startPoint x: 884, startPoint y: 544, endPoint x: 640, endPoint y: 787, distance: 344.4
click at [640, 787] on div "Pannellum 2.5.6 Loading... Click to Load Panorama" at bounding box center [756, 394] width 1512 height 787
click at [1433, 63] on div at bounding box center [1431, 65] width 20 height 26
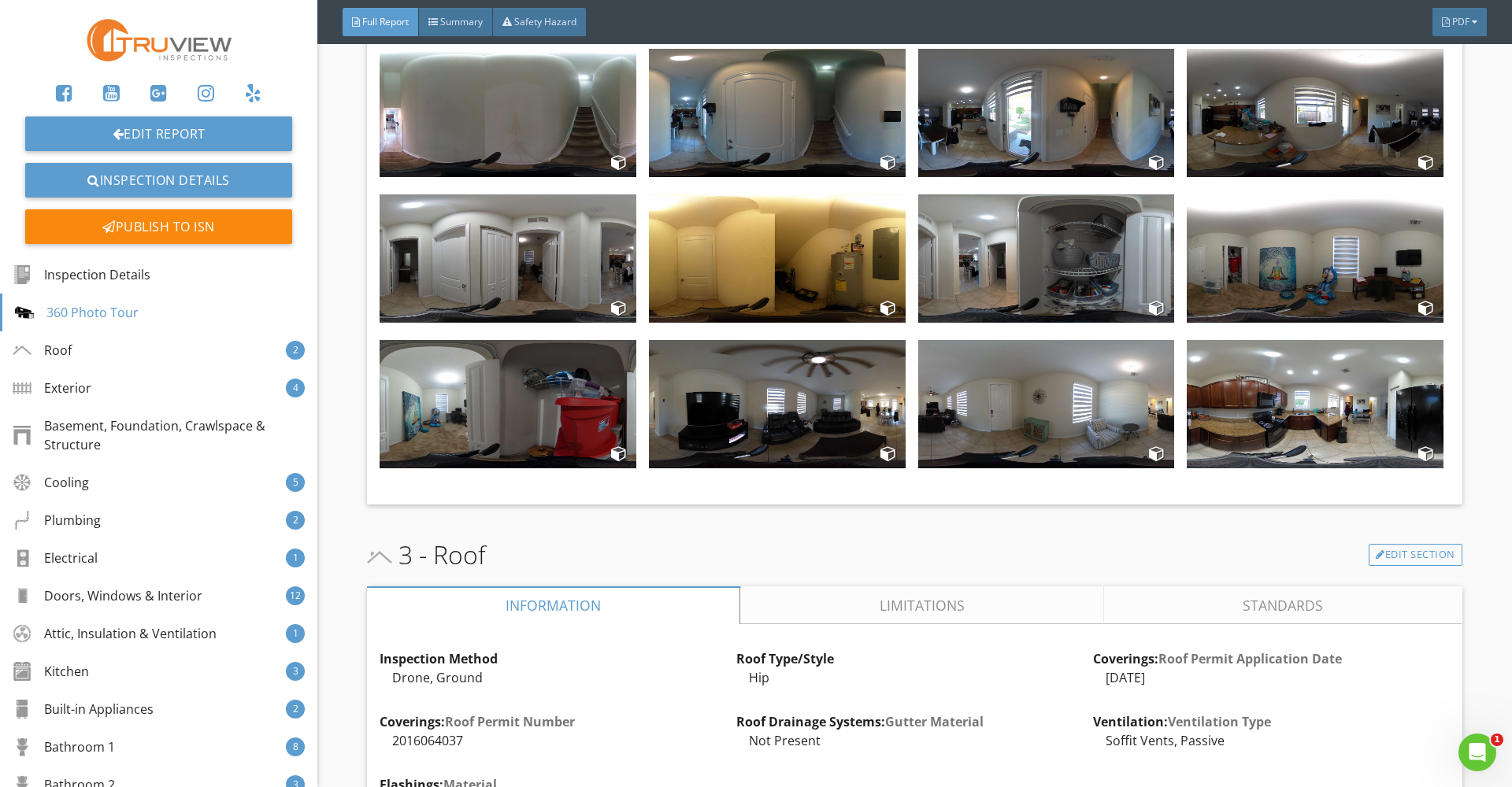
scroll to position [2013, 0]
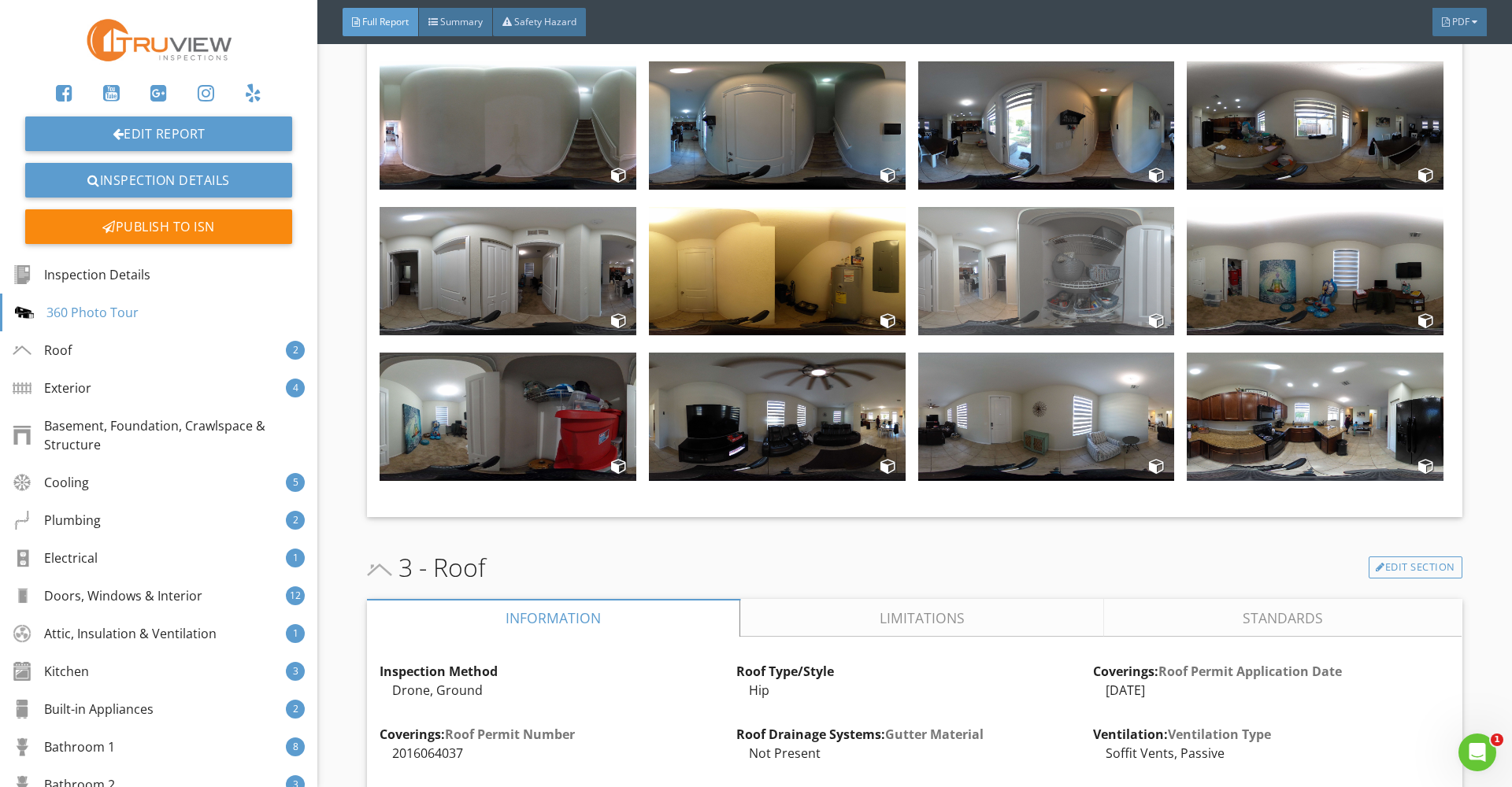
click at [1022, 283] on img at bounding box center [1047, 272] width 257 height 128
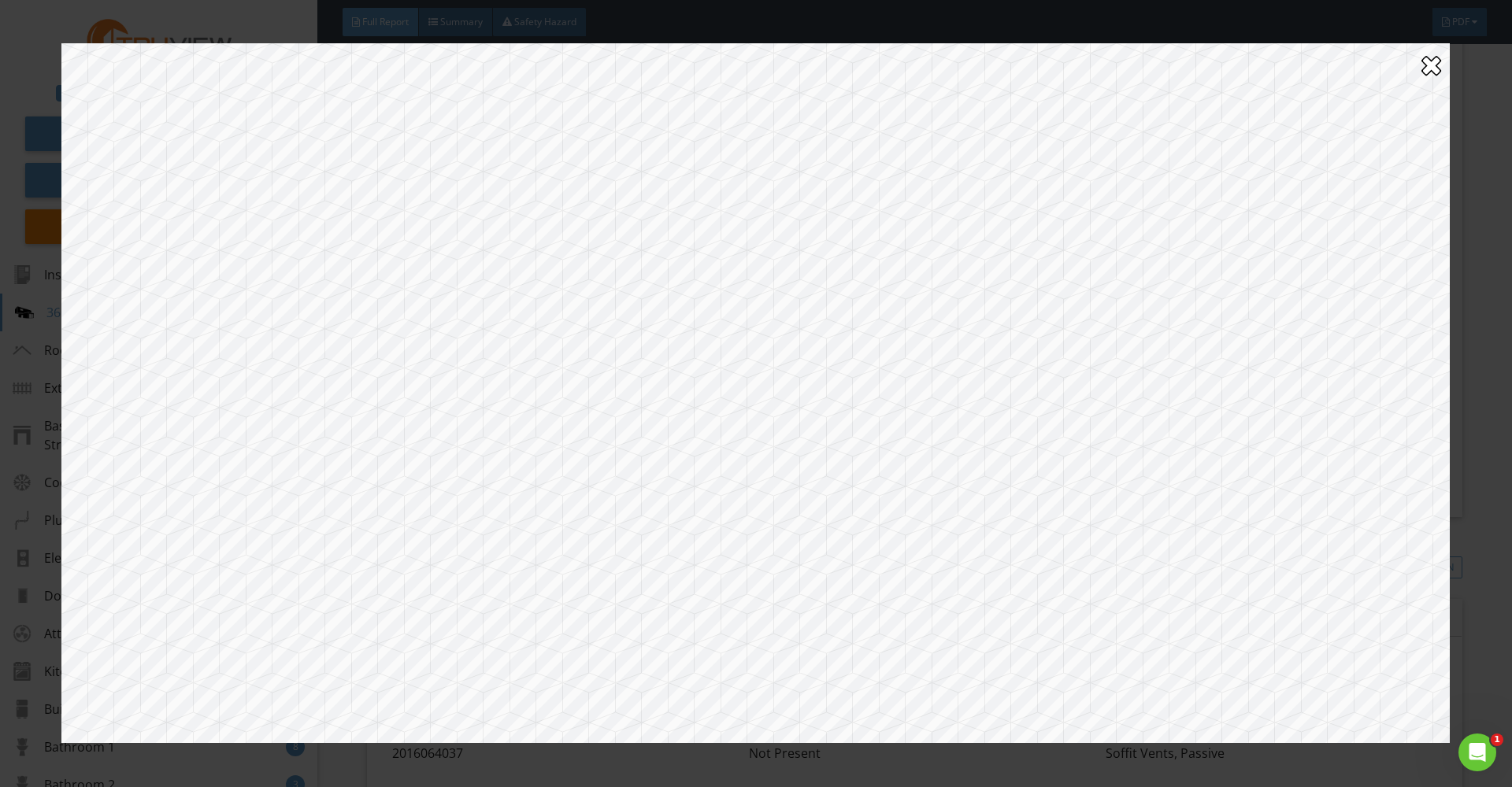
drag, startPoint x: 702, startPoint y: 347, endPoint x: 1227, endPoint y: 185, distance: 549.4
click at [1239, 181] on div at bounding box center [756, 394] width 1388 height 700
drag, startPoint x: 621, startPoint y: 266, endPoint x: 927, endPoint y: 538, distance: 409.4
click at [929, 538] on div at bounding box center [756, 394] width 1388 height 700
click at [1429, 63] on div at bounding box center [1431, 65] width 20 height 26
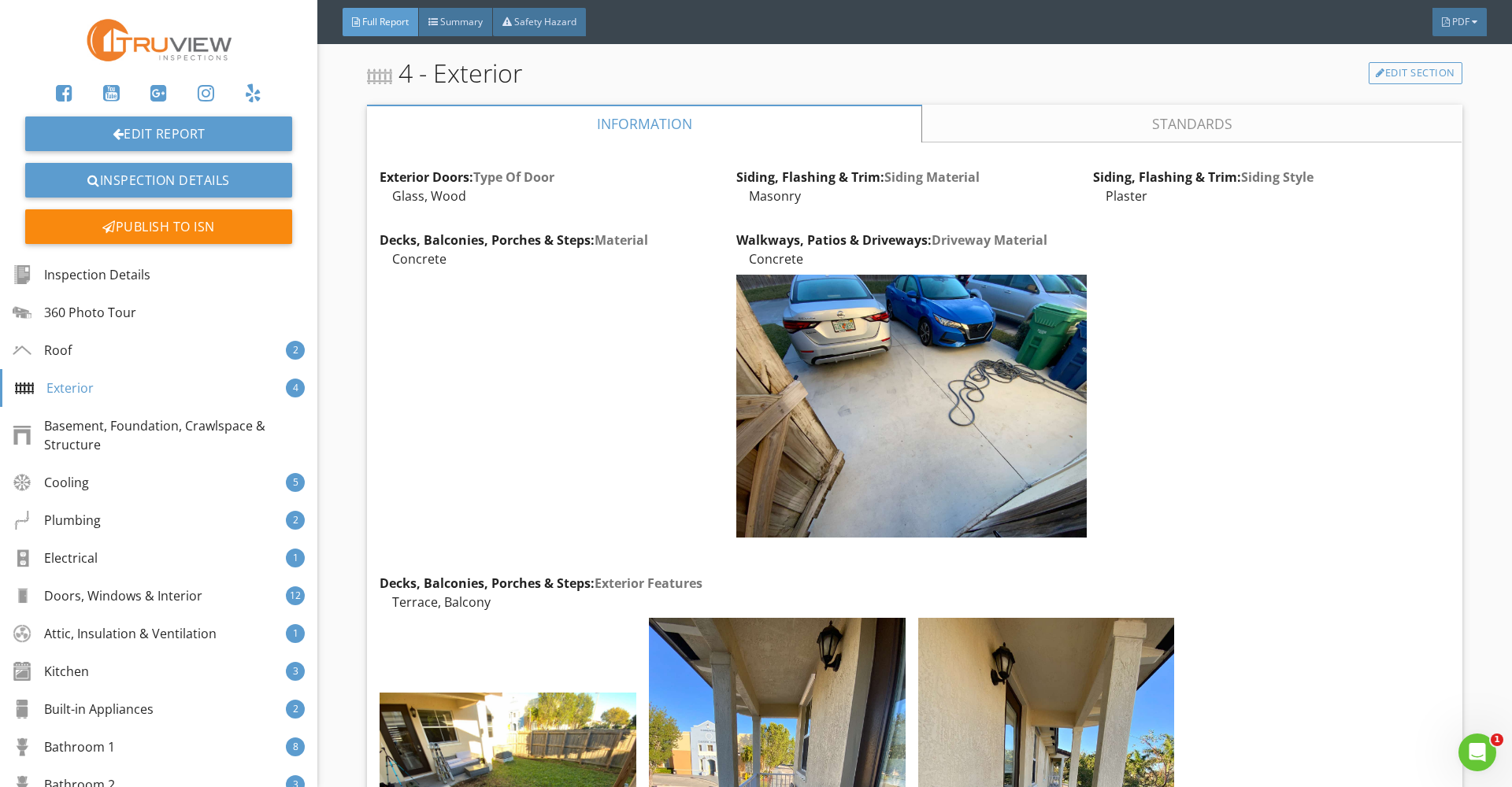
scroll to position [4210, 0]
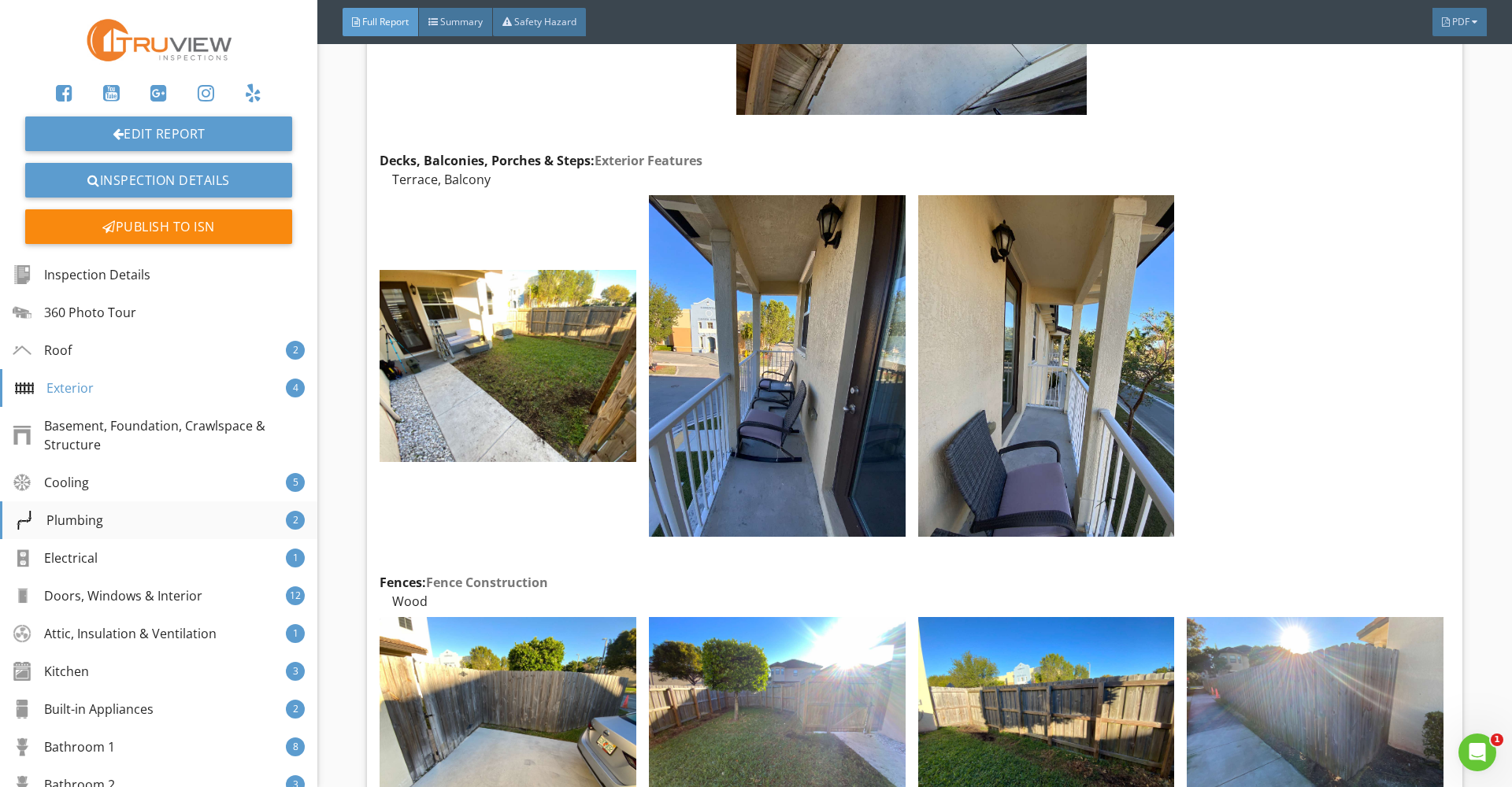
click at [114, 518] on div "Plumbing 2" at bounding box center [158, 520] width 317 height 38
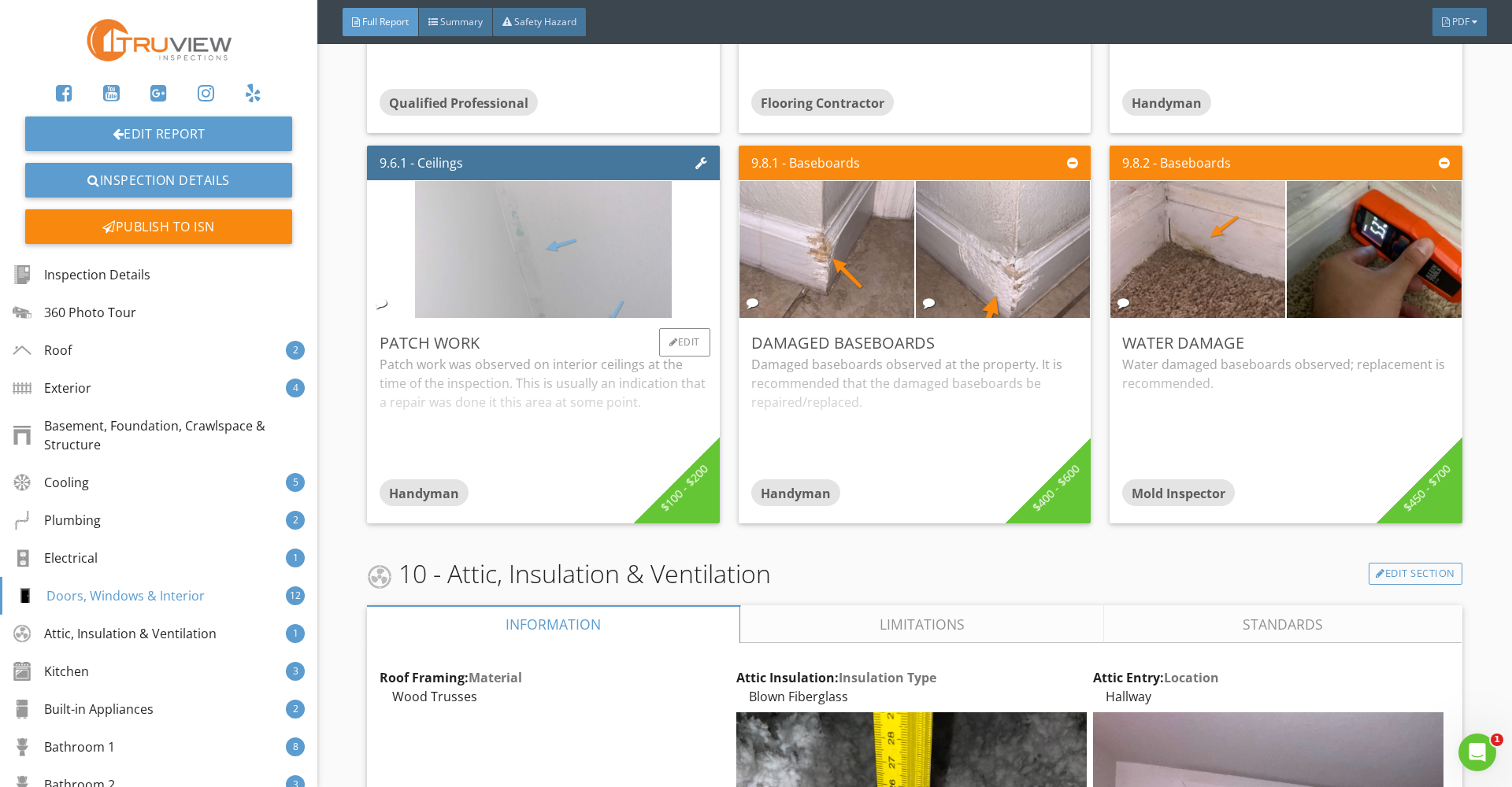
scroll to position [15331, 0]
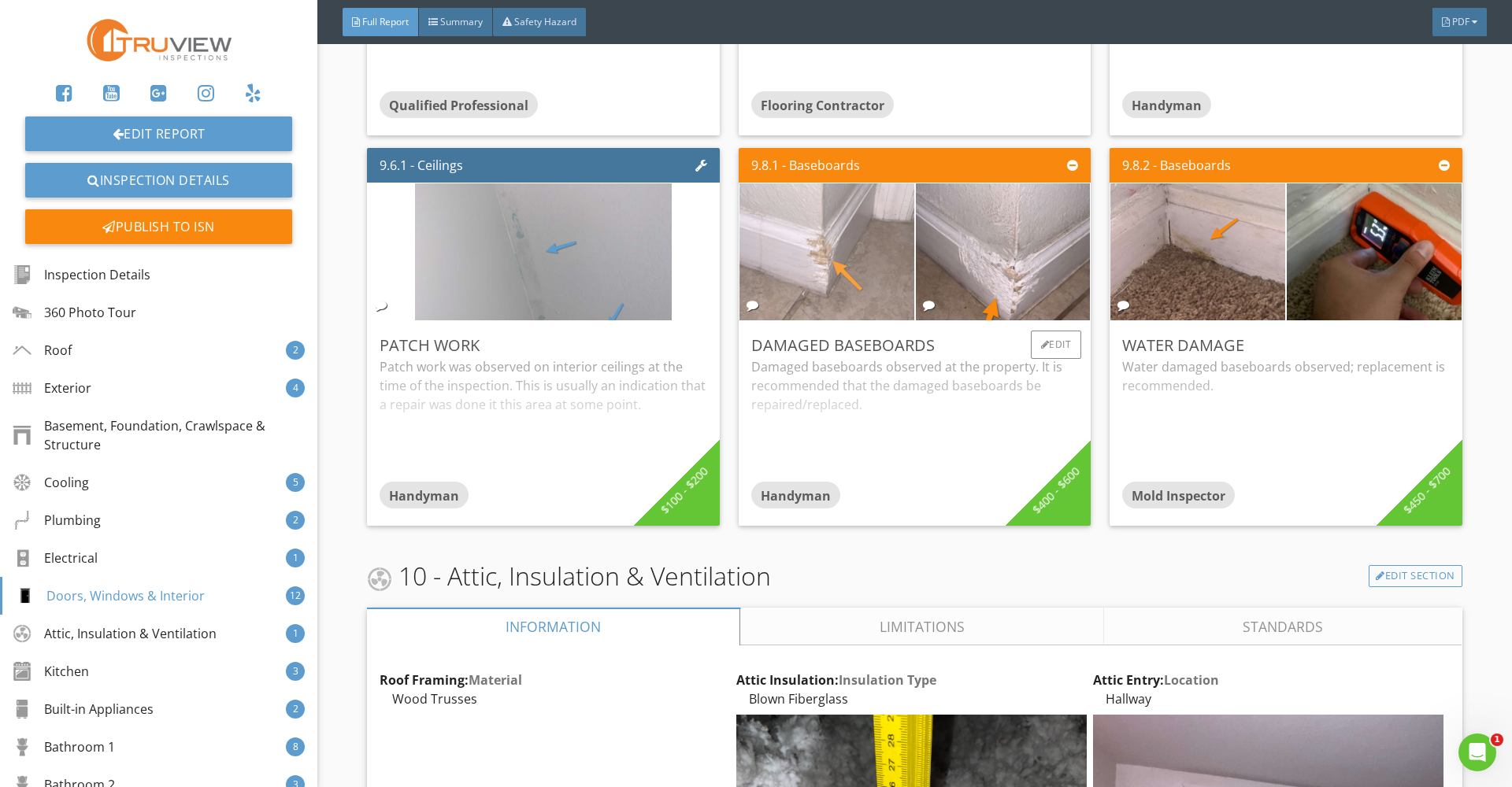
click at [841, 279] on img at bounding box center [827, 253] width 257 height 342
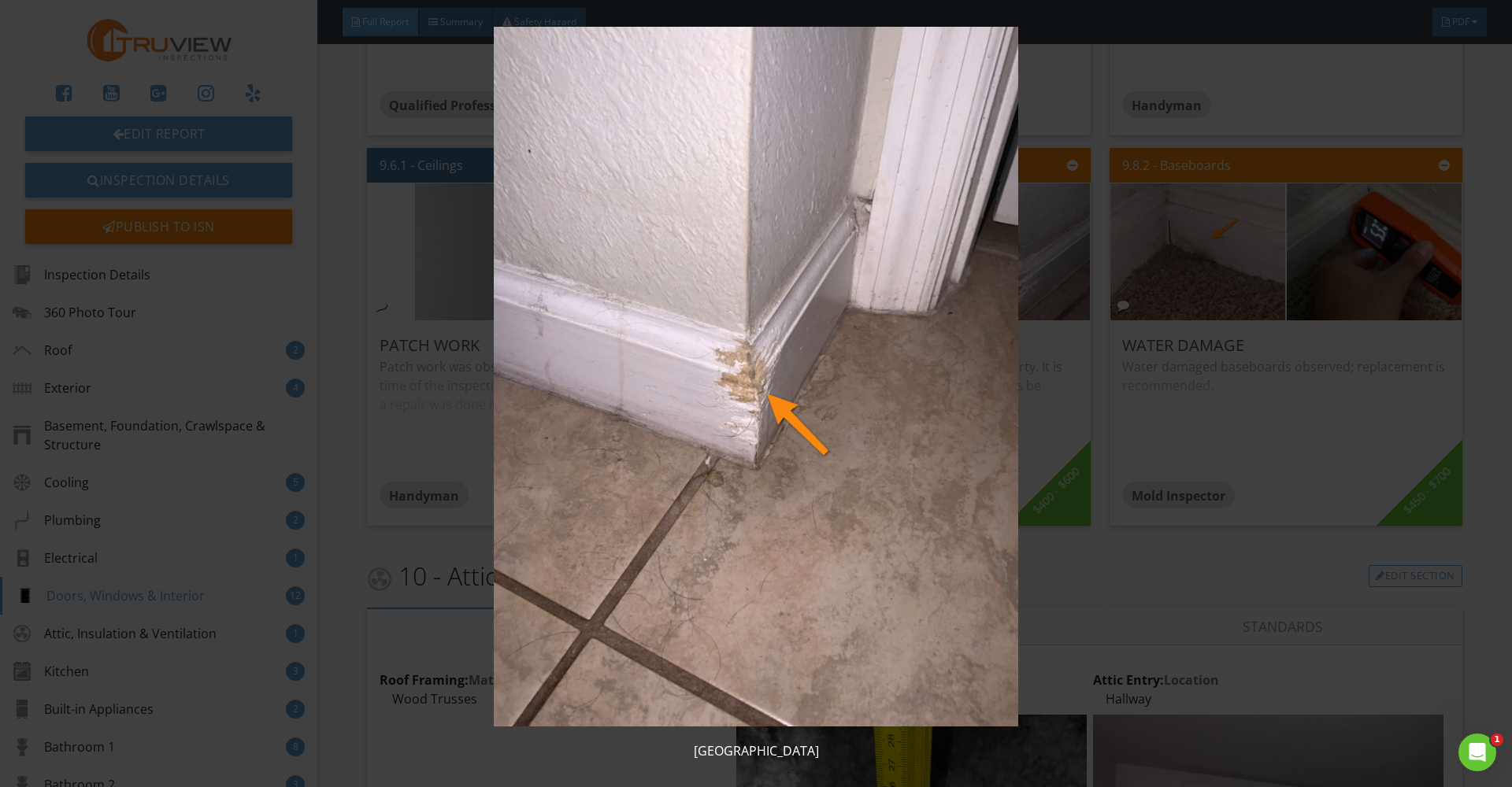
click at [884, 343] on img at bounding box center [756, 377] width 1388 height 700
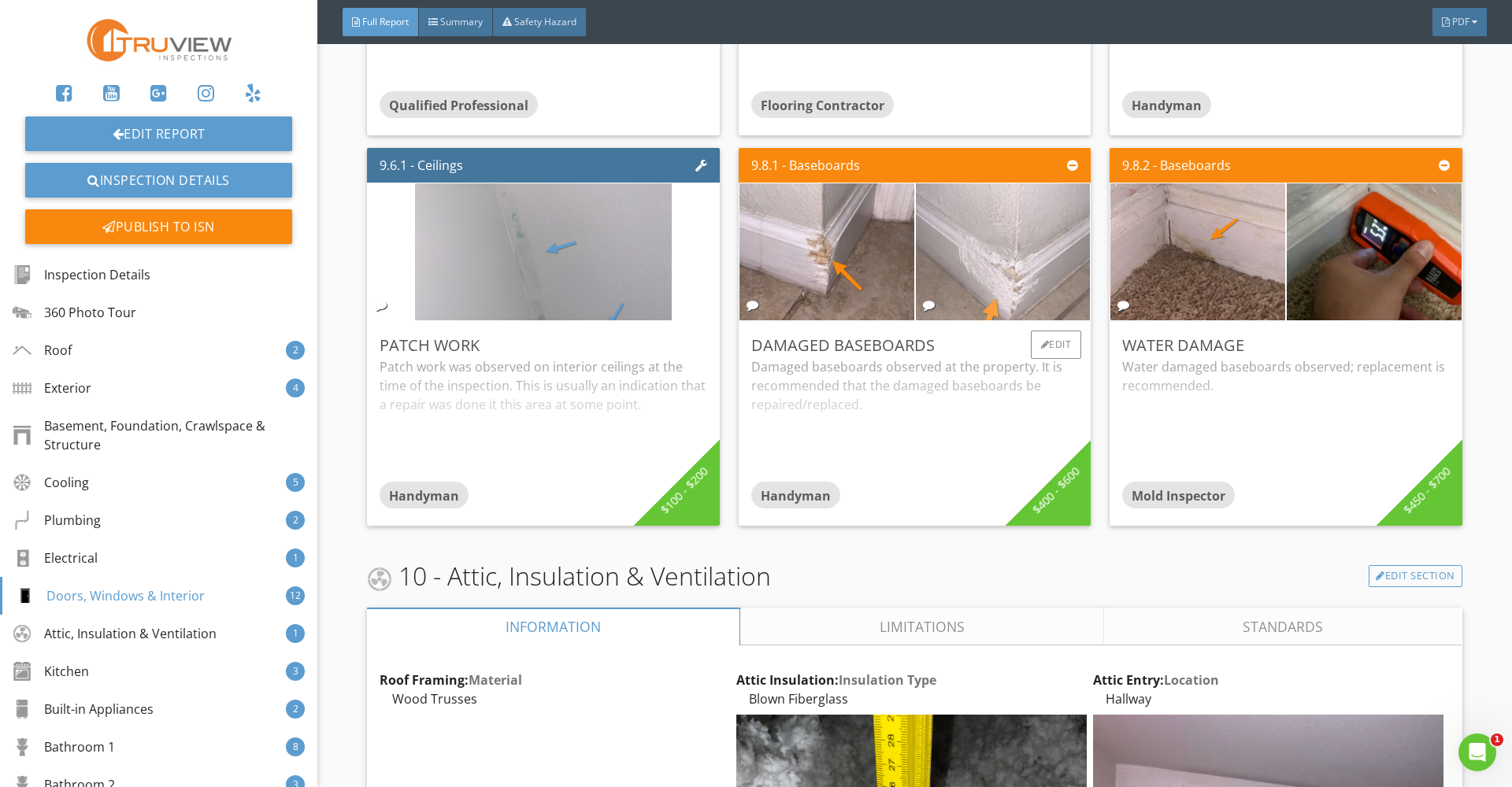
click at [1020, 244] on img at bounding box center [1003, 253] width 257 height 342
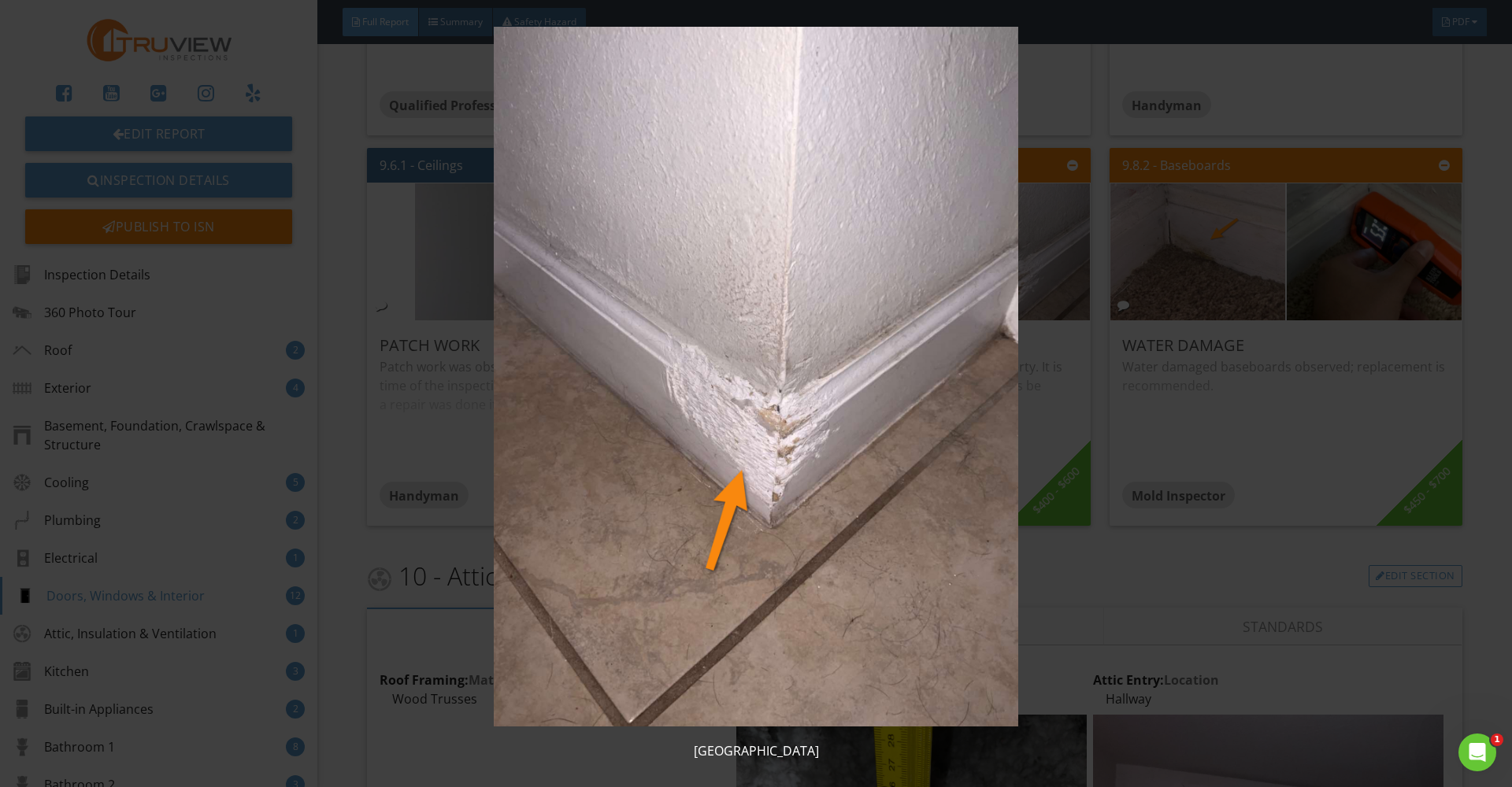
click at [917, 401] on img at bounding box center [756, 377] width 1388 height 700
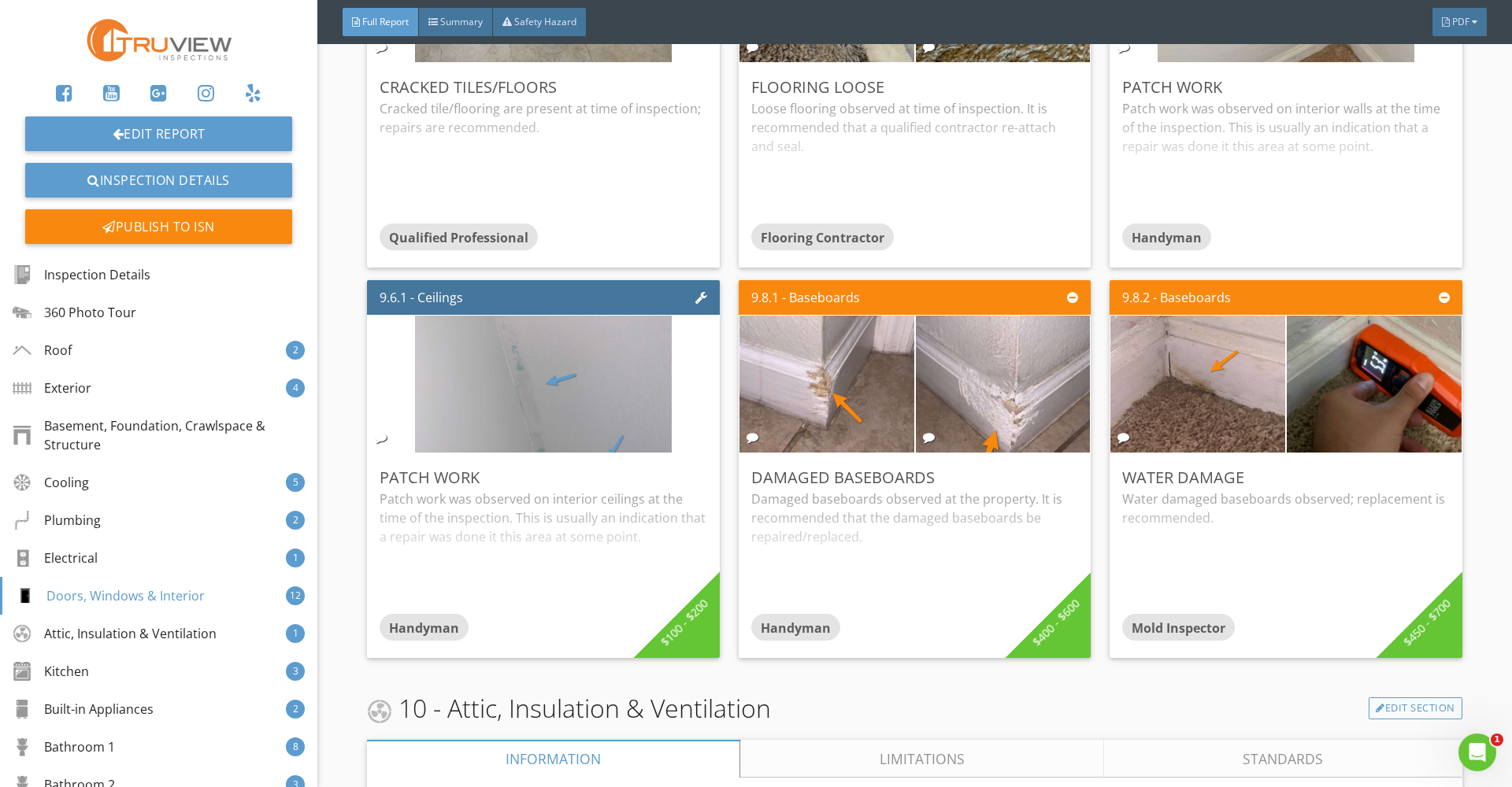
scroll to position [15197, 0]
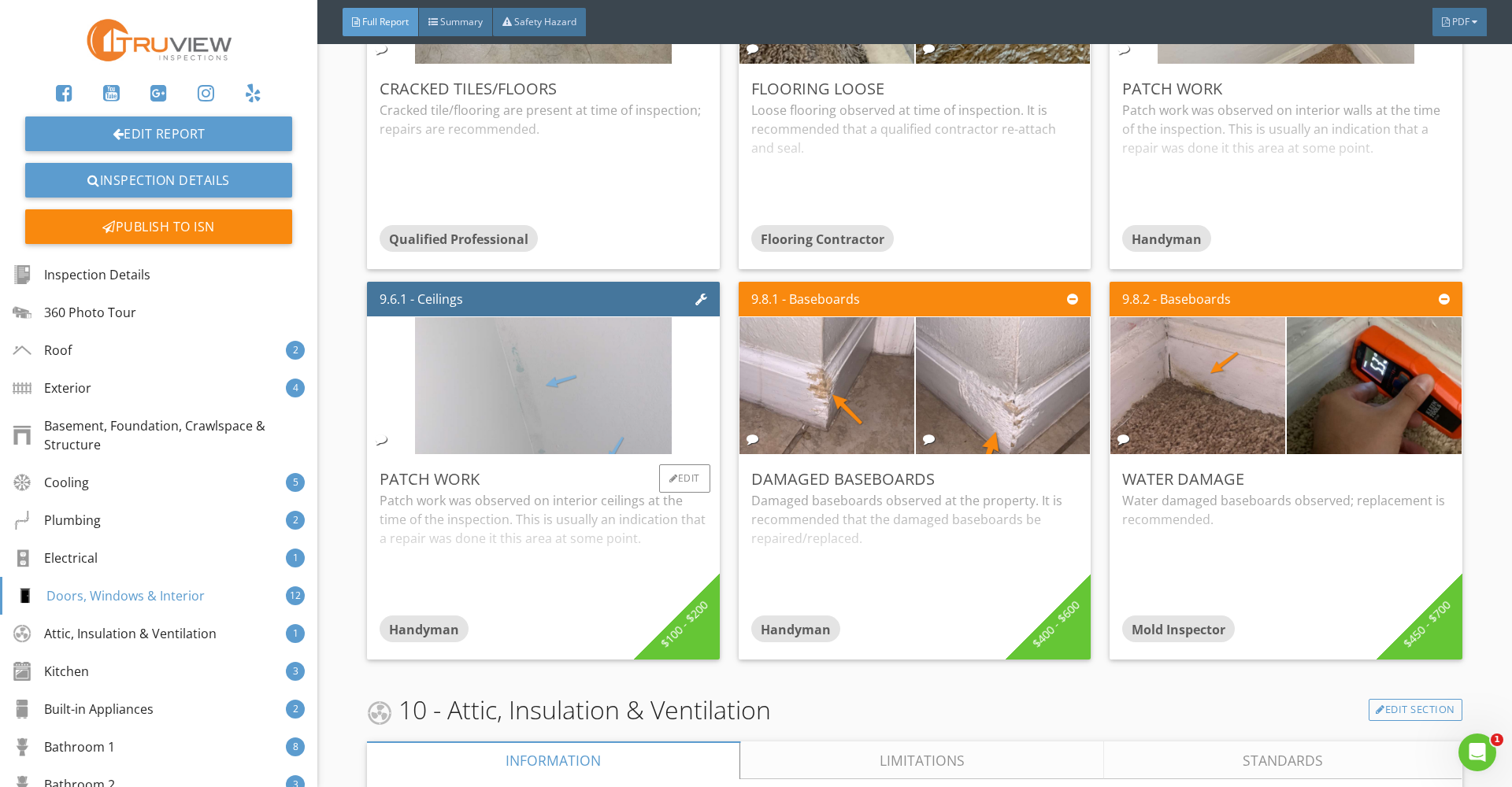
click at [492, 412] on img at bounding box center [544, 386] width 257 height 342
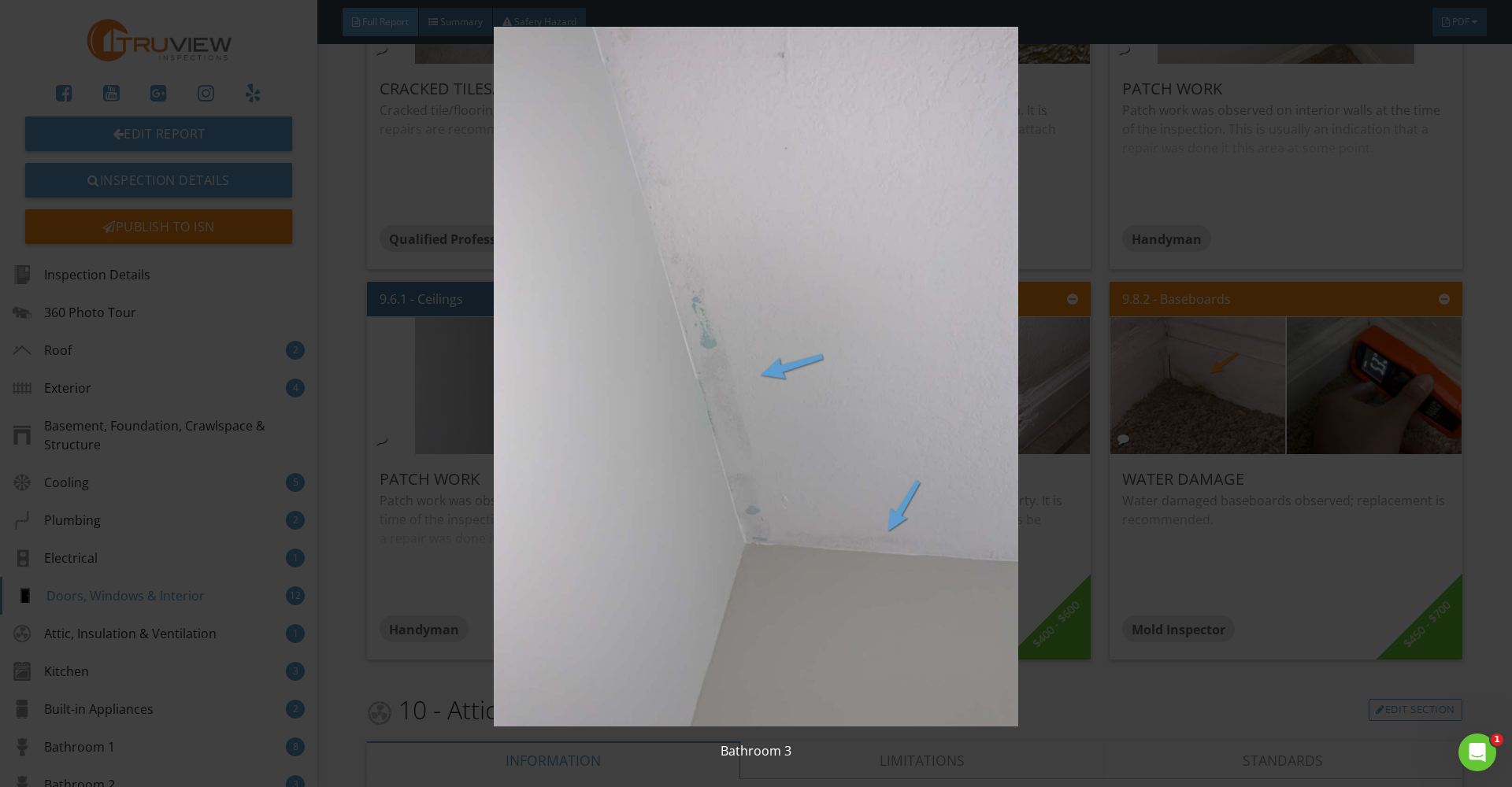
click at [696, 401] on img at bounding box center [756, 377] width 1388 height 700
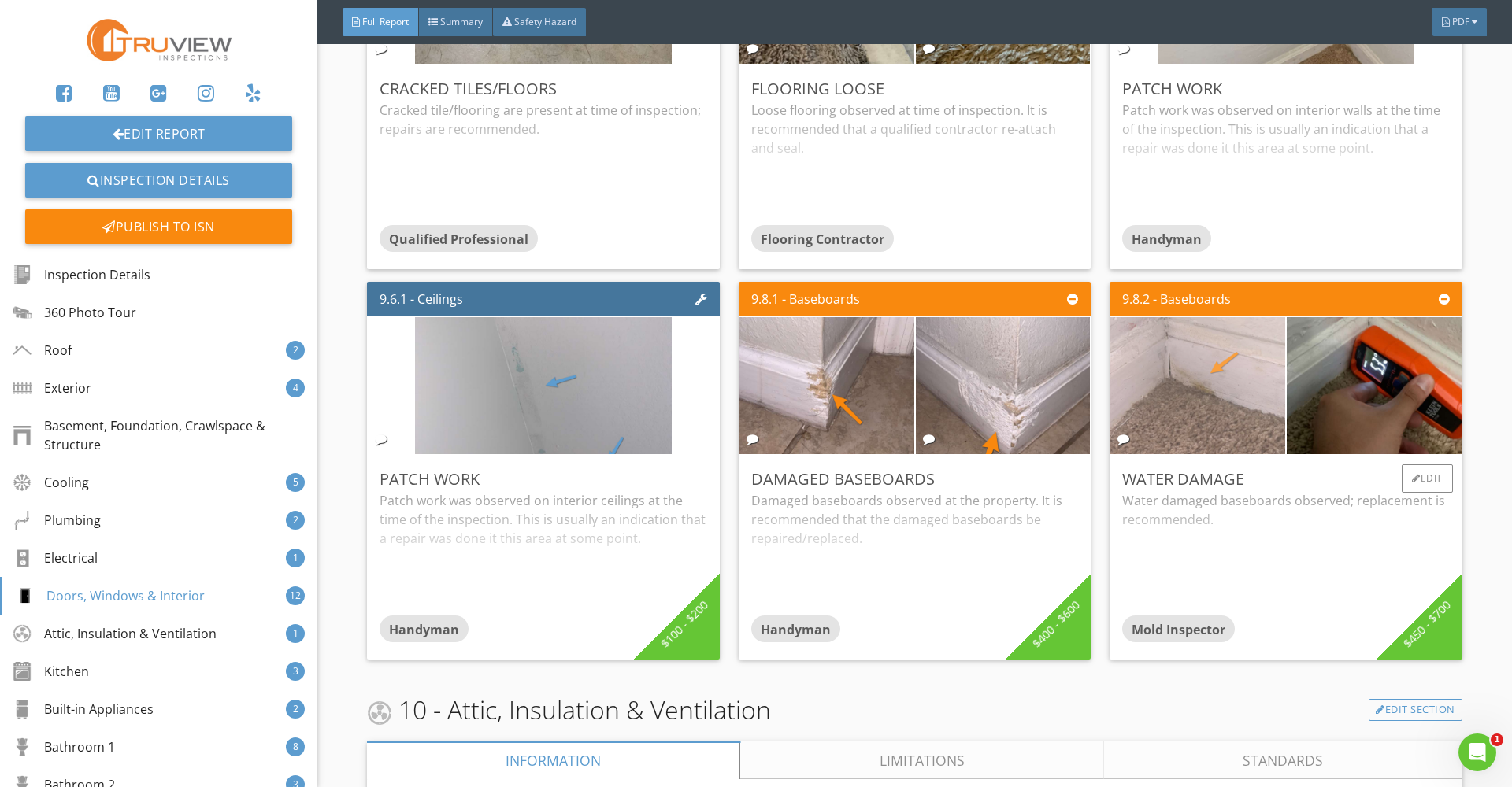
click at [1234, 385] on img at bounding box center [1198, 386] width 257 height 342
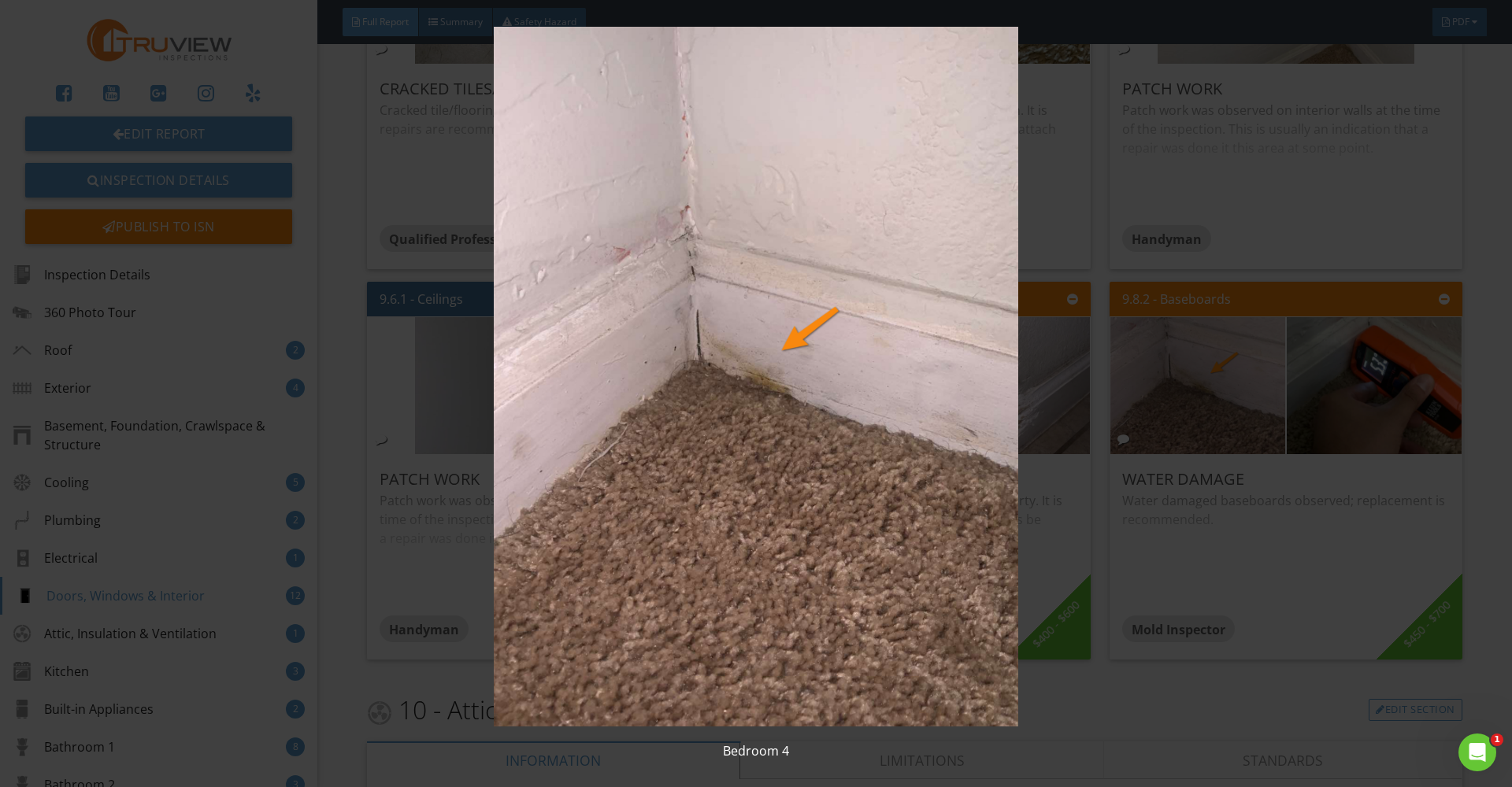
click at [904, 346] on img at bounding box center [756, 377] width 1388 height 700
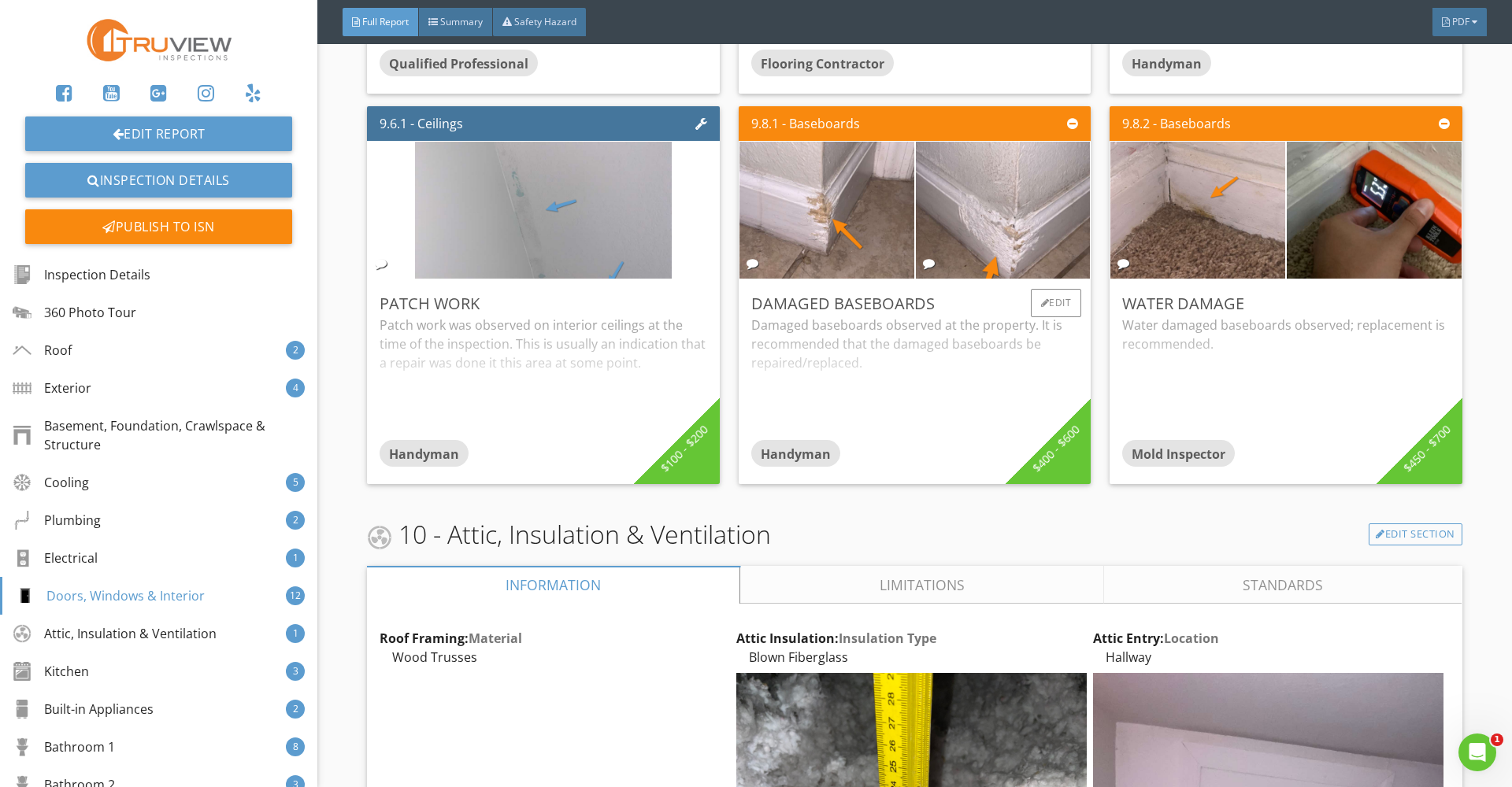
scroll to position [15371, 0]
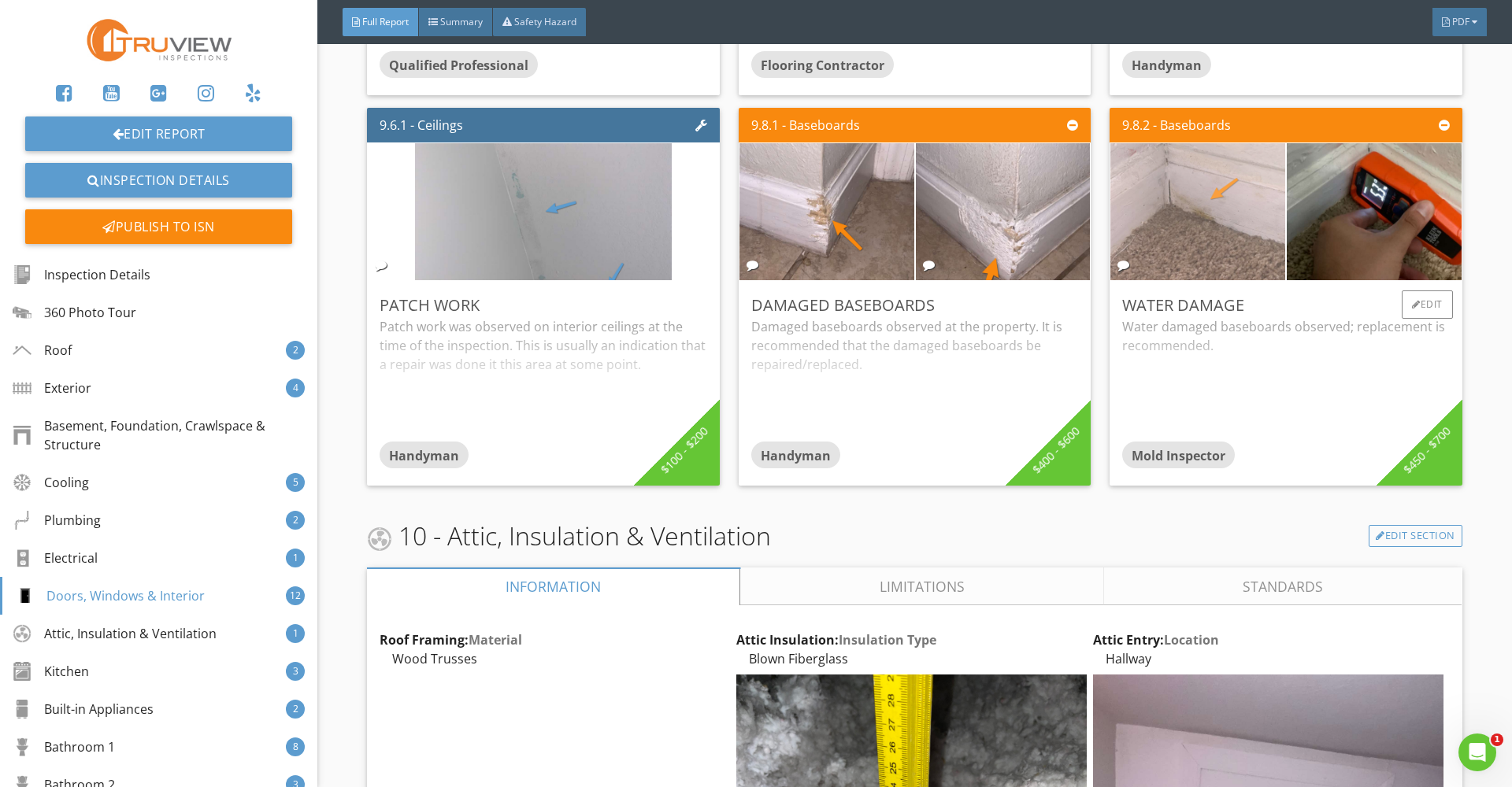
click at [1167, 272] on img at bounding box center [1198, 212] width 257 height 342
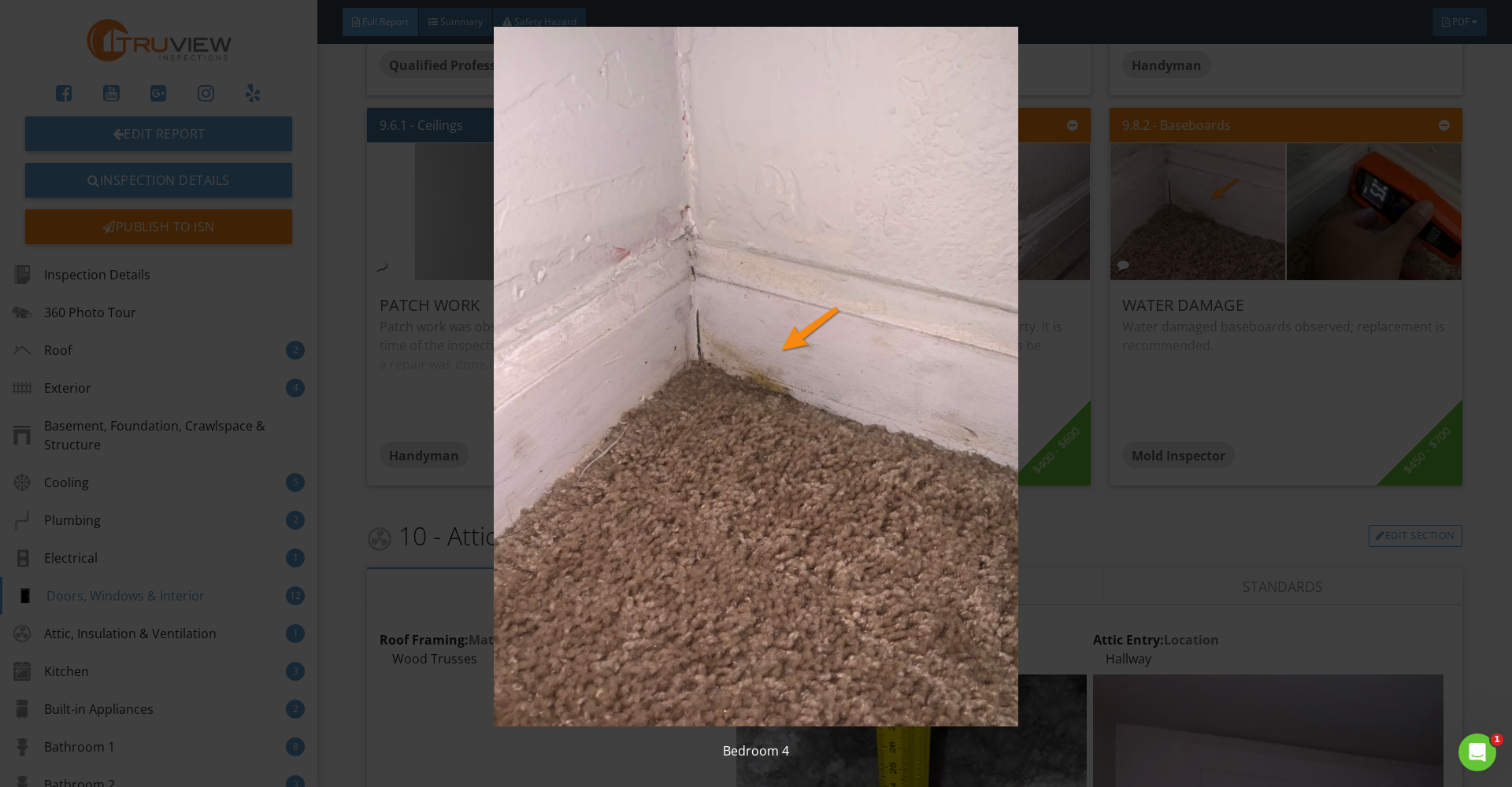
click at [1153, 271] on img at bounding box center [756, 377] width 1388 height 700
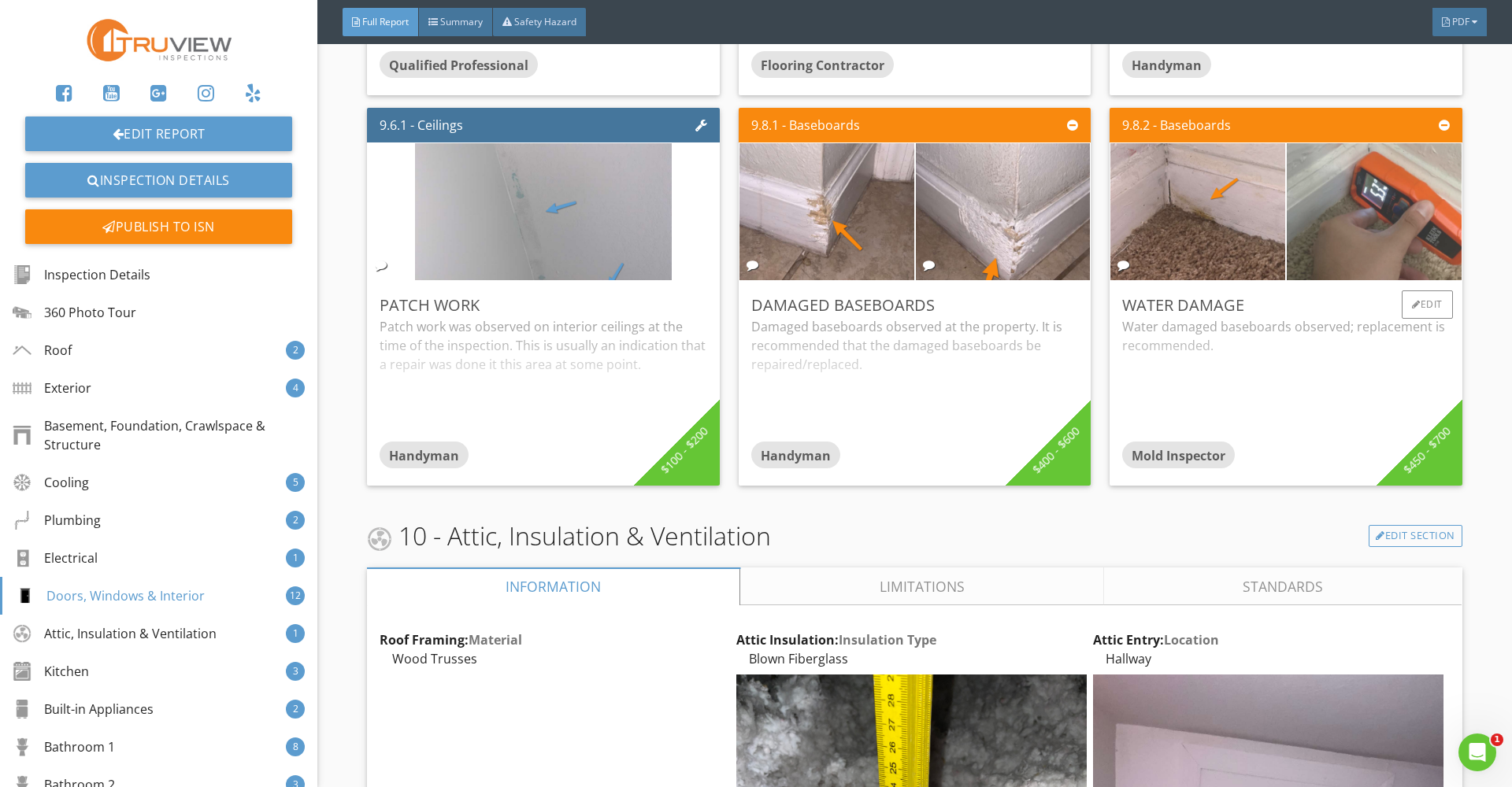
click at [1448, 193] on img at bounding box center [1374, 212] width 257 height 342
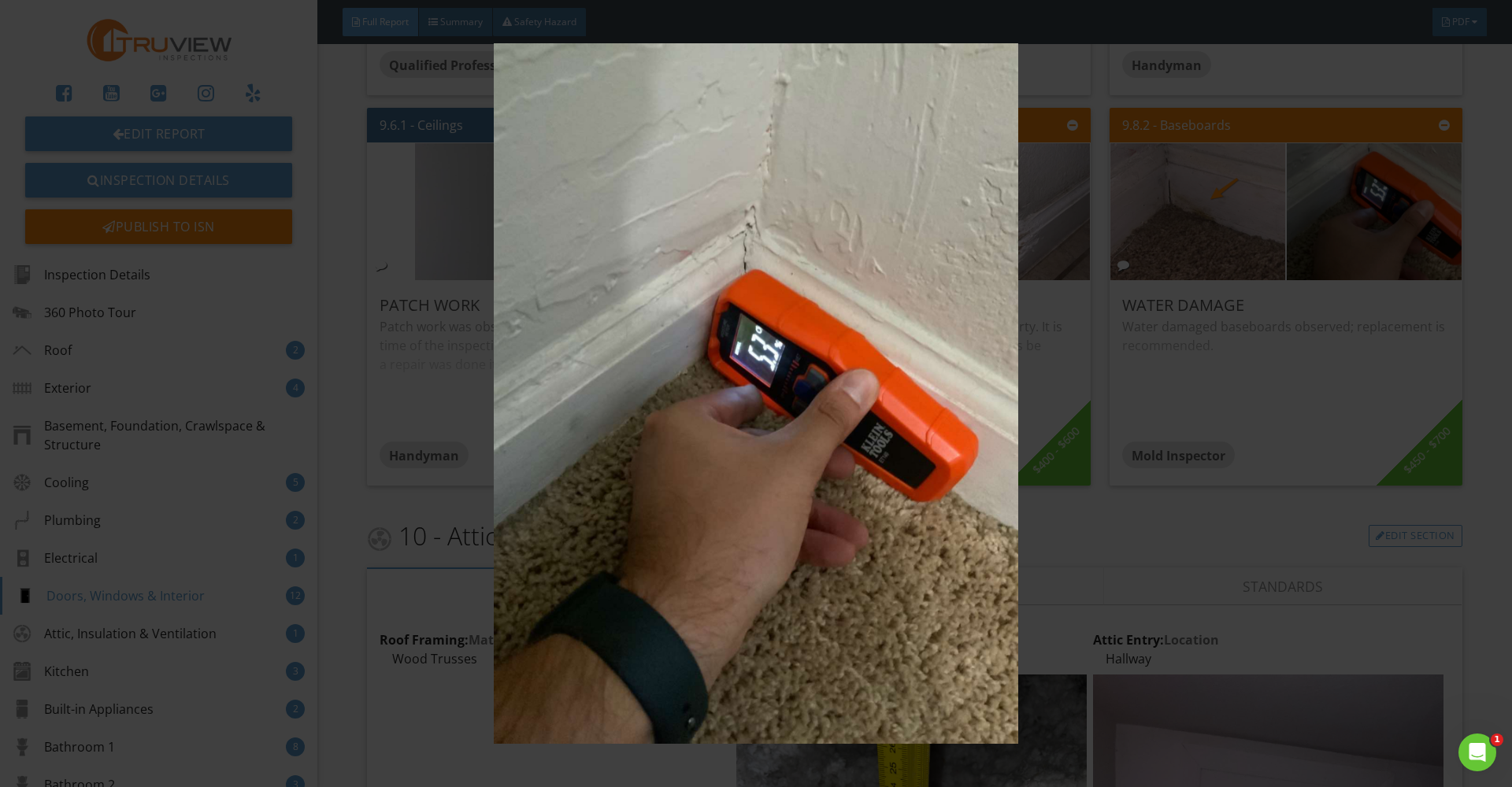
click at [1081, 403] on img at bounding box center [756, 394] width 1388 height 700
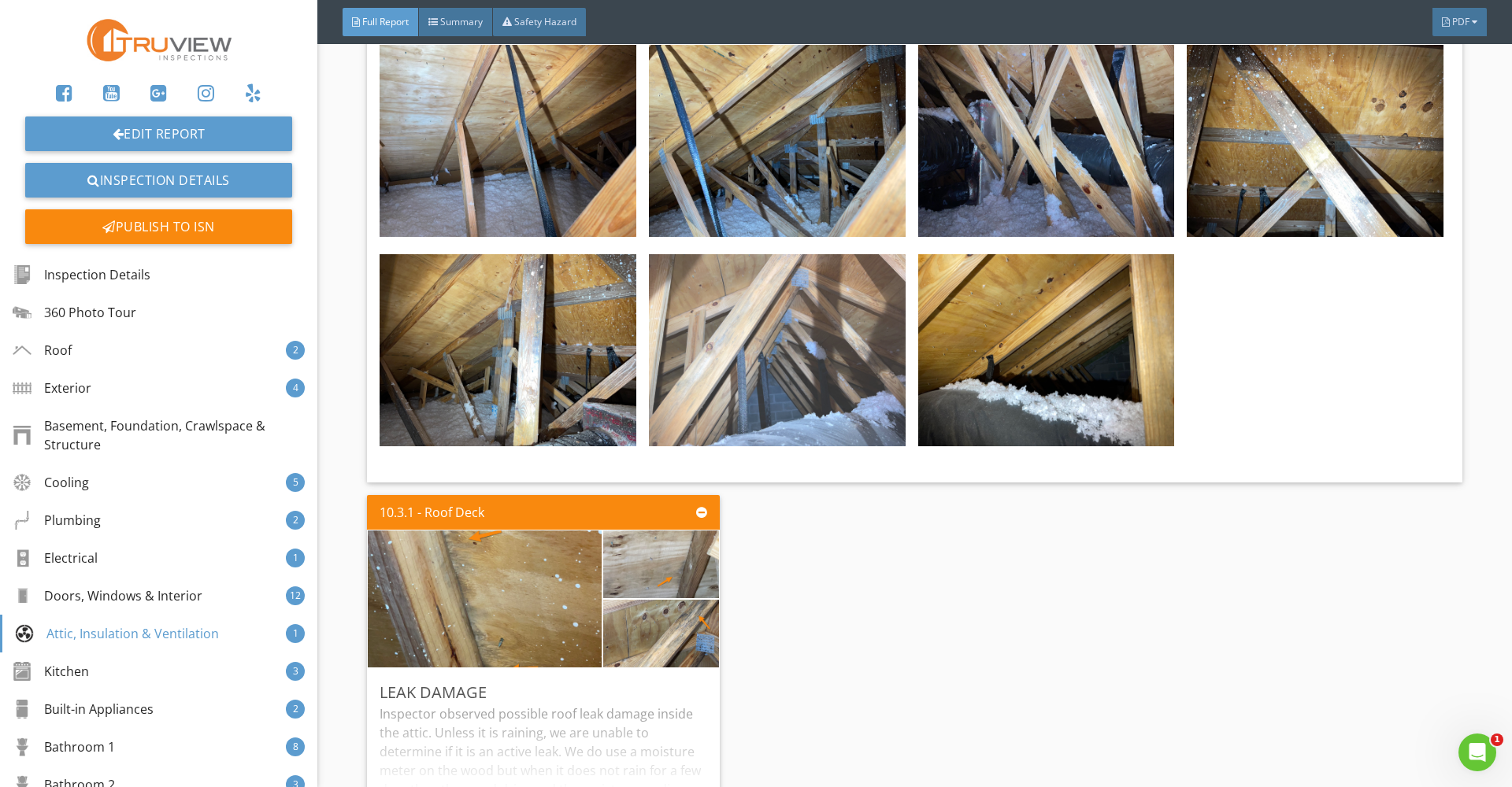
scroll to position [17067, 0]
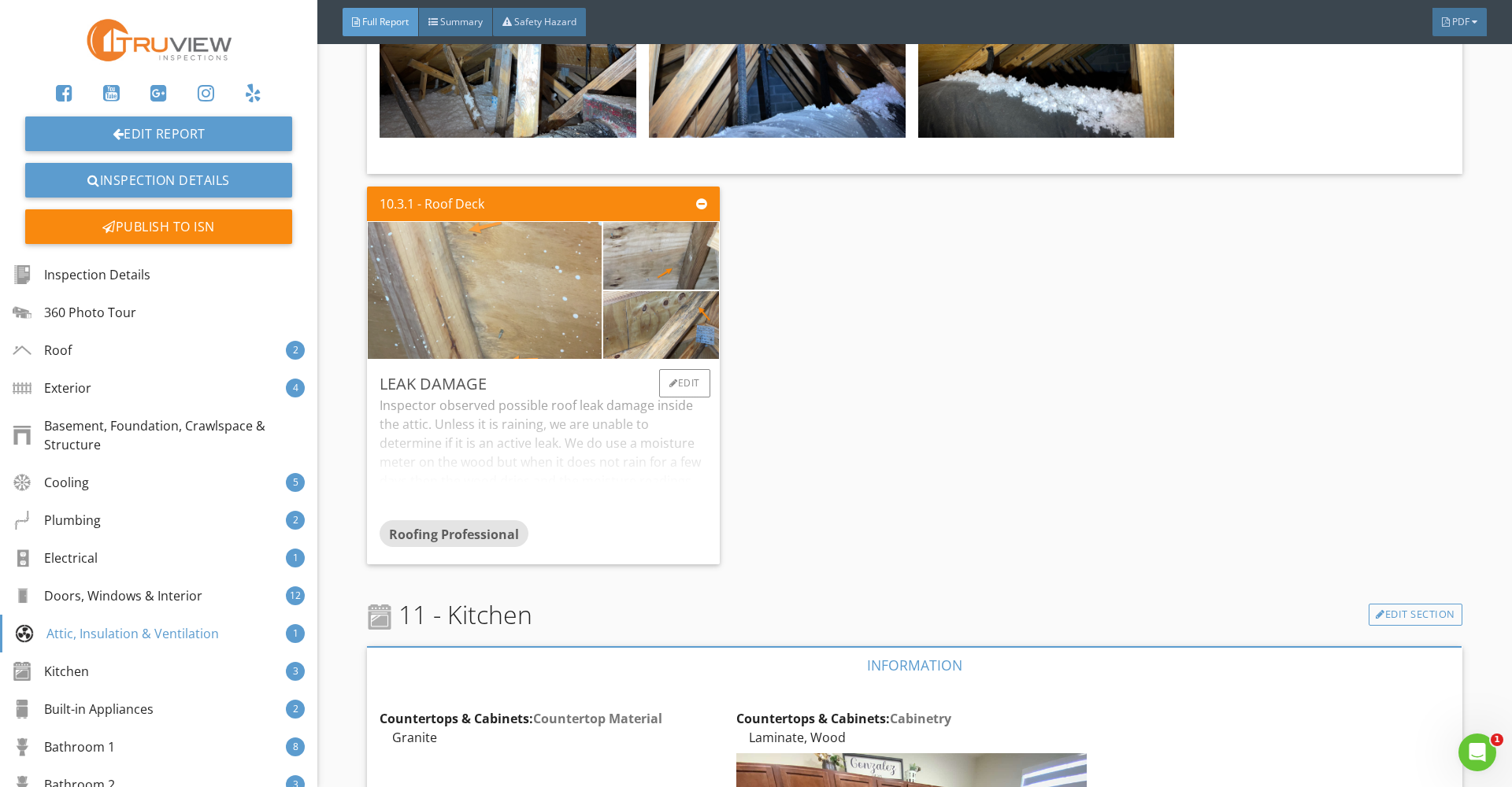
click at [520, 322] on img at bounding box center [485, 290] width 257 height 342
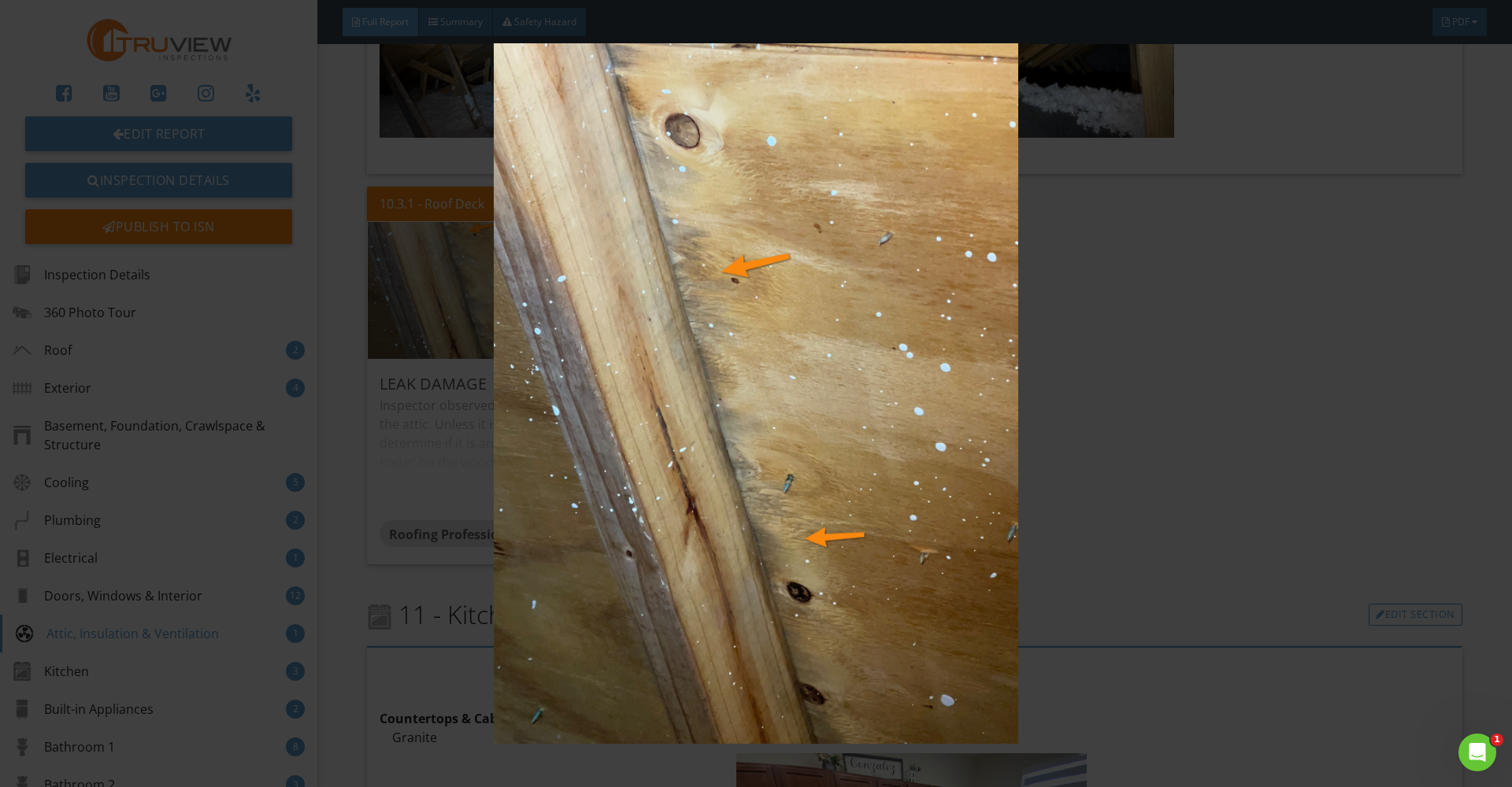
click at [656, 398] on img at bounding box center [756, 394] width 1388 height 700
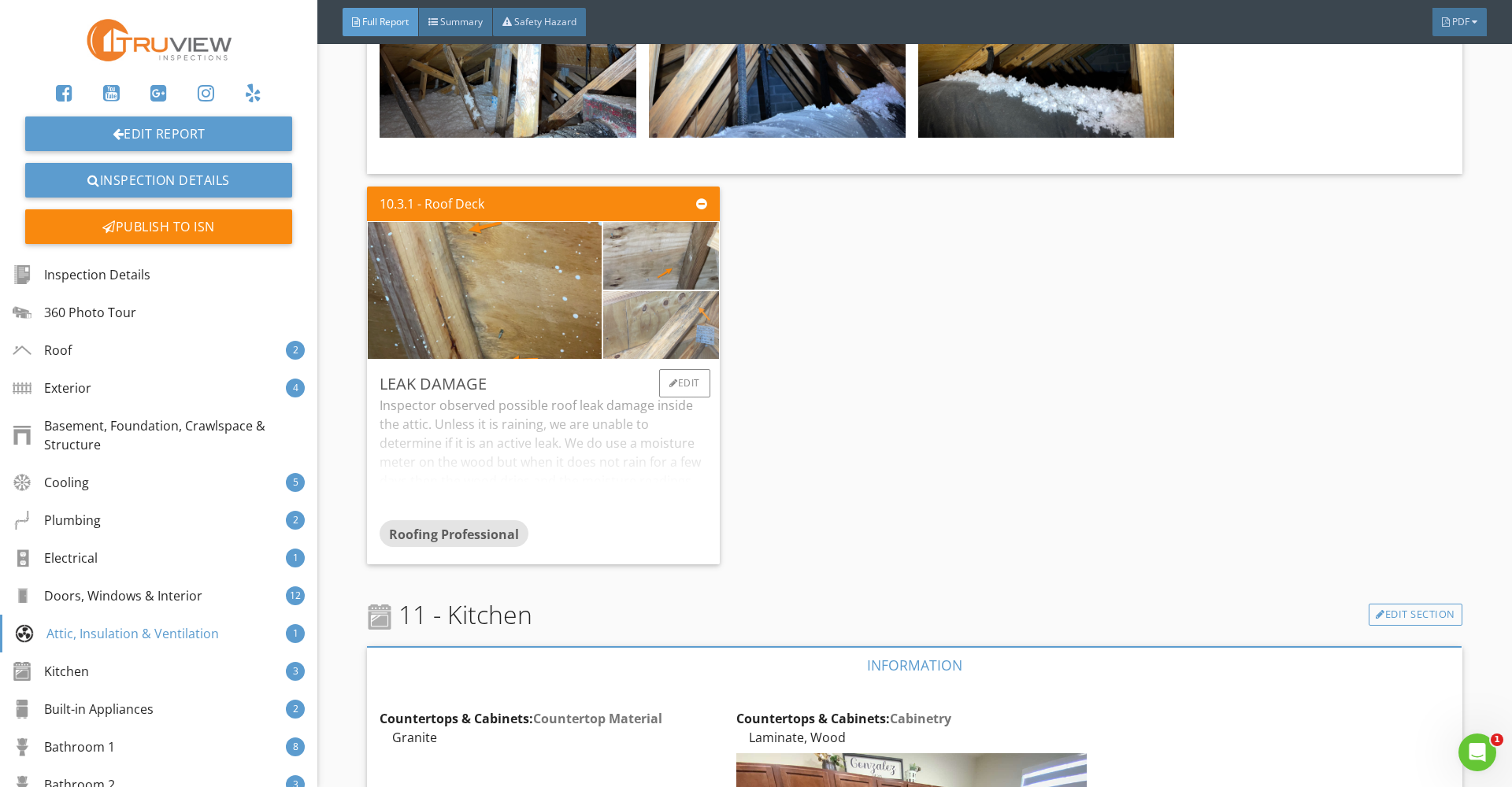
click at [660, 329] on img at bounding box center [661, 325] width 127 height 170
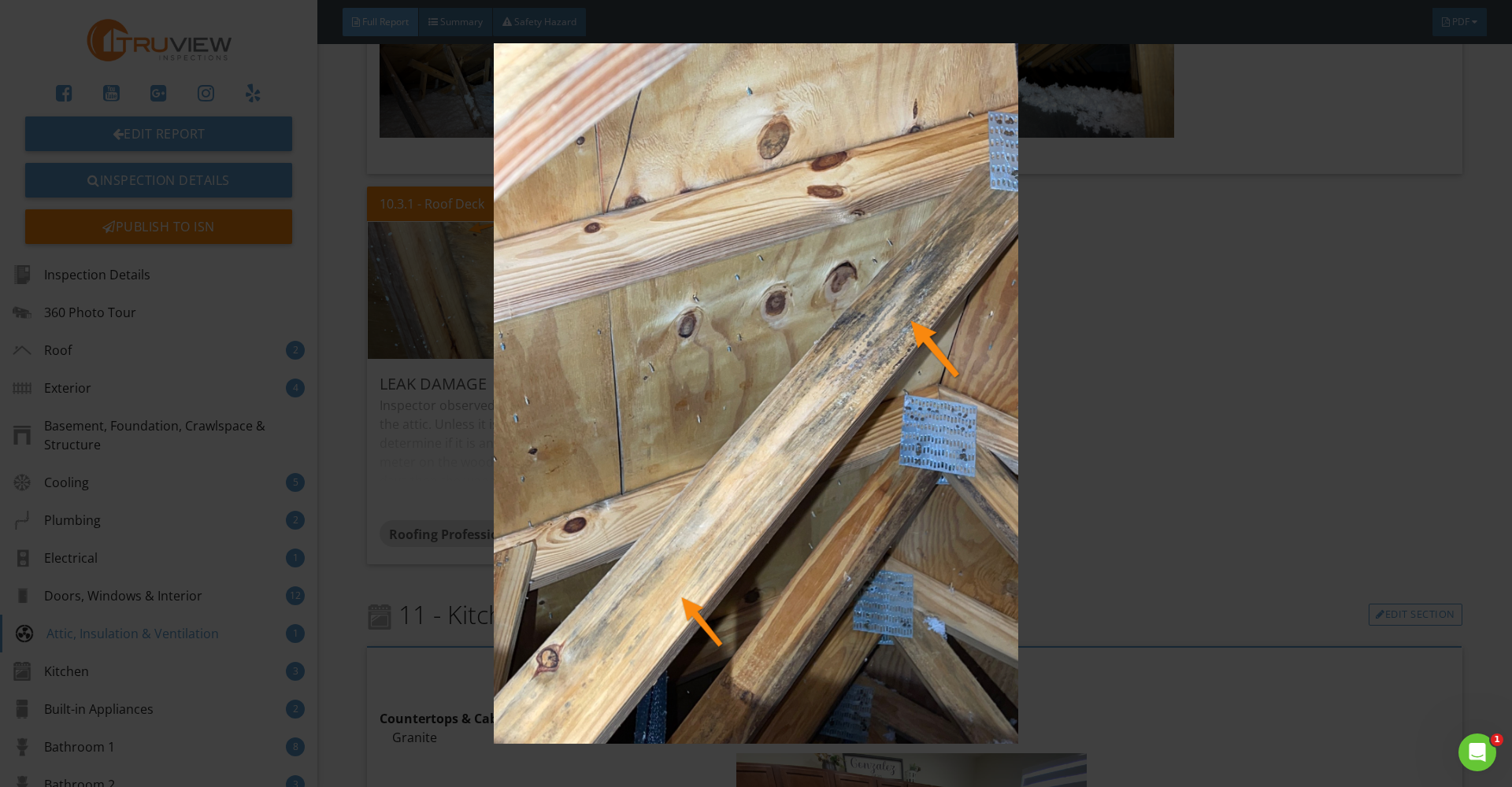
click at [679, 389] on img at bounding box center [756, 394] width 1388 height 700
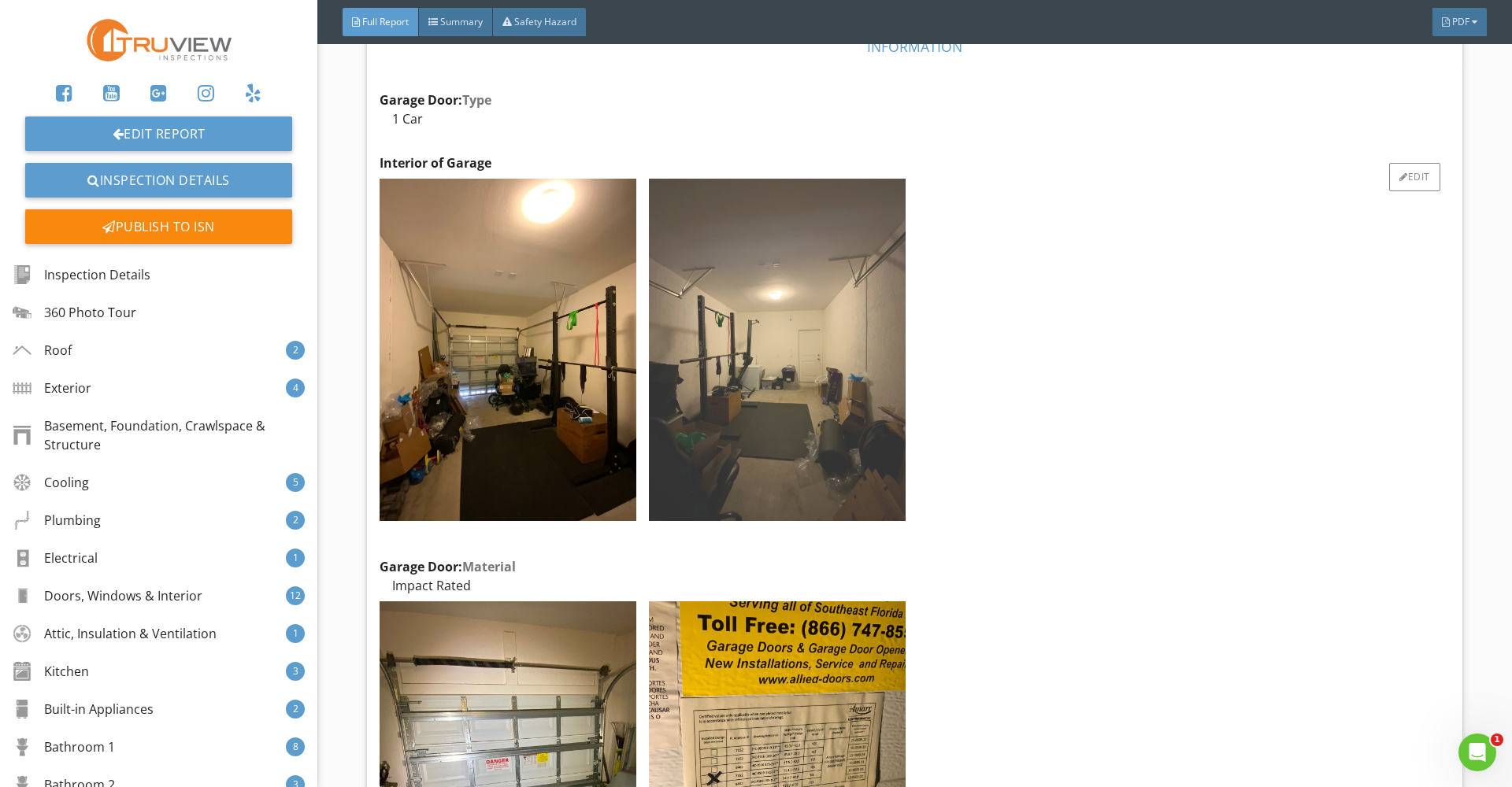
scroll to position [31893, 0]
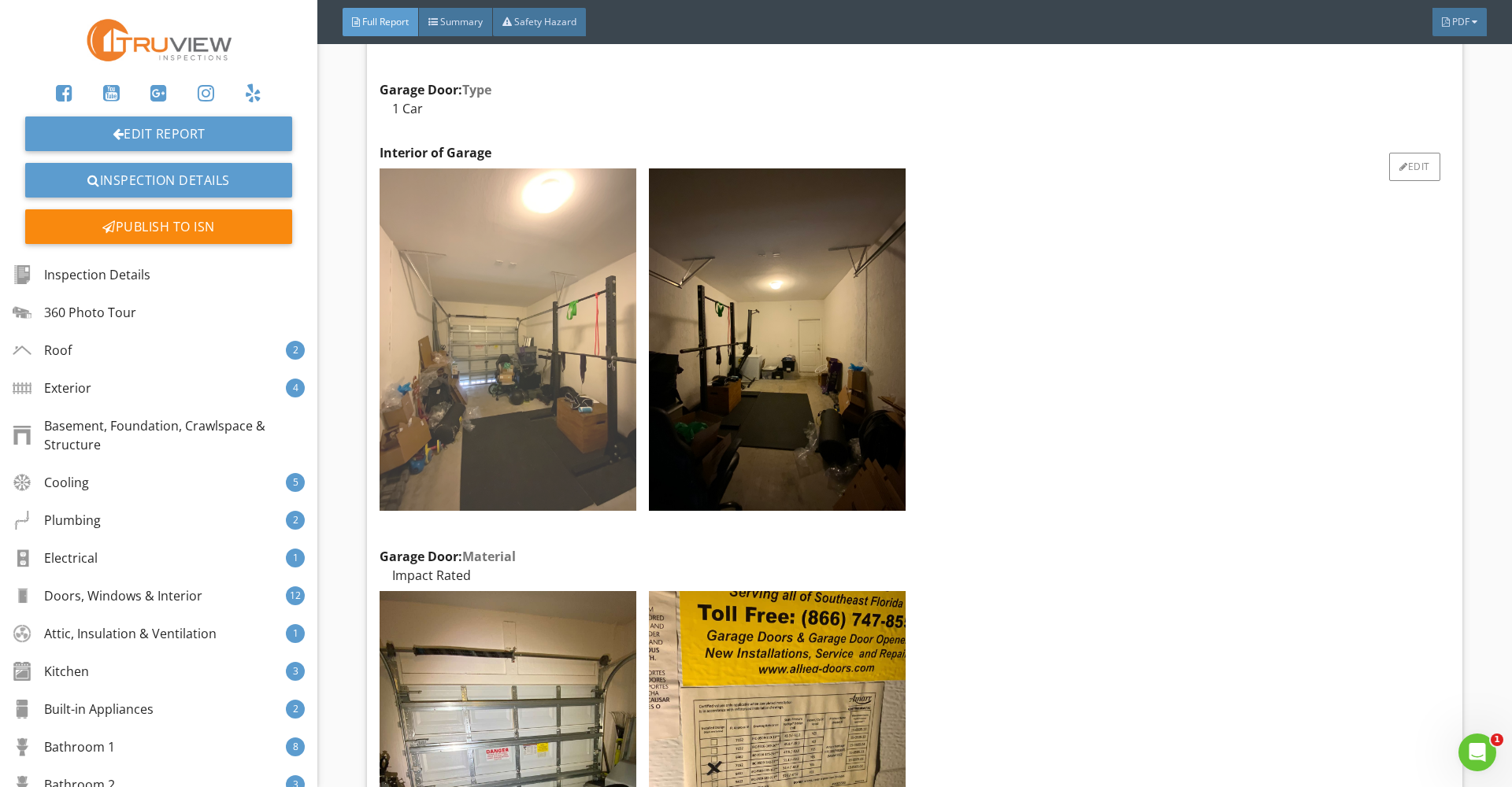
click at [509, 424] on img at bounding box center [508, 340] width 257 height 342
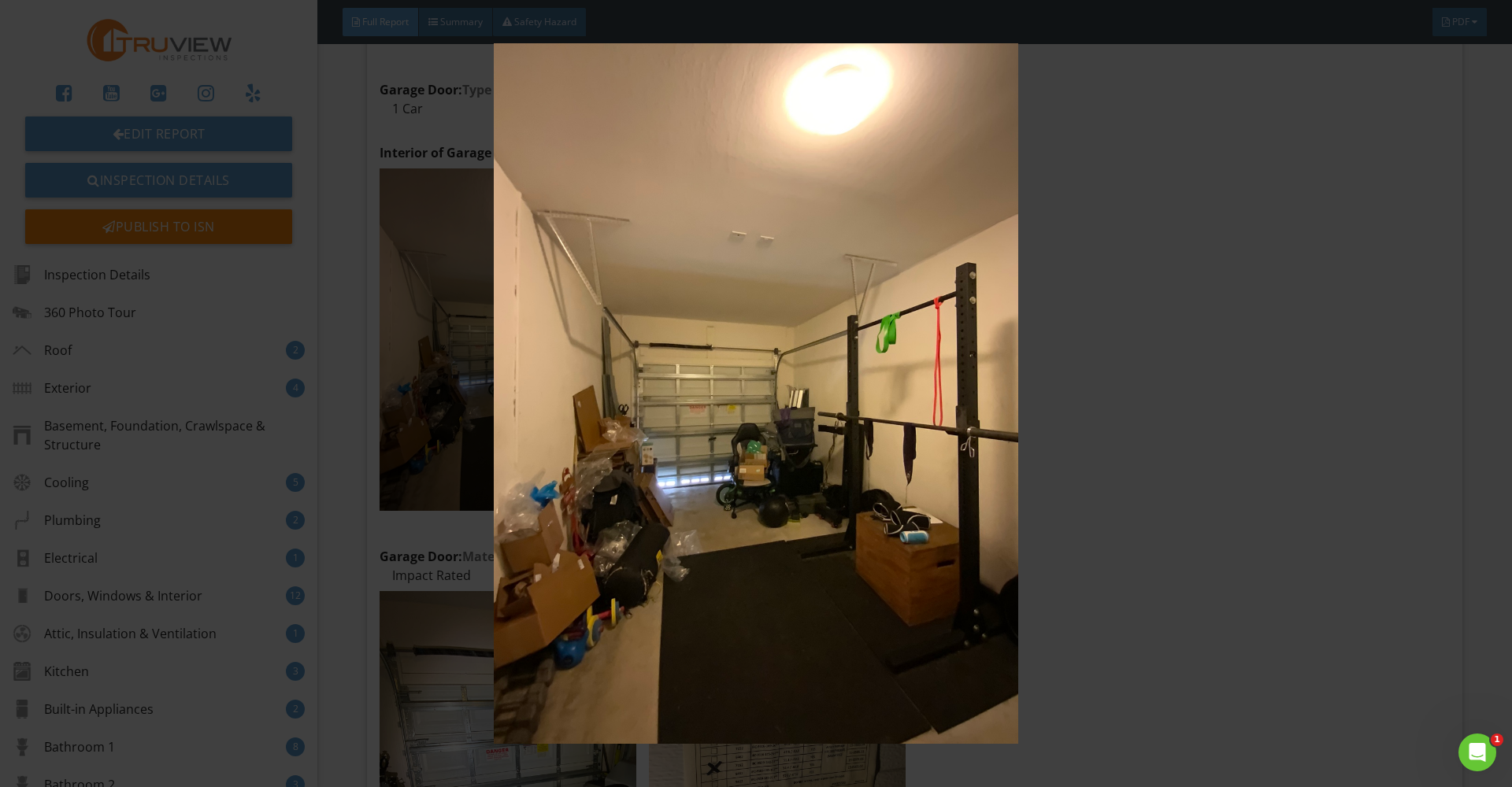
click at [830, 639] on img at bounding box center [756, 394] width 1388 height 700
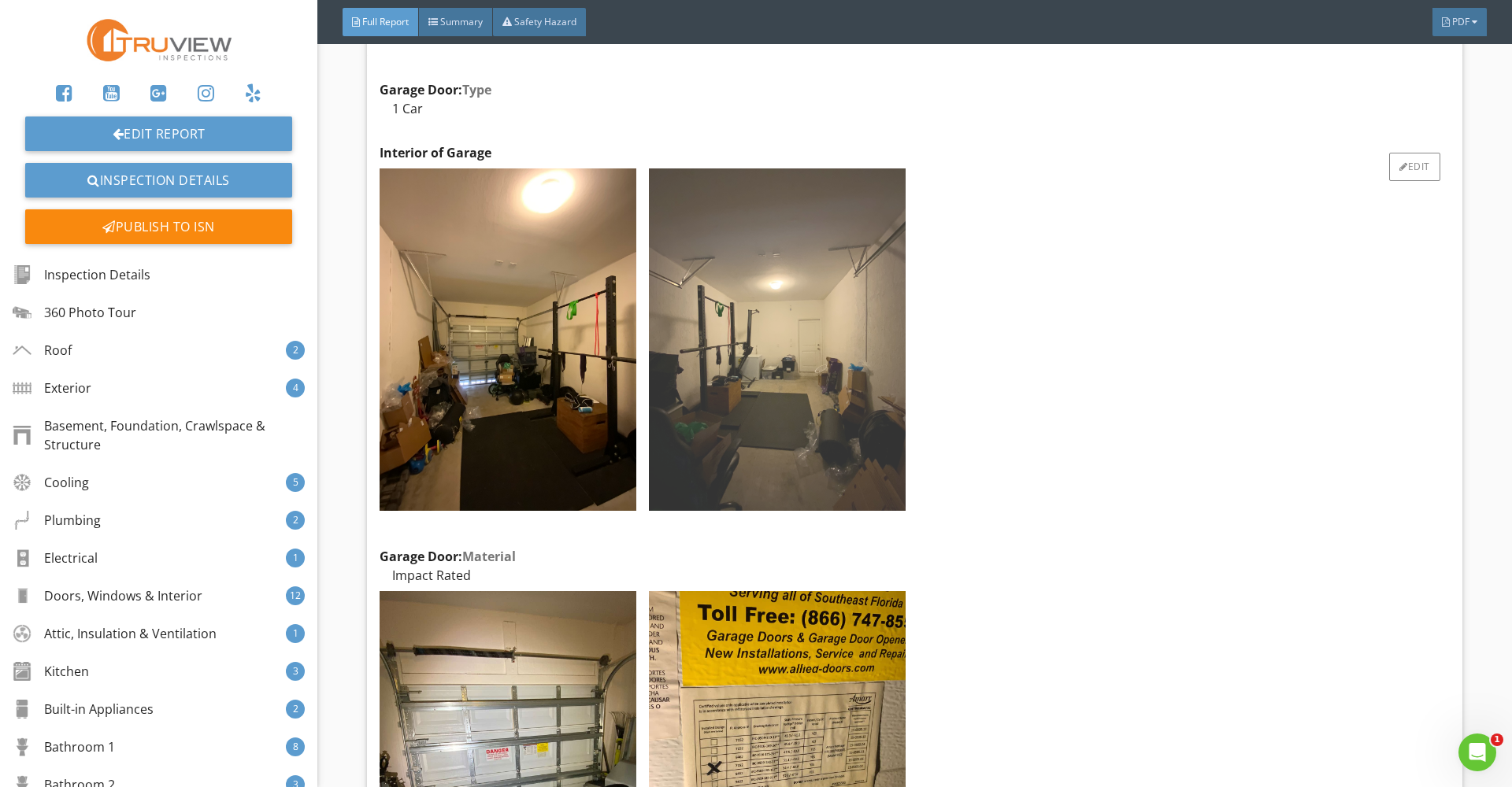
click at [760, 462] on img at bounding box center [777, 340] width 257 height 342
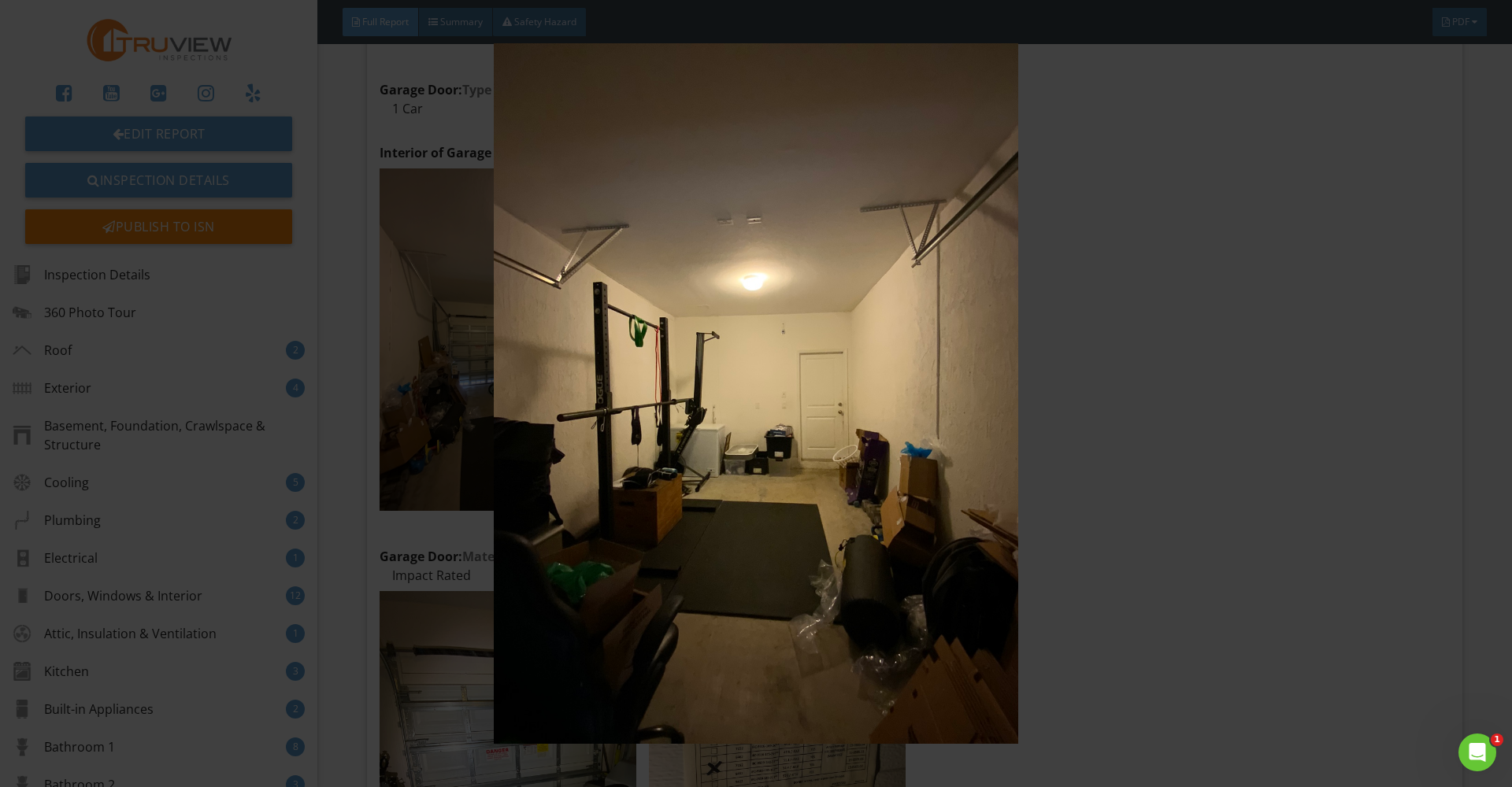
click at [910, 615] on img at bounding box center [756, 394] width 1388 height 700
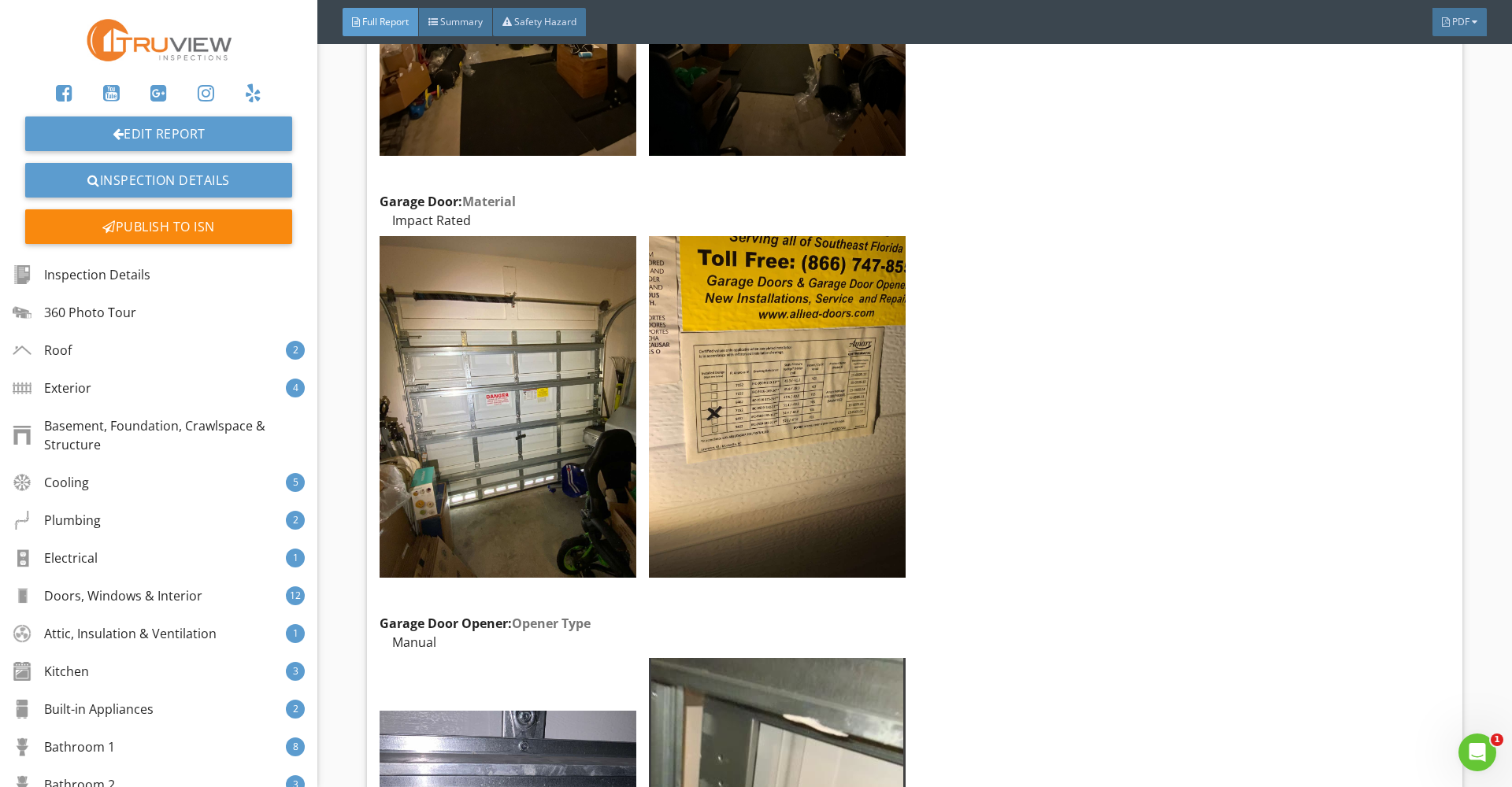
scroll to position [32098, 0]
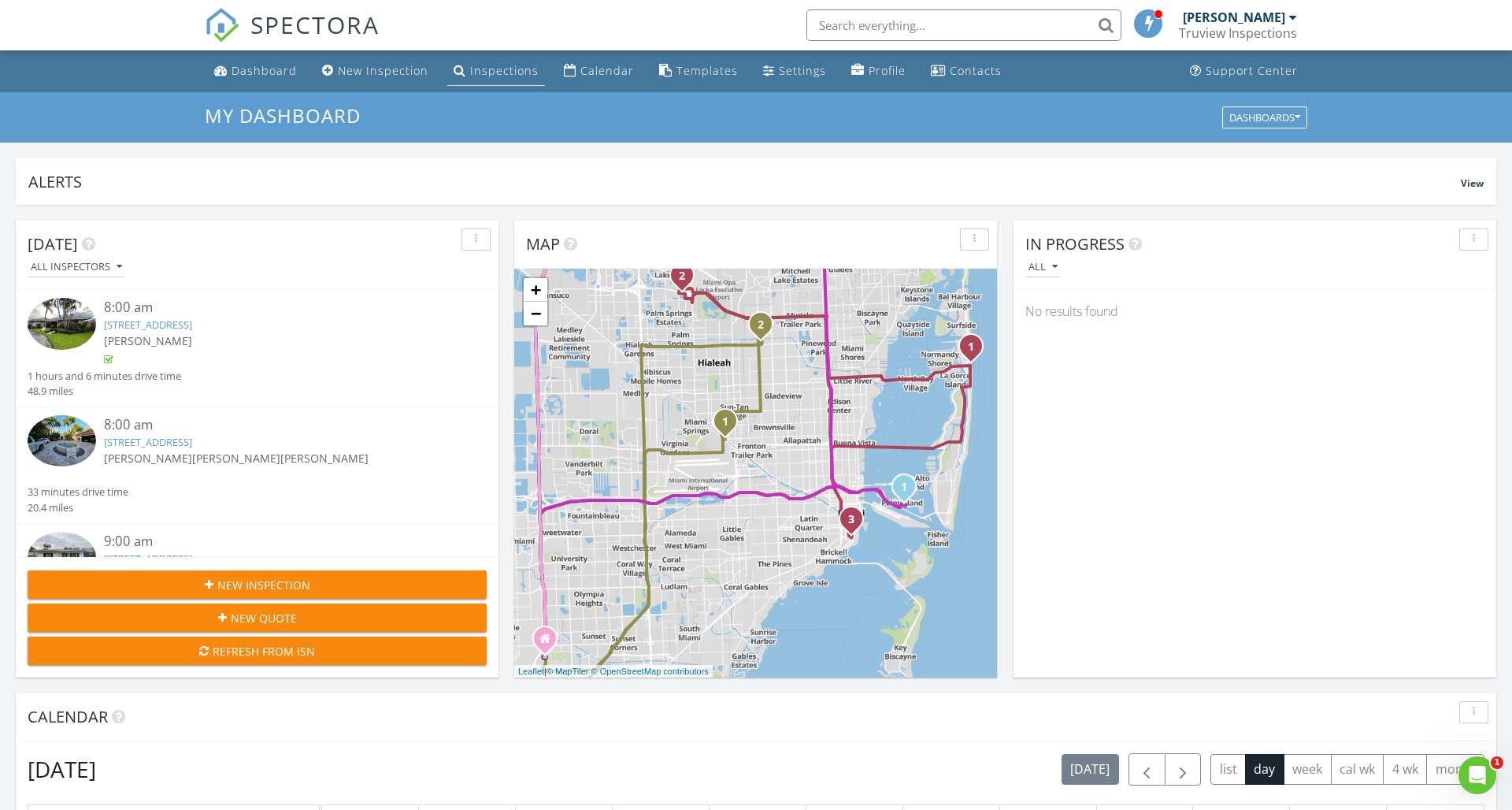
click at [469, 78] on link "Inspections" at bounding box center [496, 71] width 98 height 29
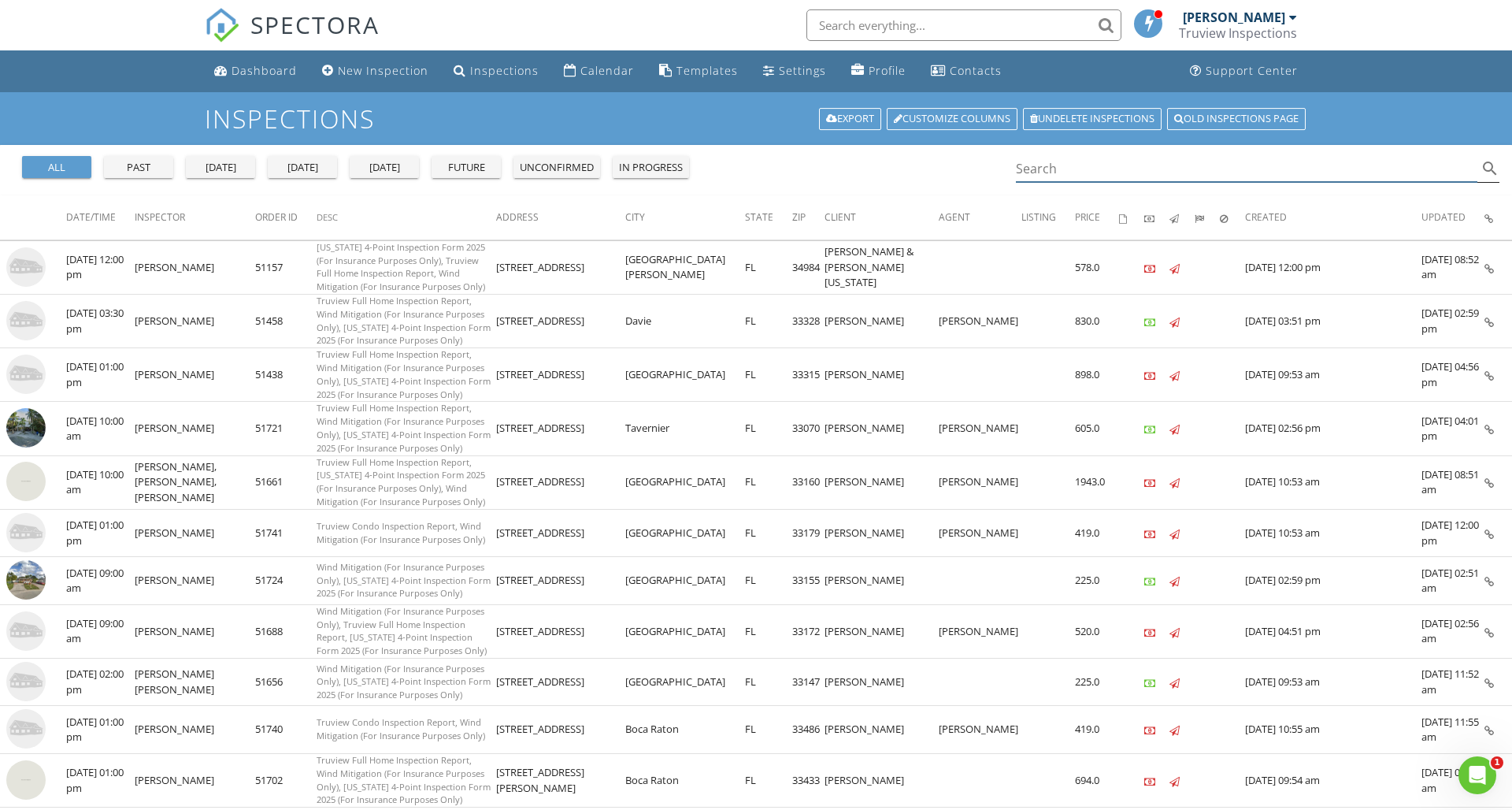
click at [1076, 169] on input "Search" at bounding box center [1247, 169] width 461 height 26
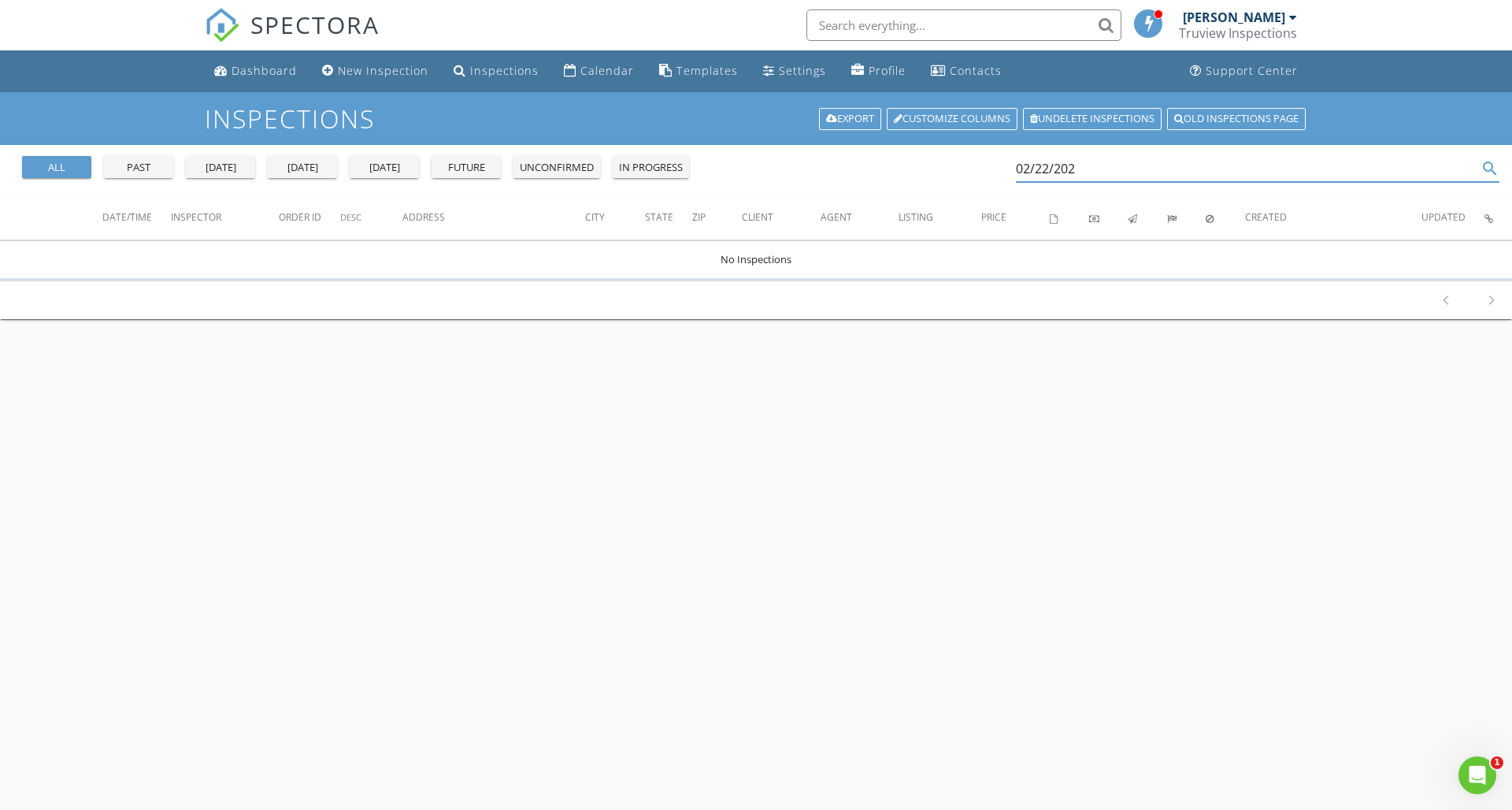
type input "02/22/2022"
drag, startPoint x: 1098, startPoint y: 166, endPoint x: 962, endPoint y: 166, distance: 136.0
click at [964, 166] on div "all past yesterday today tomorrow future unconfirmed in progress 02/22/2022 sea…" at bounding box center [756, 170] width 1512 height 50
click at [133, 219] on span "Date/Time" at bounding box center [127, 217] width 49 height 13
click at [126, 216] on span "Date/Time" at bounding box center [127, 217] width 49 height 13
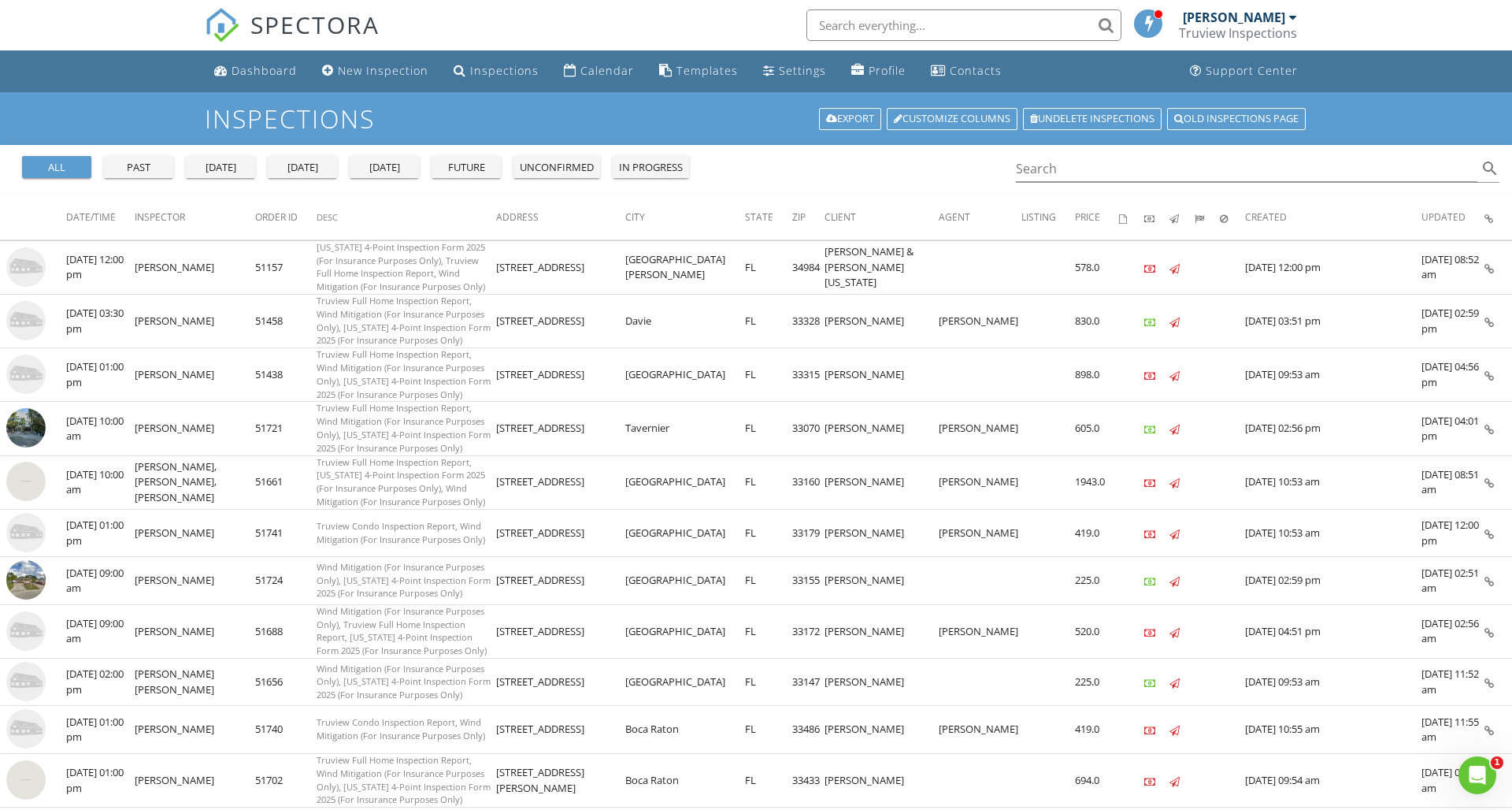
click at [75, 216] on span "Date/Time" at bounding box center [91, 217] width 49 height 13
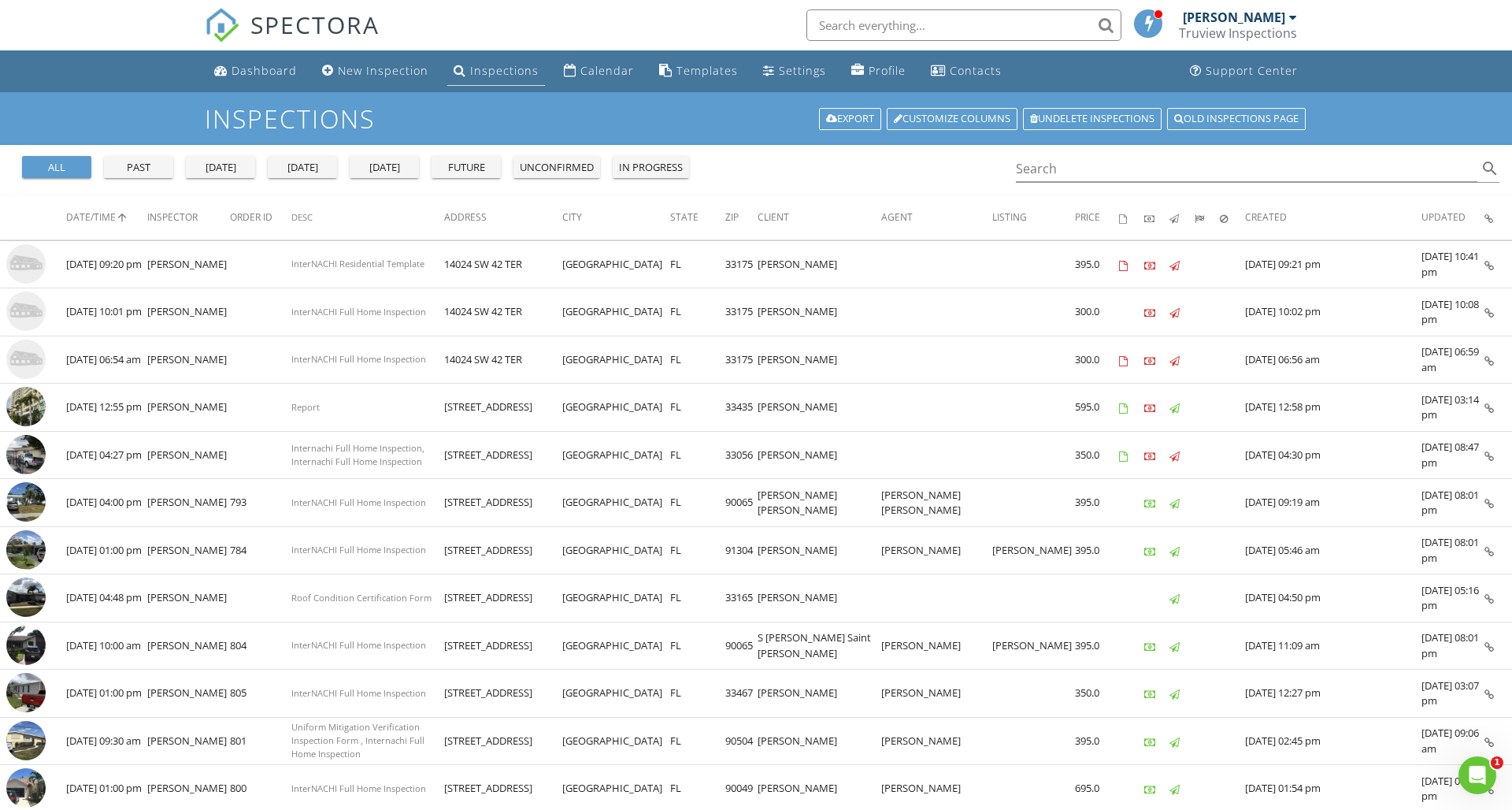
click at [478, 76] on div "Inspections" at bounding box center [504, 71] width 68 height 15
click at [1030, 171] on input "Search" at bounding box center [1247, 169] width 461 height 26
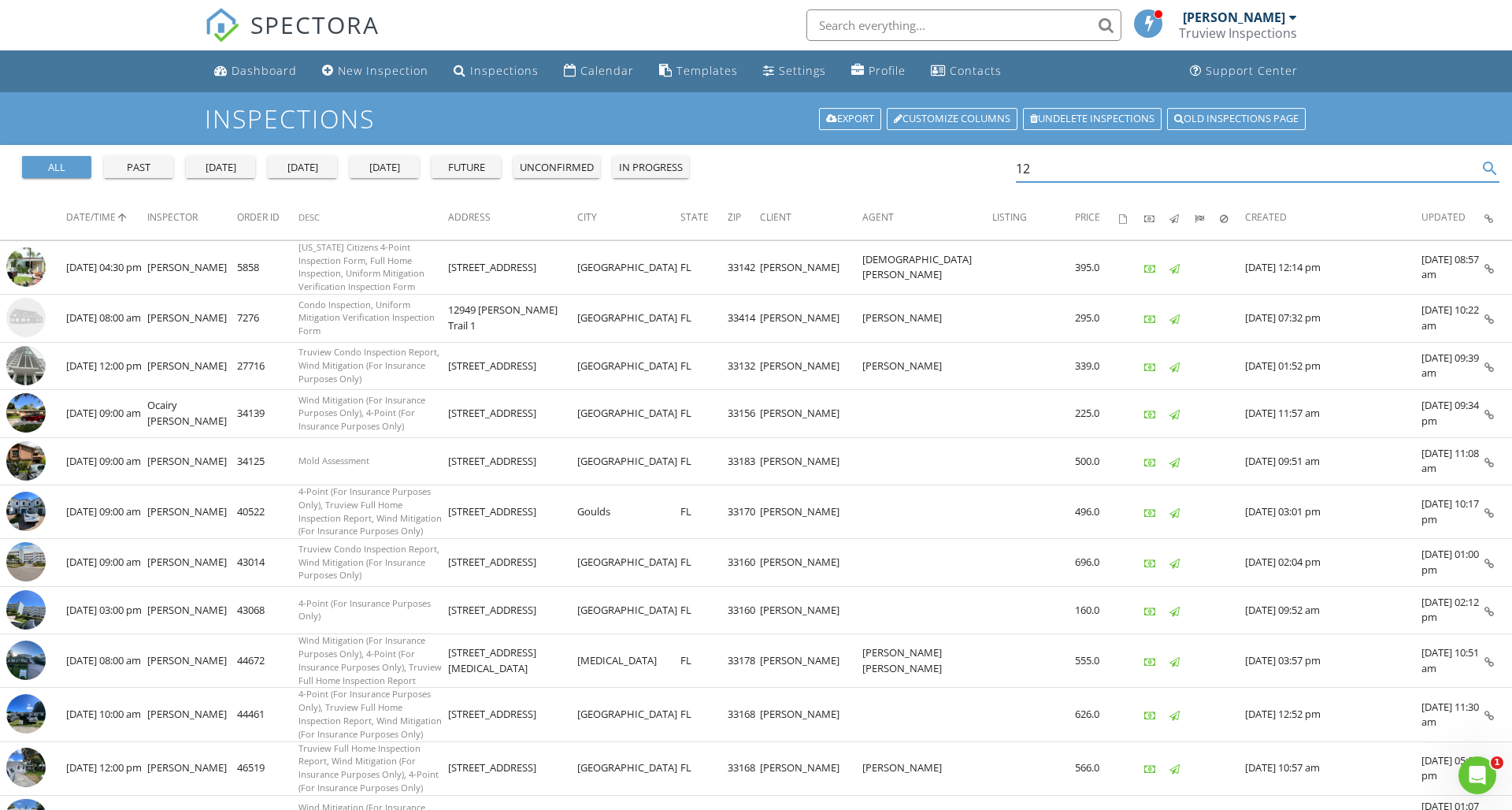
type input "1"
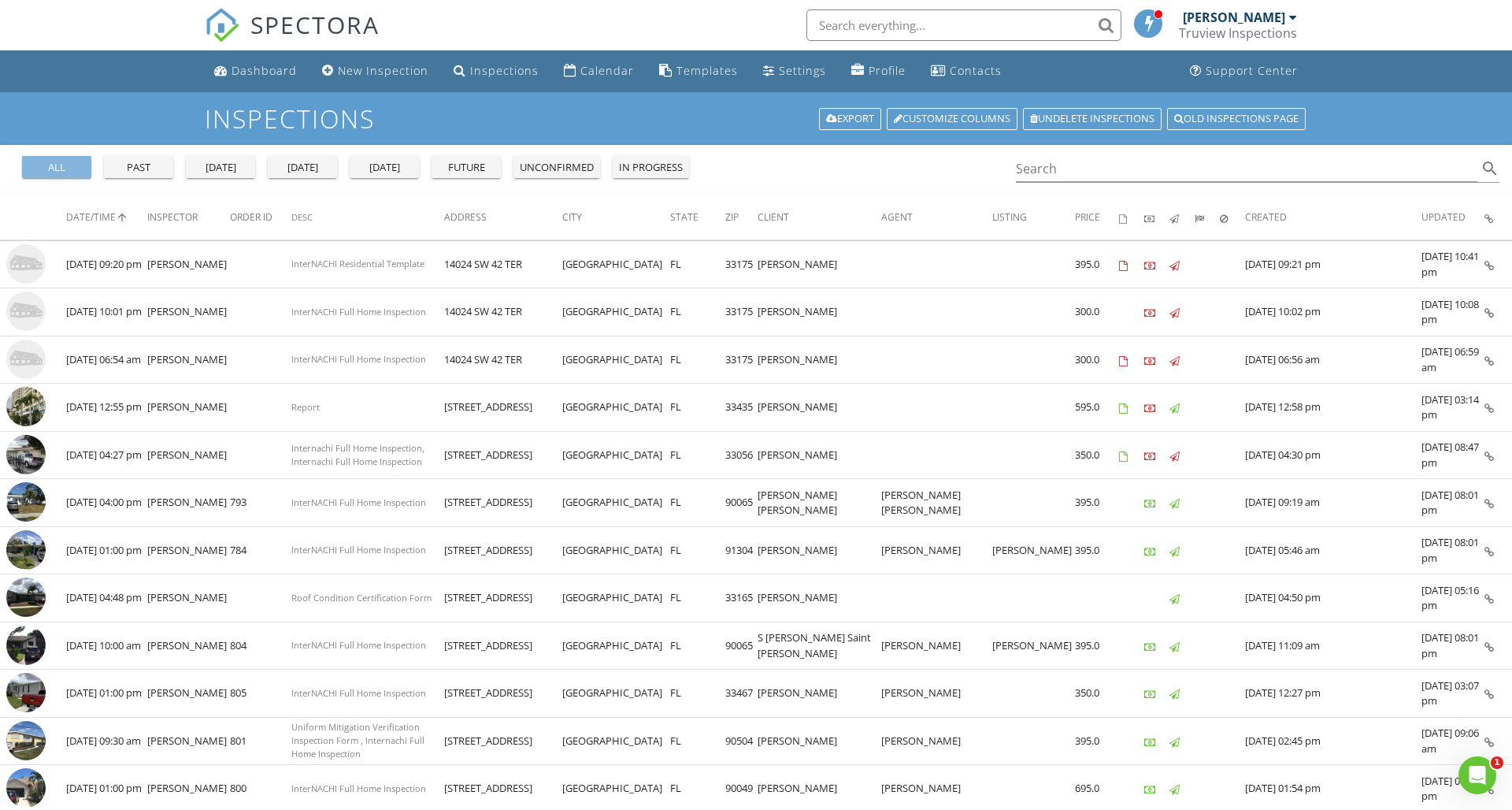
click at [77, 172] on div "all" at bounding box center [56, 167] width 57 height 16
click at [278, 70] on div "Dashboard" at bounding box center [264, 71] width 65 height 15
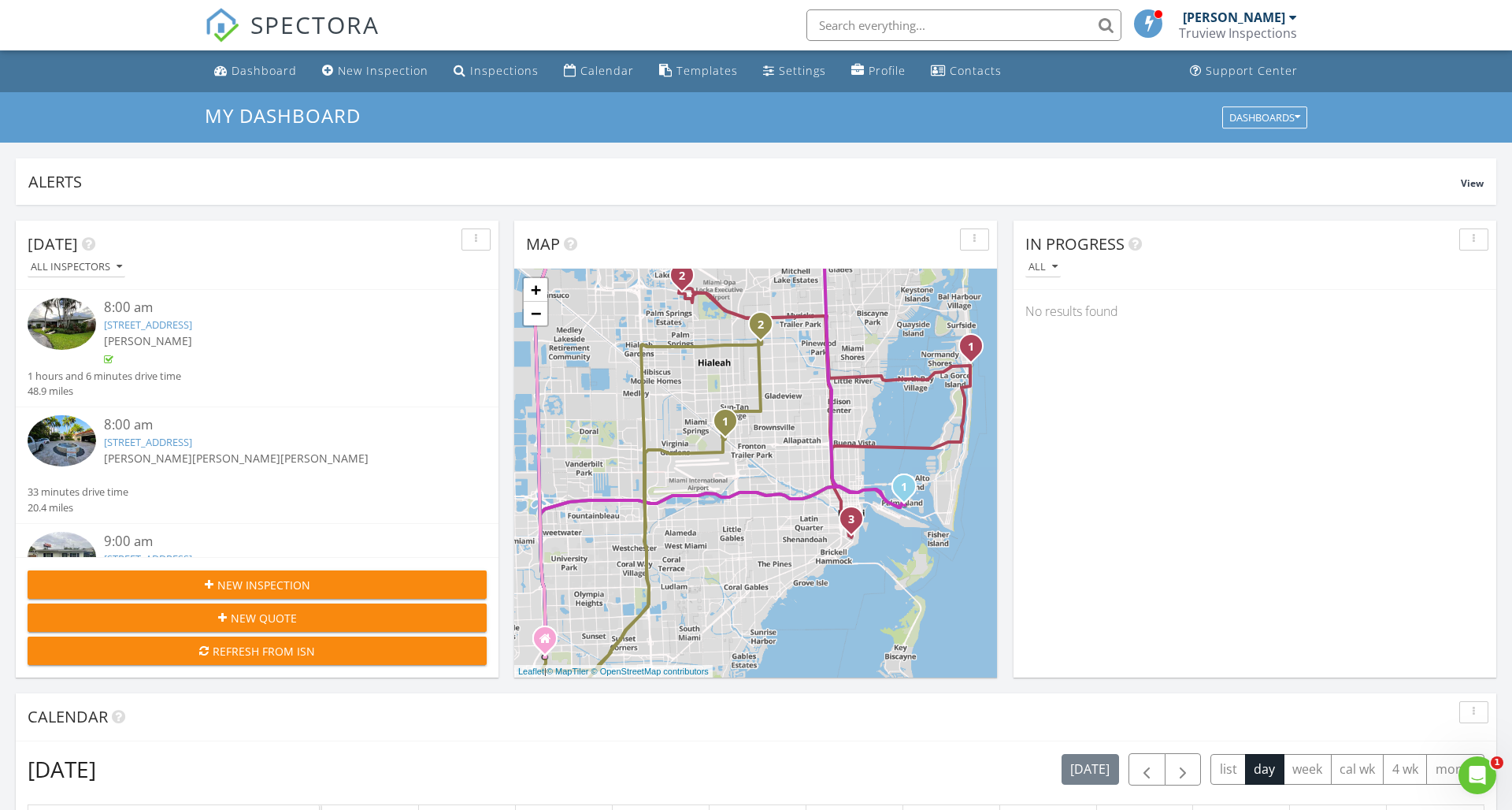
click at [861, 21] on input "text" at bounding box center [964, 25] width 315 height 31
type input "24303"
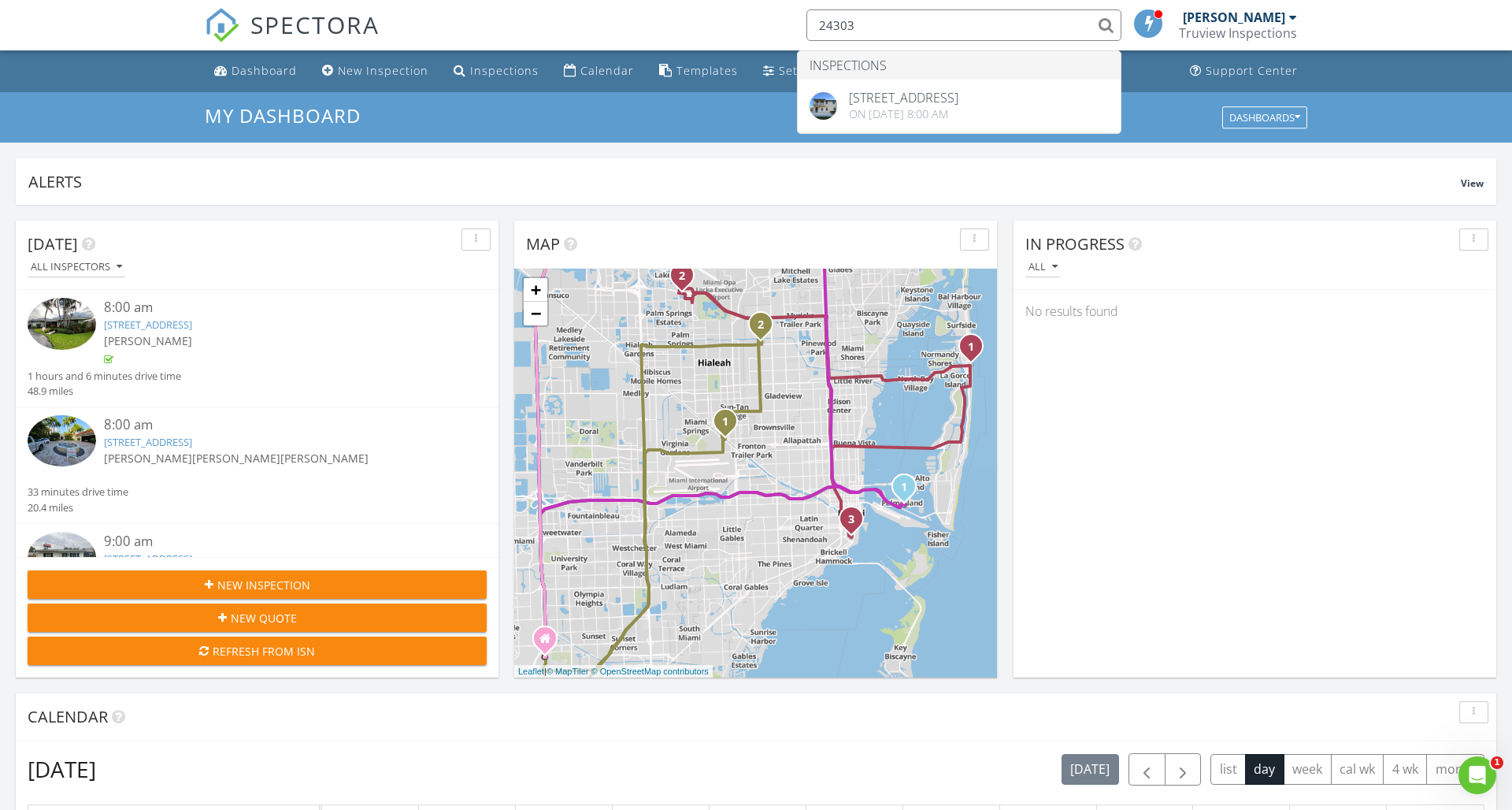
drag, startPoint x: 866, startPoint y: 25, endPoint x: 797, endPoint y: 24, distance: 69.0
click at [797, 24] on li "24303 Inspections [STREET_ADDRESS] On [DATE] 8:00 am" at bounding box center [959, 25] width 337 height 50
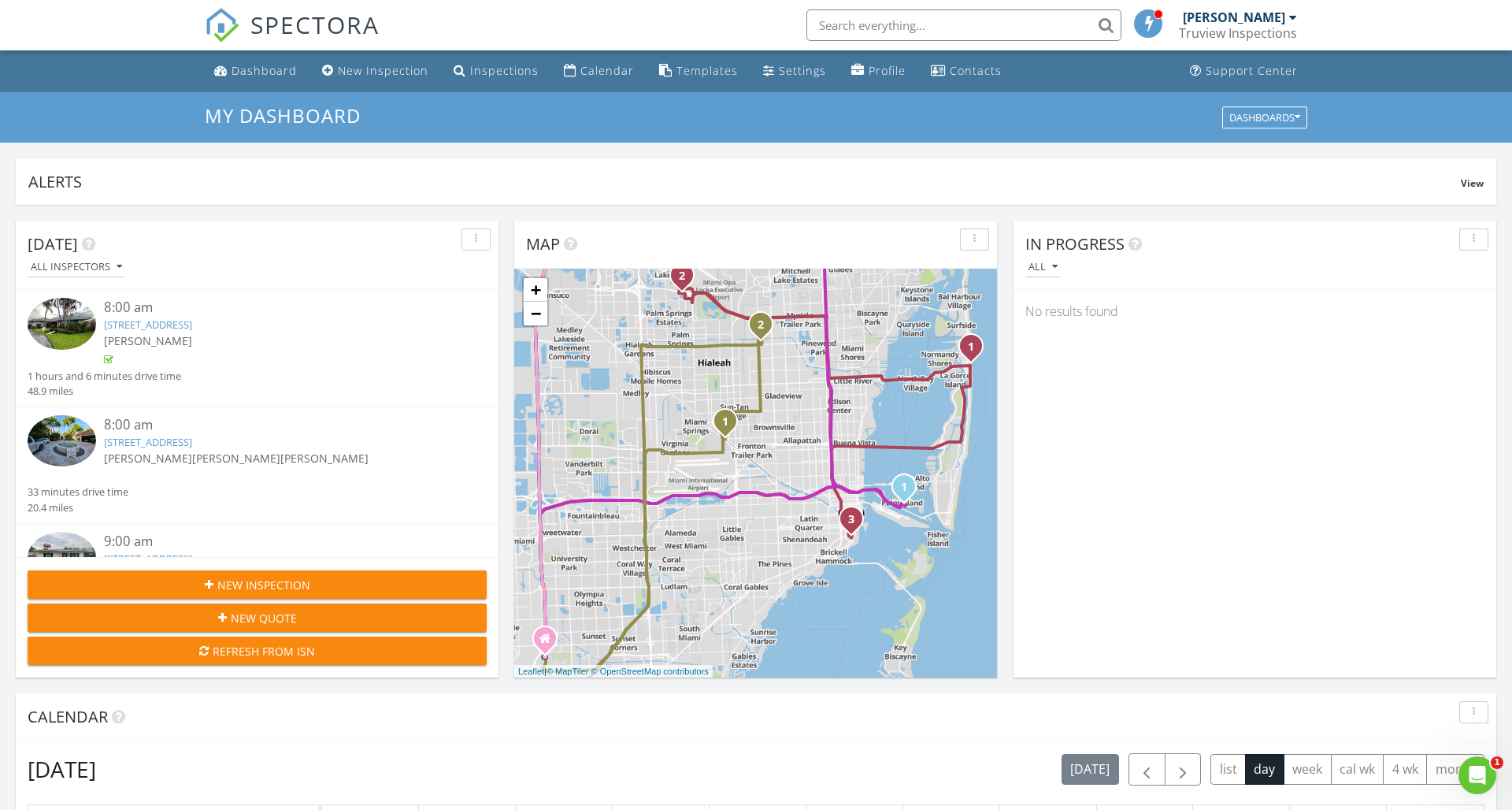
click at [1296, 30] on div "Truview Inspections" at bounding box center [1238, 33] width 118 height 16
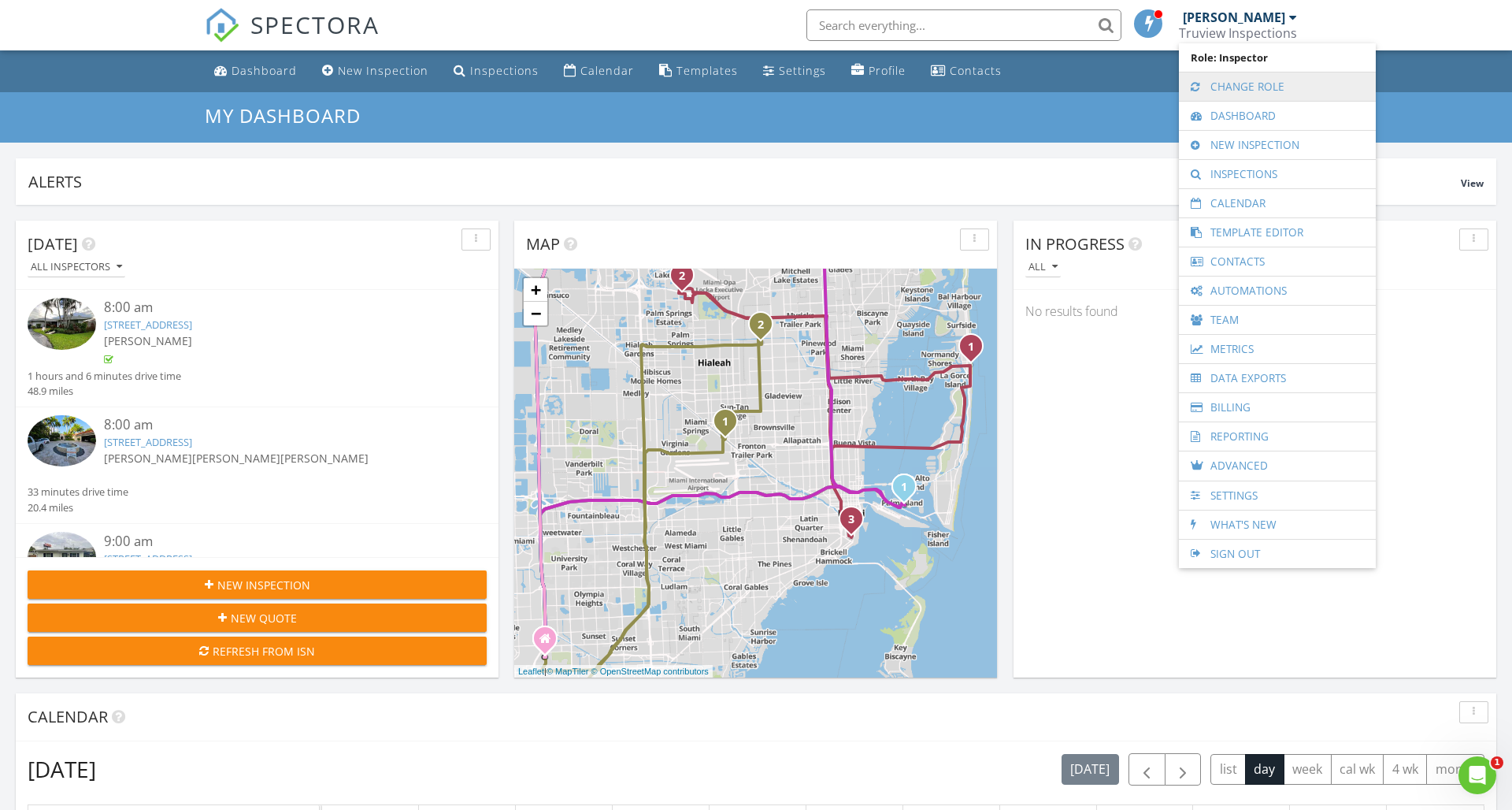
click at [1275, 90] on link "Change Role" at bounding box center [1277, 87] width 181 height 28
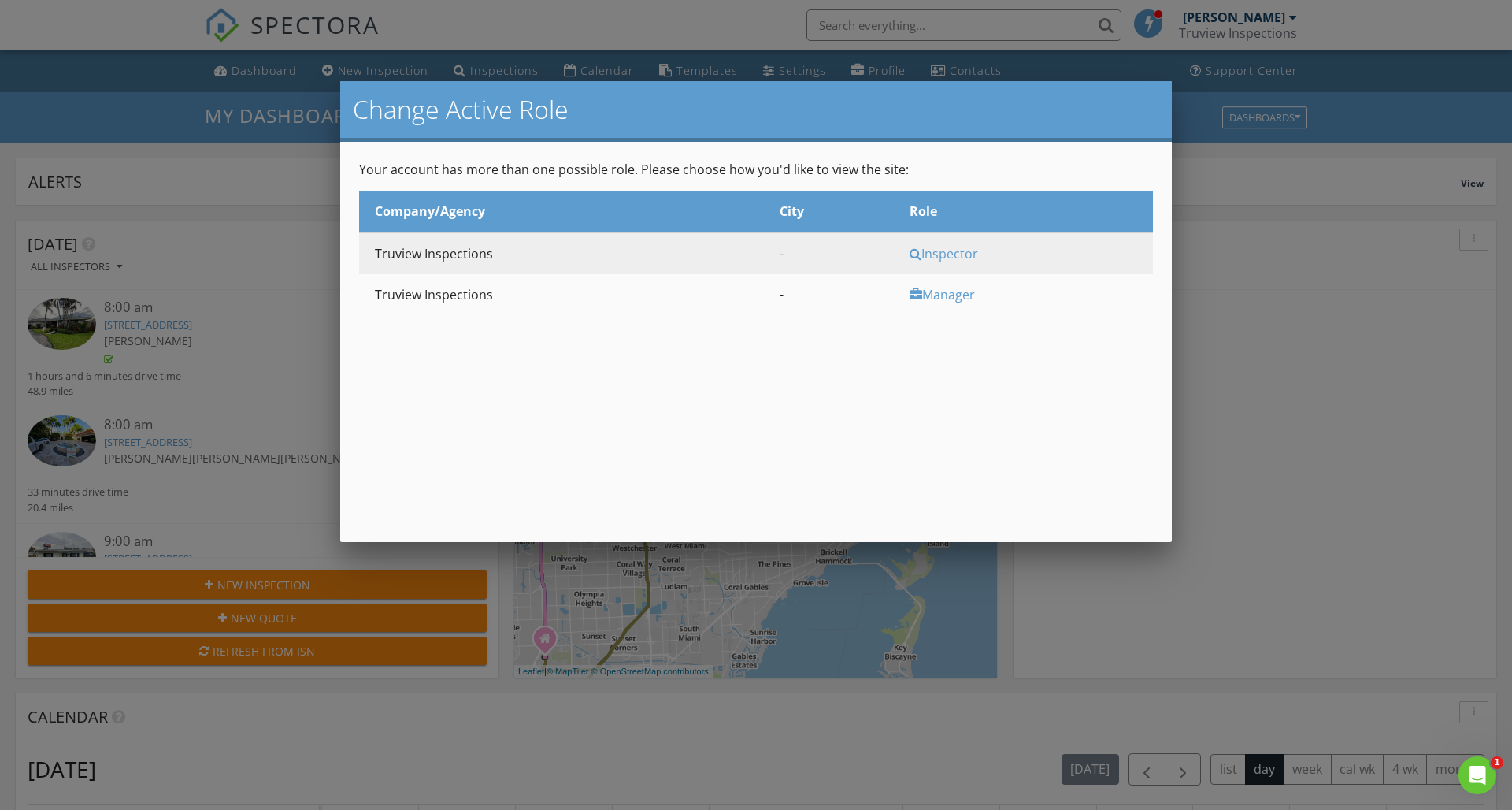
click at [946, 252] on div "Inspector" at bounding box center [1029, 253] width 240 height 17
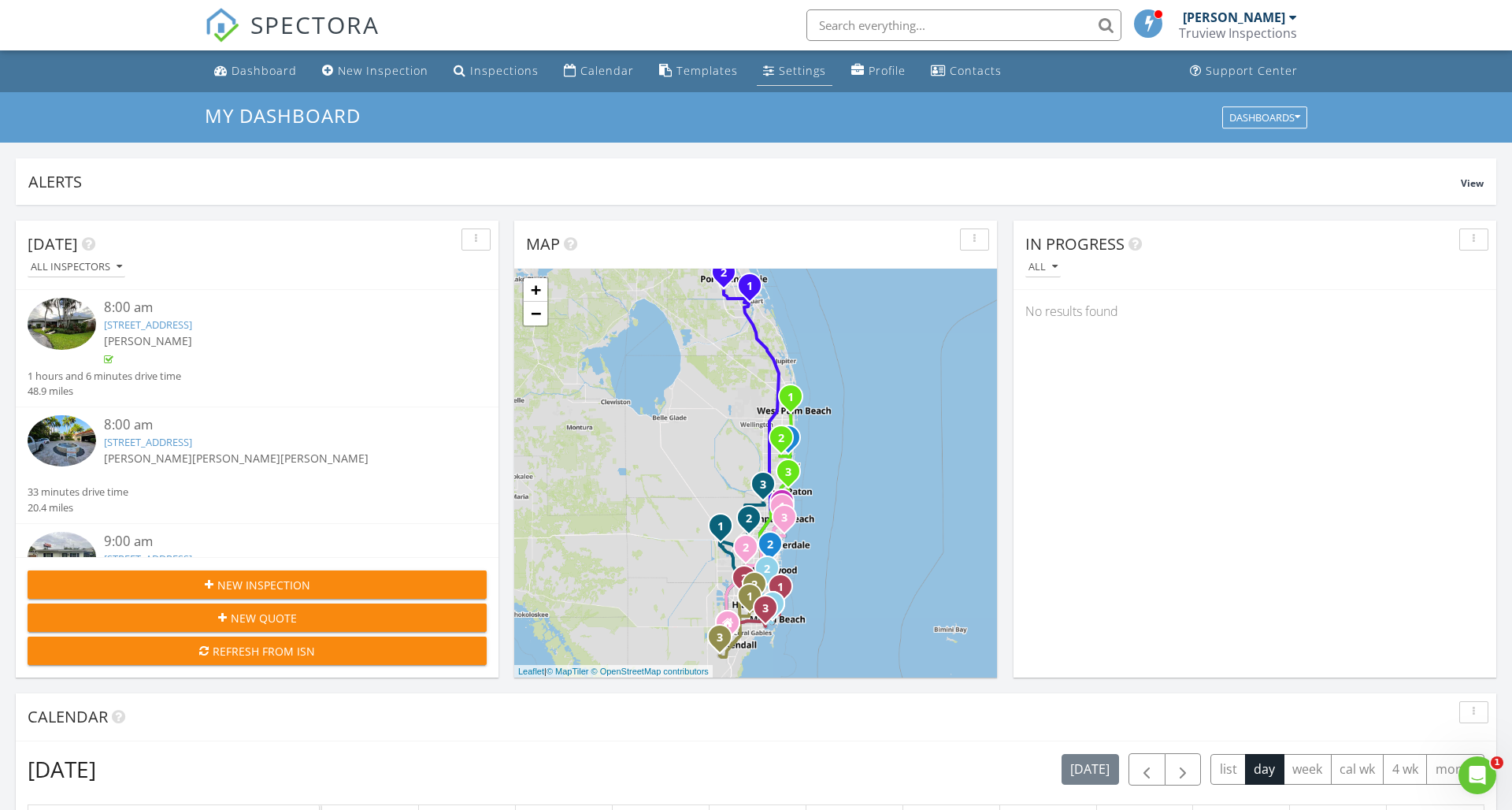
click at [779, 63] on div "Settings" at bounding box center [802, 71] width 47 height 15
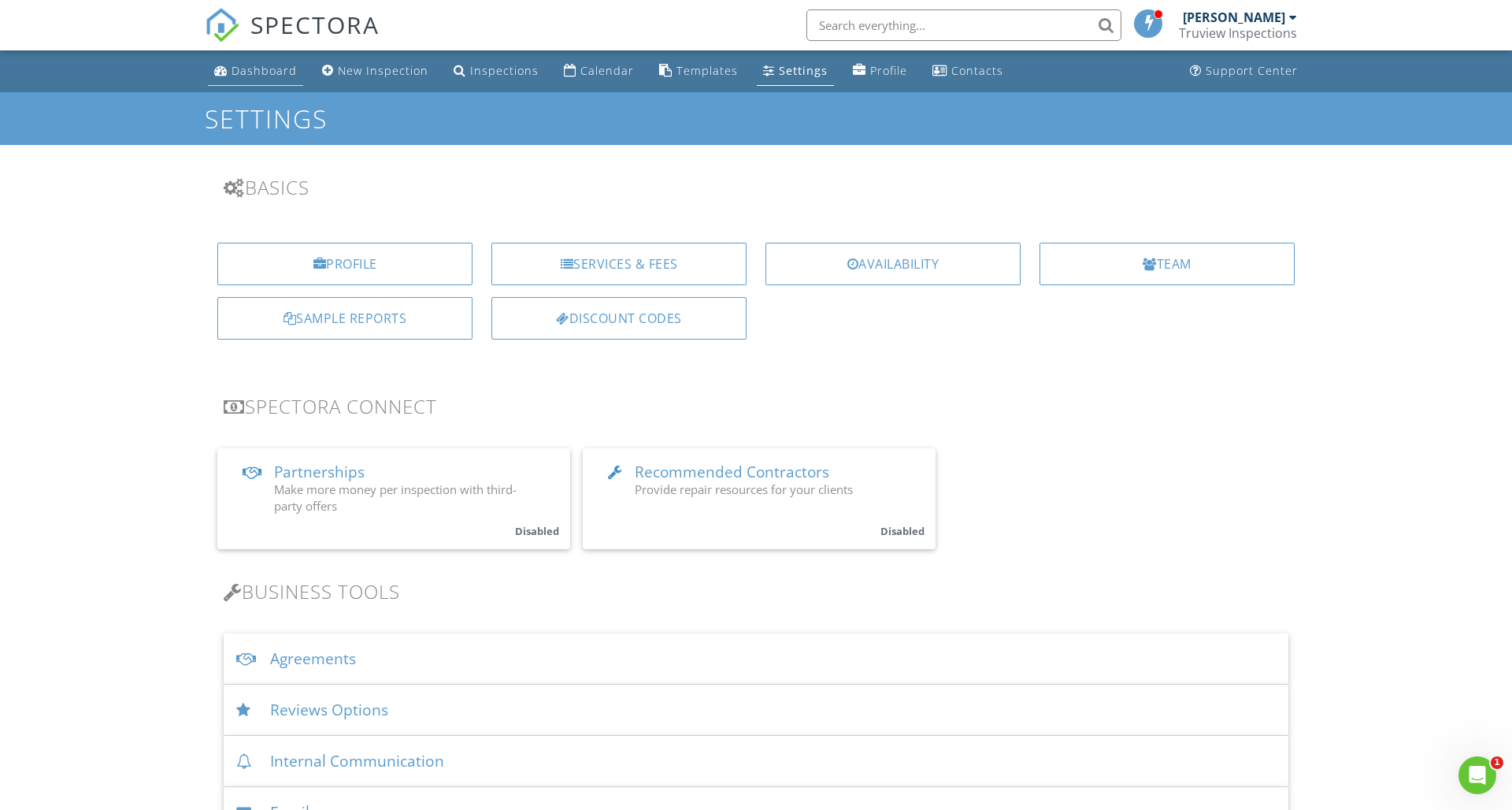
click at [264, 67] on div "Dashboard" at bounding box center [264, 71] width 65 height 15
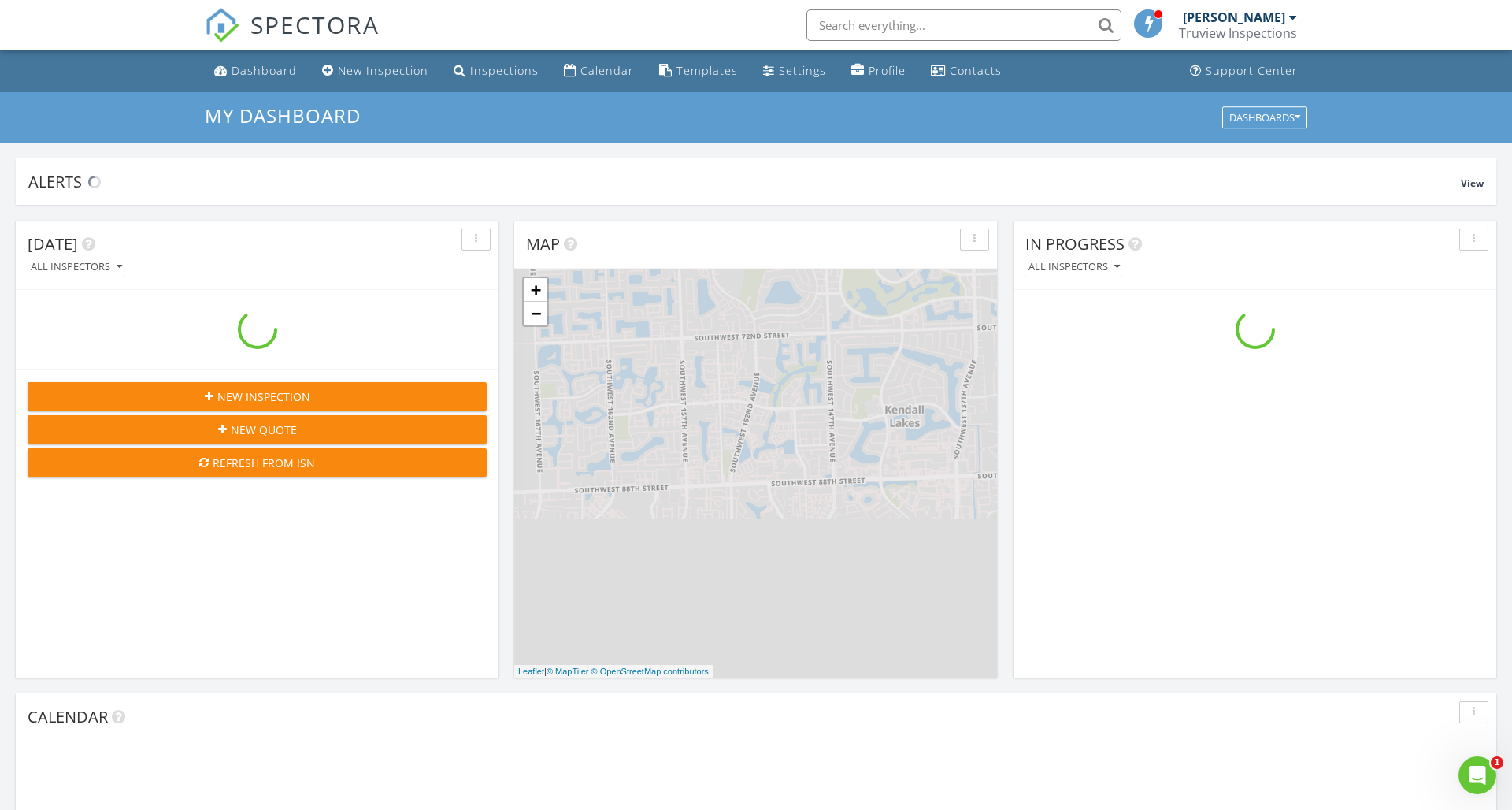
scroll to position [1435, 1513]
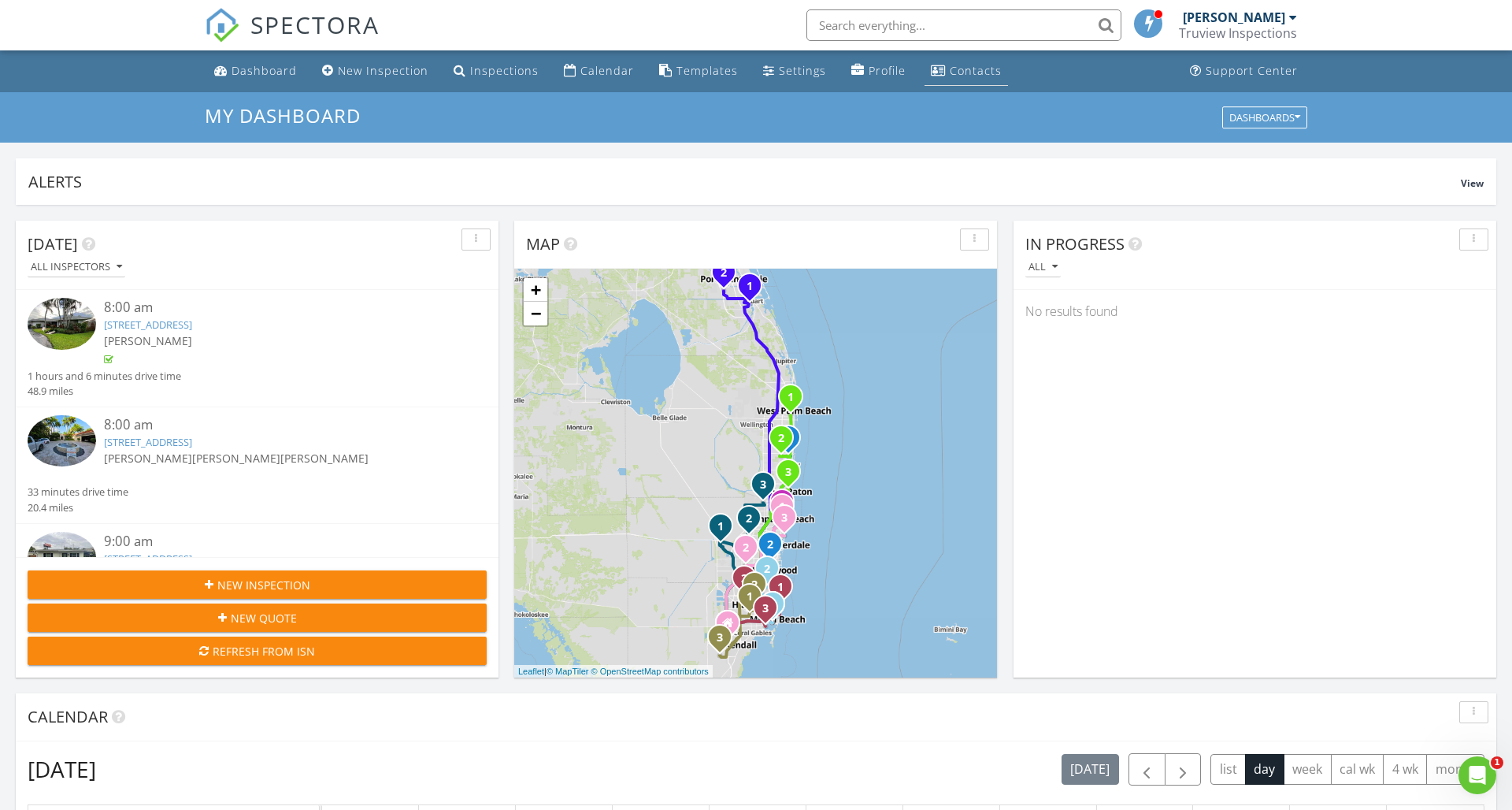
click at [931, 54] on li "Contacts" at bounding box center [966, 71] width 90 height 42
click at [933, 75] on div "Contacts" at bounding box center [939, 69] width 15 height 12
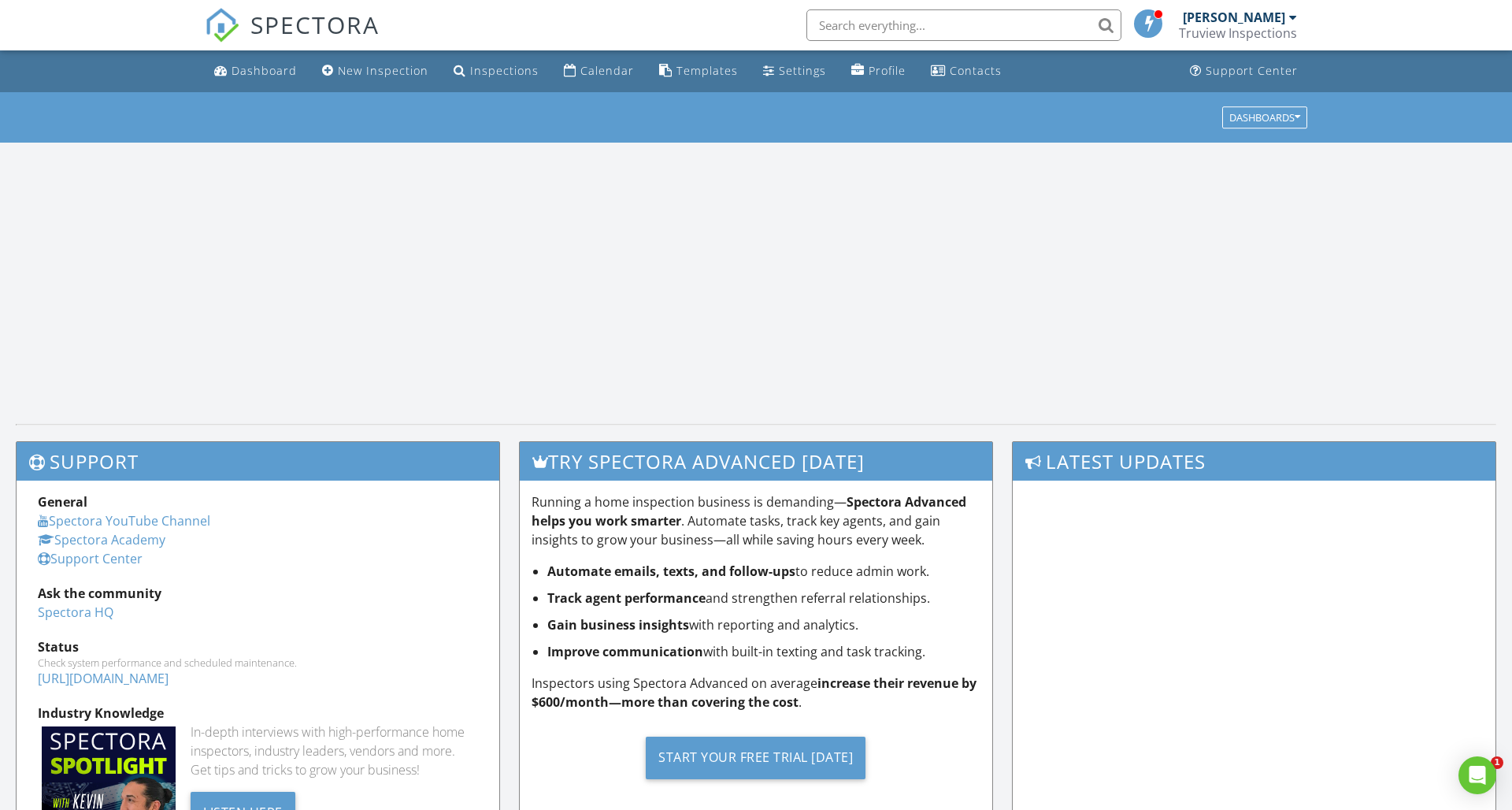
drag, startPoint x: 924, startPoint y: 34, endPoint x: 917, endPoint y: 27, distance: 9.9
click at [924, 34] on input "text" at bounding box center [964, 25] width 315 height 31
click at [917, 27] on input "text" at bounding box center [964, 25] width 315 height 31
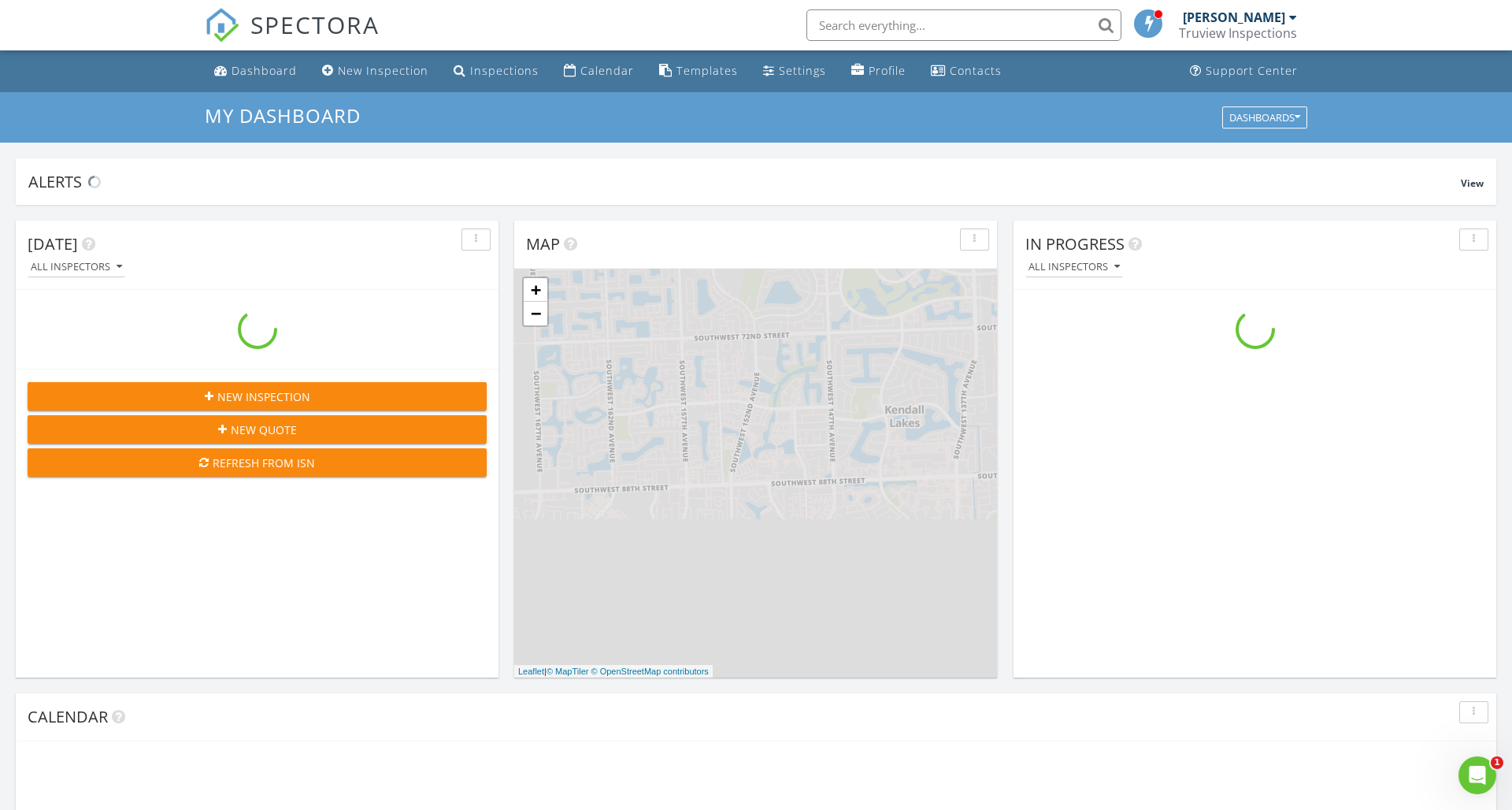
scroll to position [1435, 1513]
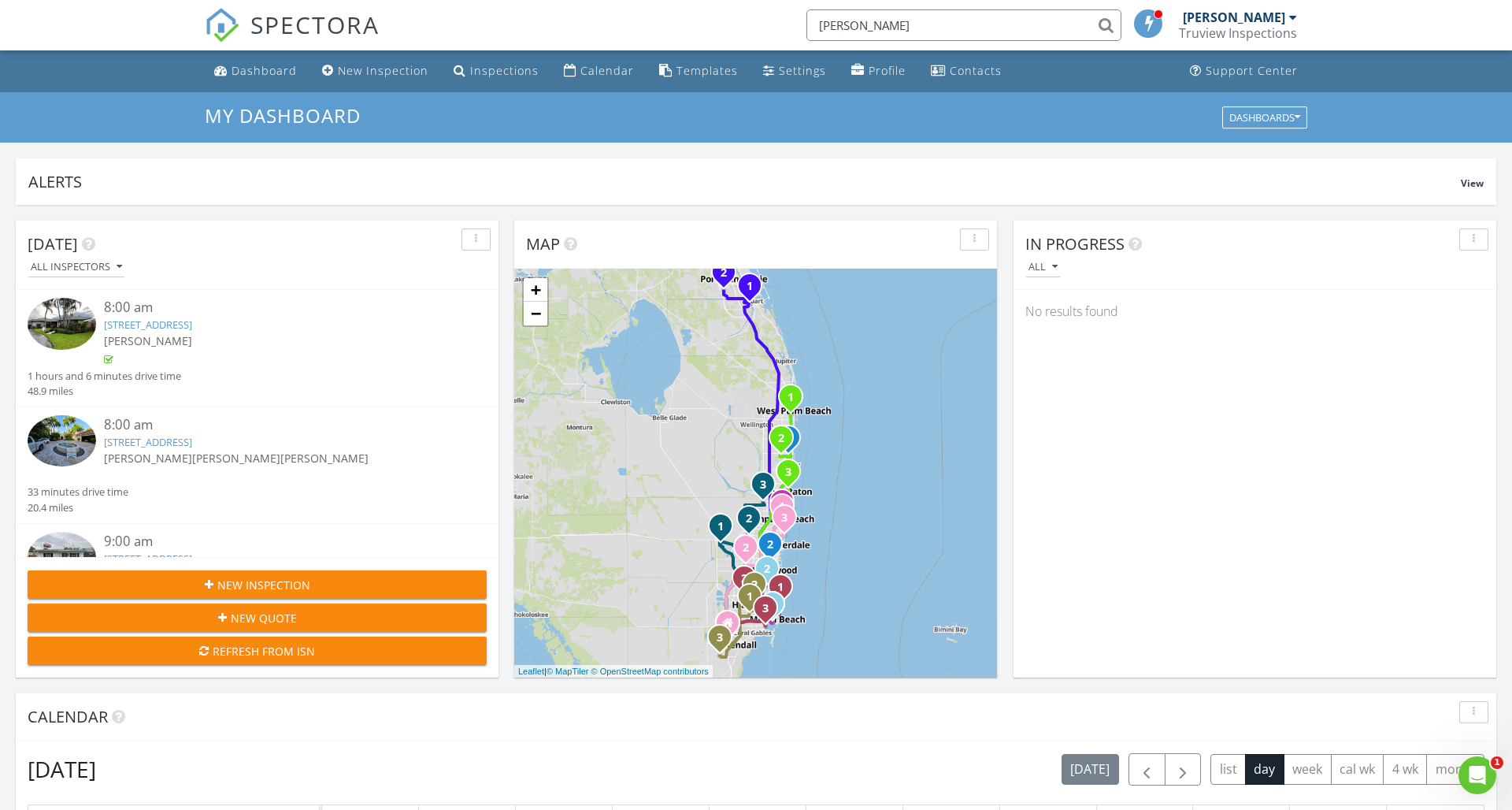
click at [1104, 34] on input "Henry antelo" at bounding box center [964, 25] width 315 height 31
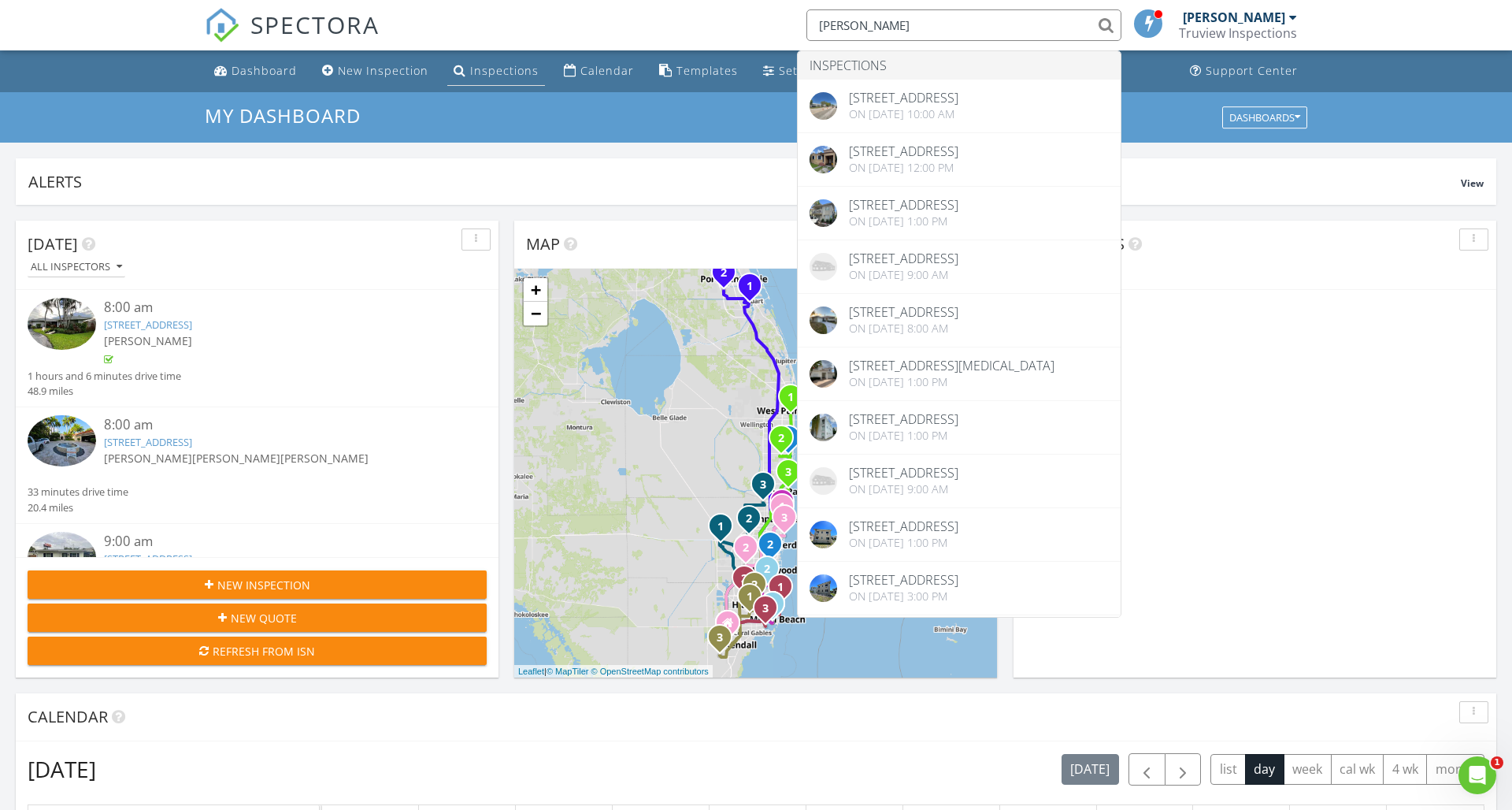
type input "Henry antelo"
click at [487, 70] on div "Inspections" at bounding box center [504, 71] width 68 height 15
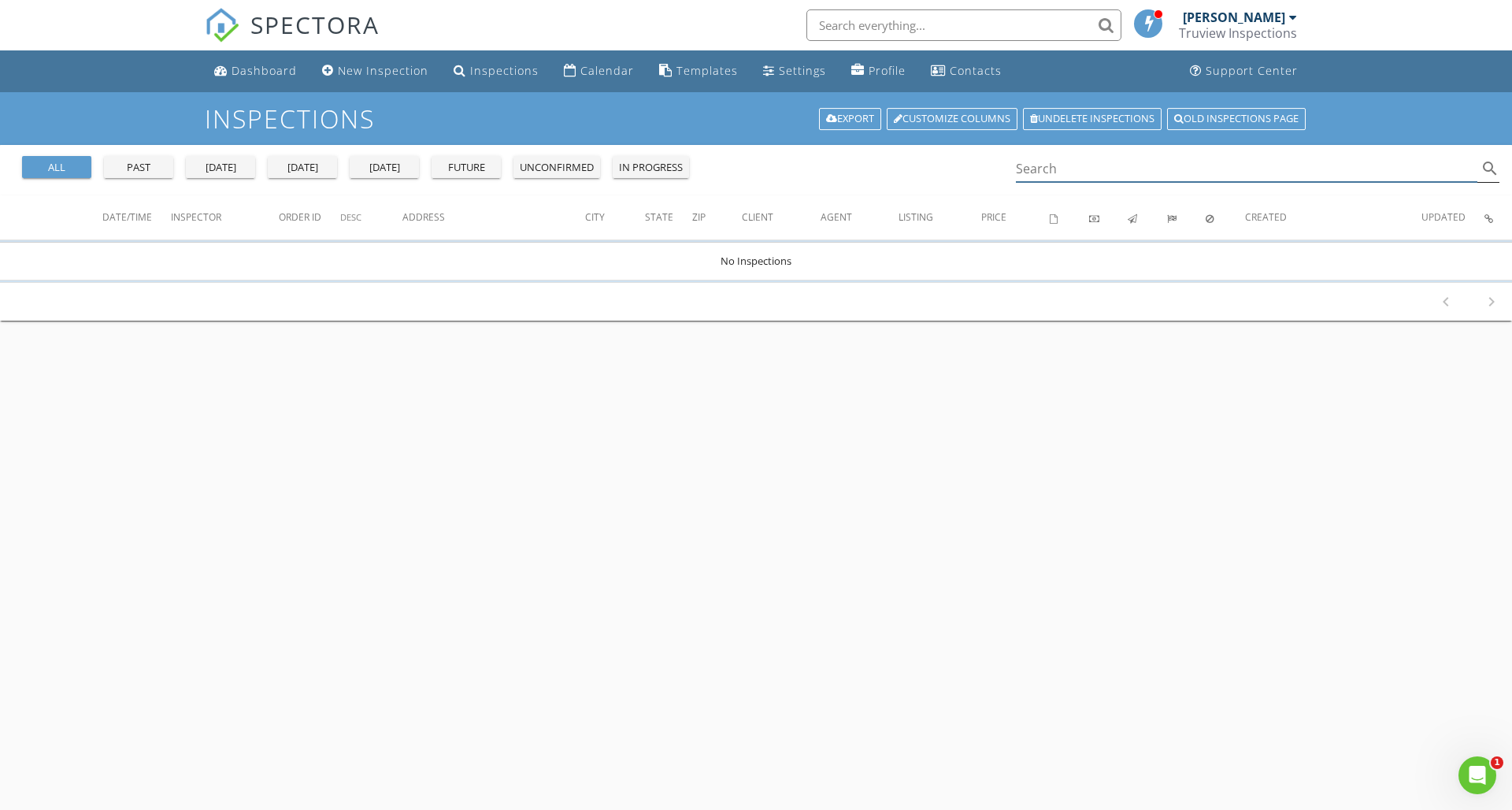
click at [1058, 171] on input "Search" at bounding box center [1247, 169] width 461 height 26
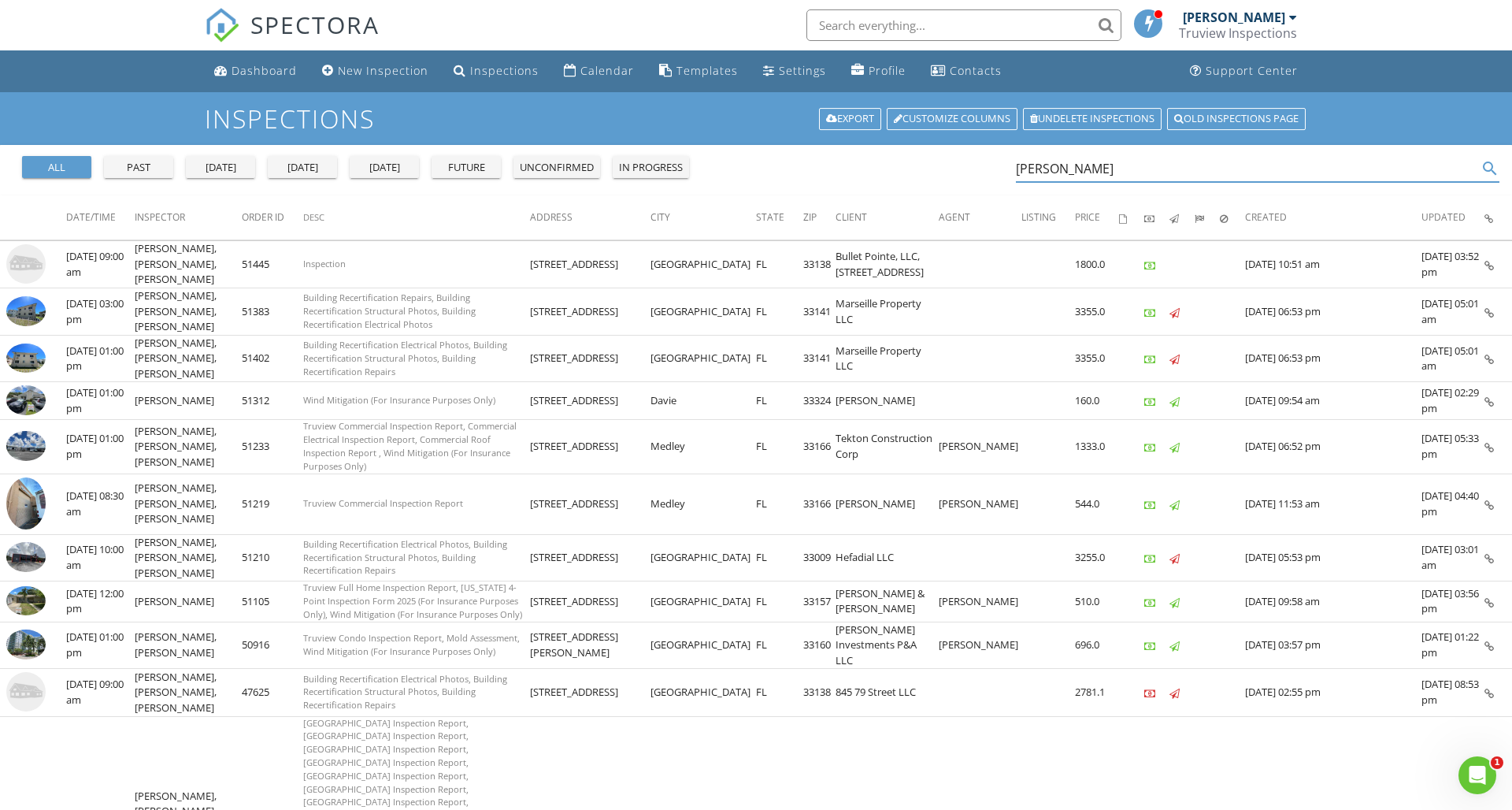
type input "[PERSON_NAME]"
